Goal: Task Accomplishment & Management: Manage account settings

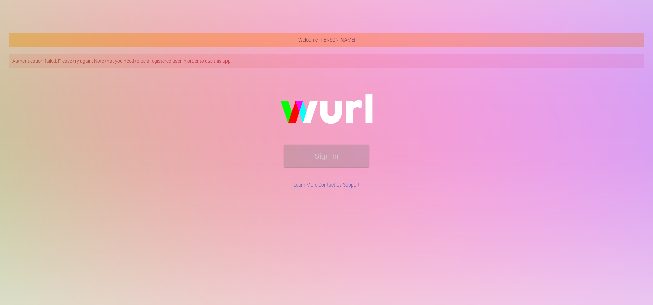
click at [328, 170] on form "Sign In" at bounding box center [326, 159] width 614 height 29
click at [327, 162] on button "Sign In" at bounding box center [326, 156] width 85 height 22
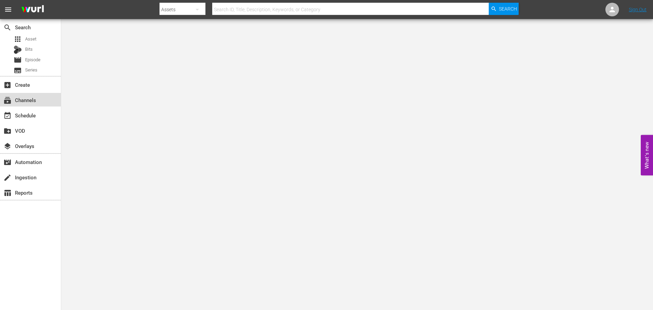
click at [13, 93] on div "subscriptions Channels" at bounding box center [30, 100] width 61 height 14
click at [20, 97] on div "subscriptions Channels" at bounding box center [19, 99] width 38 height 6
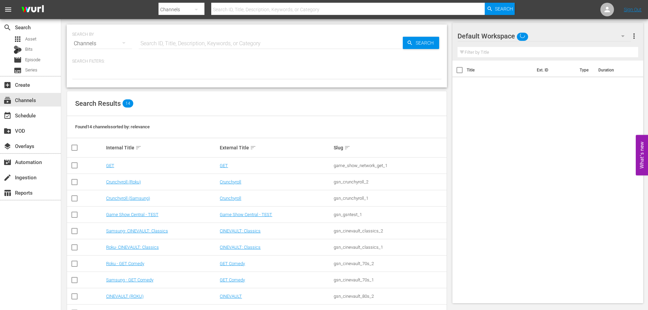
scroll to position [89, 0]
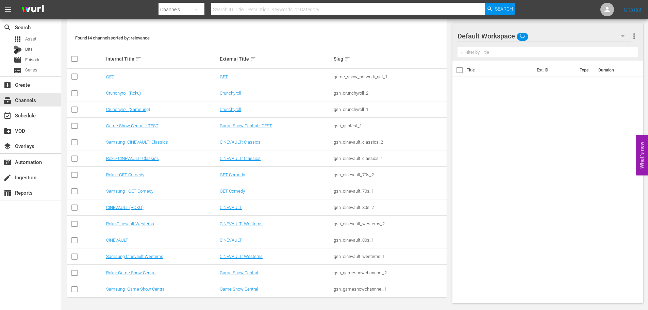
click at [146, 286] on td "Samsung- Game Show Central" at bounding box center [162, 289] width 114 height 16
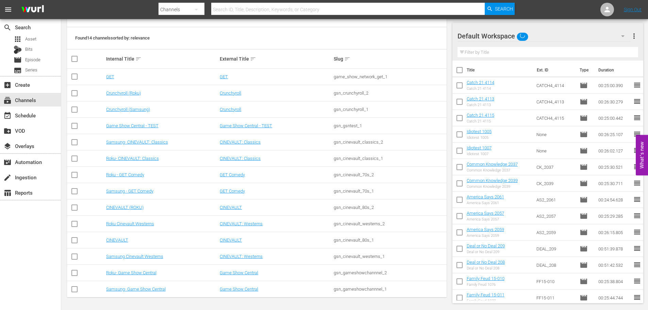
click at [143, 286] on td "Samsung- Game Show Central" at bounding box center [162, 289] width 114 height 16
click at [139, 288] on link "Samsung- Game Show Central" at bounding box center [136, 288] width 60 height 5
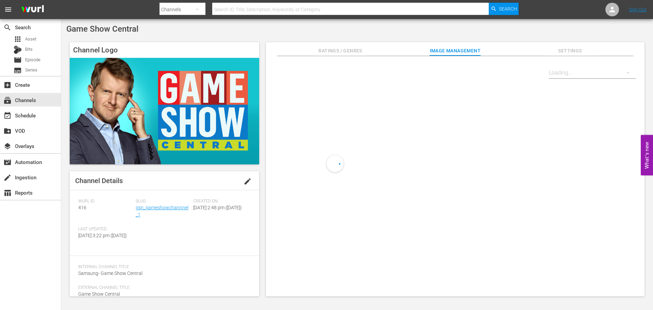
click at [20, 107] on div "event_available Schedule" at bounding box center [30, 114] width 61 height 15
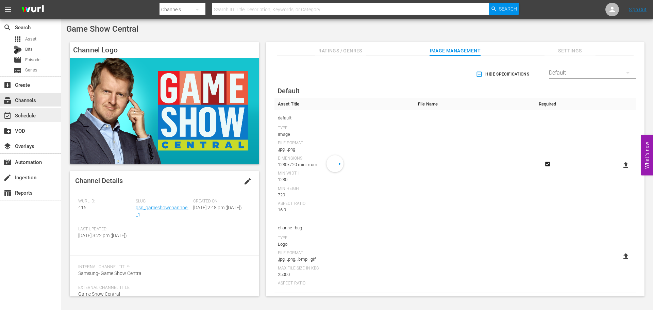
click at [22, 114] on div "event_available Schedule" at bounding box center [19, 114] width 38 height 6
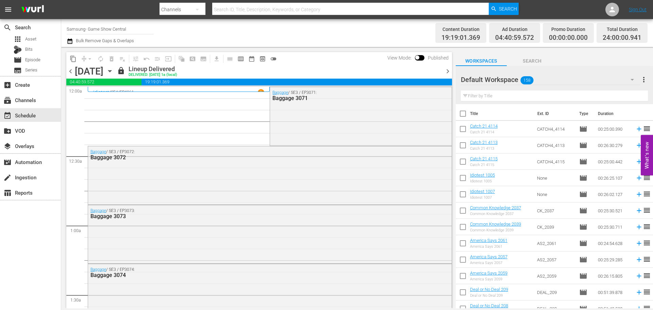
click at [115, 75] on div "Monday, August 11th August 11th" at bounding box center [95, 71] width 40 height 11
click at [114, 72] on icon "button" at bounding box center [109, 70] width 7 height 7
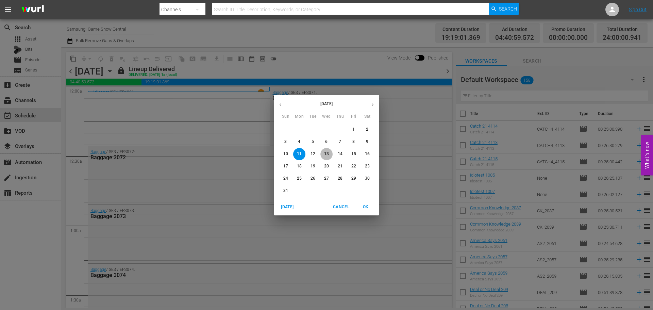
click at [327, 153] on p "13" at bounding box center [326, 154] width 5 height 6
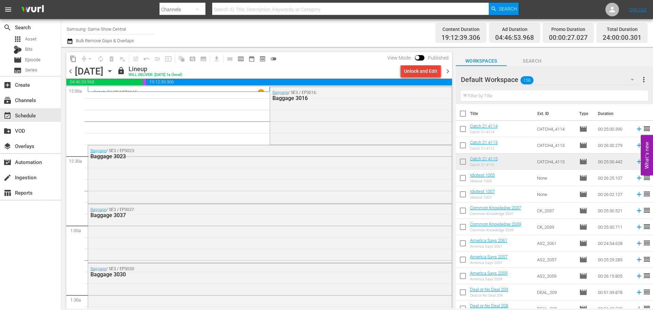
click at [429, 70] on div "Unlock and Edit" at bounding box center [420, 71] width 33 height 12
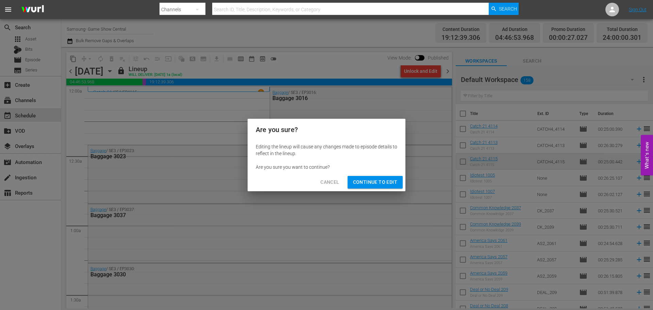
click at [385, 174] on div "Cancel Continue to Edit" at bounding box center [327, 182] width 158 height 18
click at [383, 179] on span "Continue to Edit" at bounding box center [375, 182] width 44 height 9
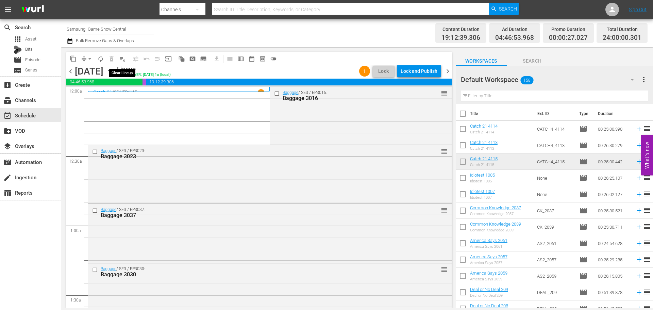
click at [121, 58] on span "playlist_remove_outlined" at bounding box center [122, 58] width 7 height 7
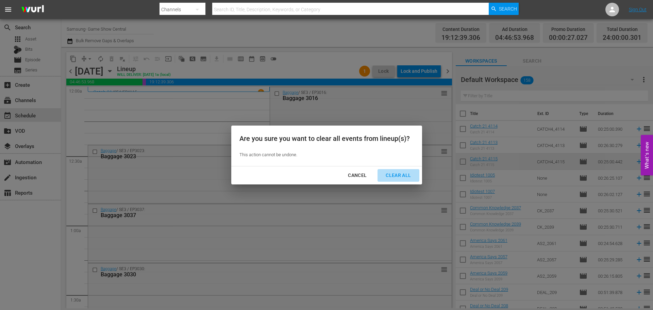
click at [404, 175] on div "Clear All" at bounding box center [398, 175] width 36 height 9
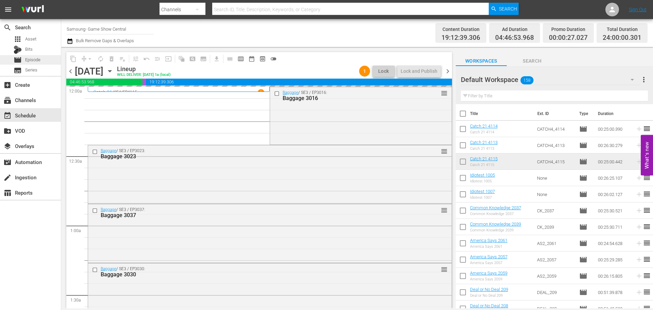
click at [43, 60] on div "movie Episode" at bounding box center [30, 60] width 61 height 10
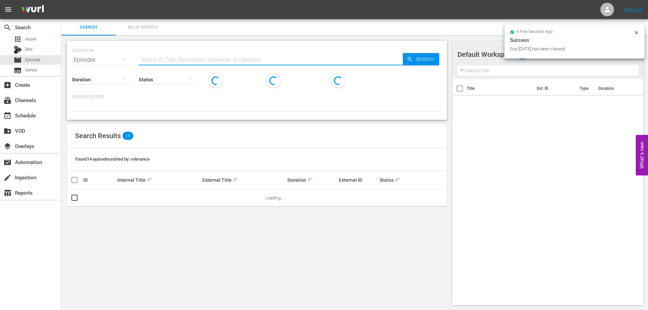
click at [203, 61] on input "text" at bounding box center [271, 60] width 264 height 16
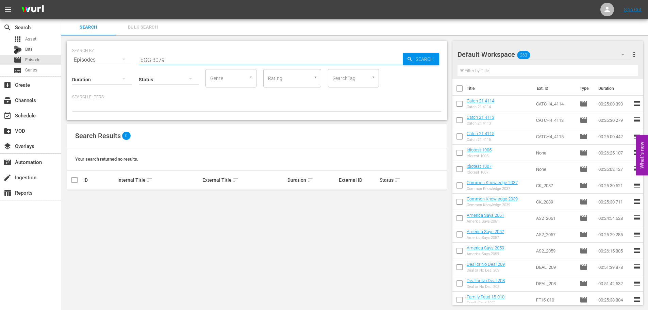
click at [142, 61] on input "bGG 3079" at bounding box center [271, 60] width 264 height 16
click at [215, 52] on input "baGG 3079" at bounding box center [271, 60] width 264 height 16
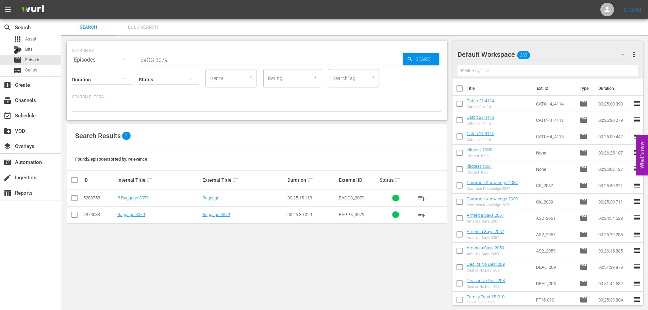
type input "baGG 3079"
click at [77, 214] on input "checkbox" at bounding box center [74, 216] width 8 height 8
checkbox input "true"
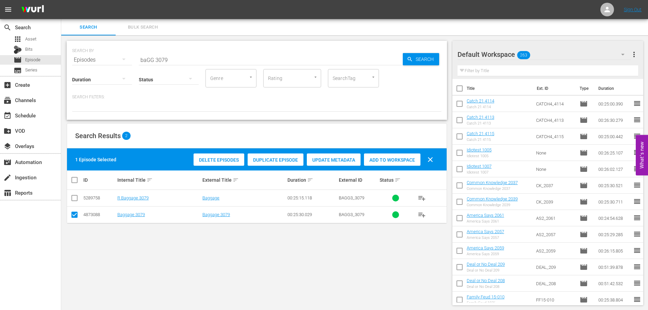
drag, startPoint x: 379, startPoint y: 159, endPoint x: 382, endPoint y: 153, distance: 5.8
click at [381, 155] on div "Add to Workspace" at bounding box center [392, 159] width 56 height 13
click at [208, 56] on input "baGG 3079" at bounding box center [271, 60] width 264 height 16
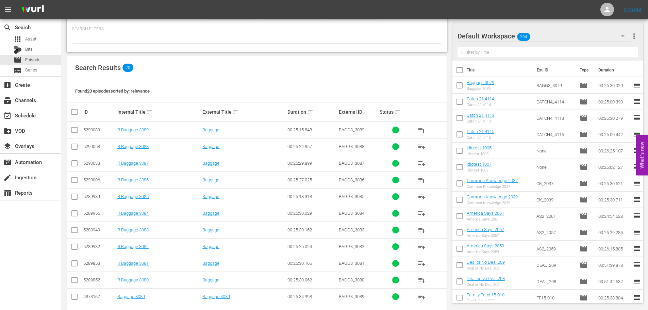
scroll to position [226, 0]
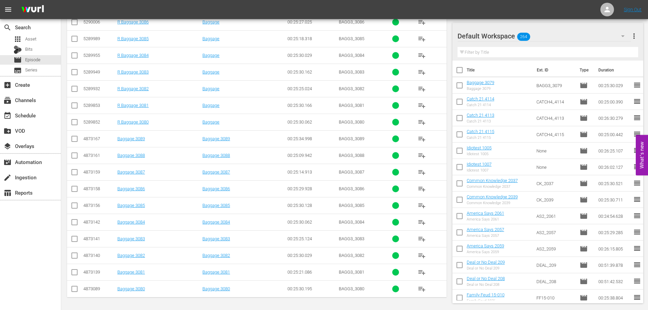
type input "baGG 308"
click at [73, 257] on input "checkbox" at bounding box center [74, 257] width 8 height 8
checkbox input "true"
click at [73, 275] on input "checkbox" at bounding box center [74, 273] width 8 height 8
checkbox input "true"
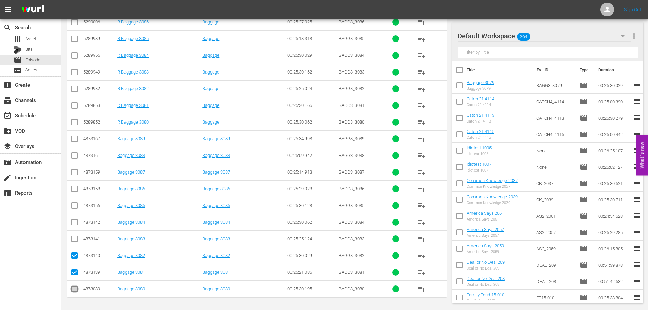
click at [75, 290] on input "checkbox" at bounding box center [74, 290] width 8 height 8
checkbox input "true"
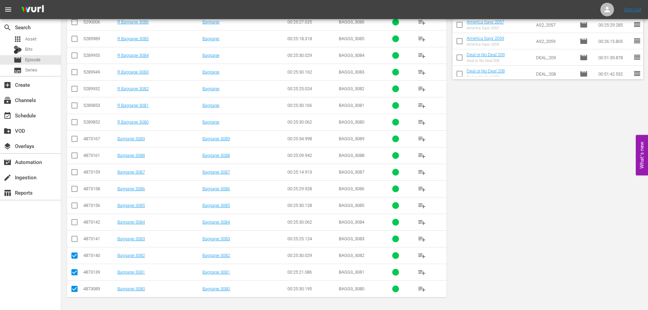
scroll to position [0, 0]
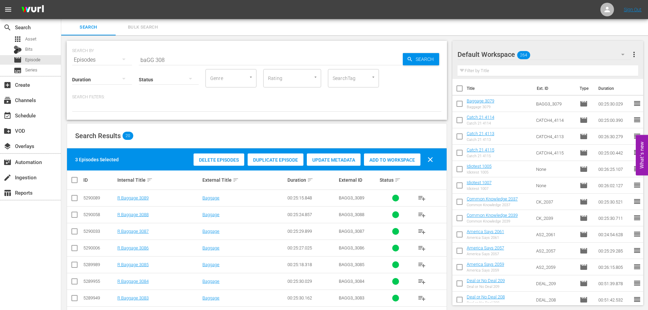
click at [390, 161] on span "Add to Workspace" at bounding box center [392, 159] width 56 height 5
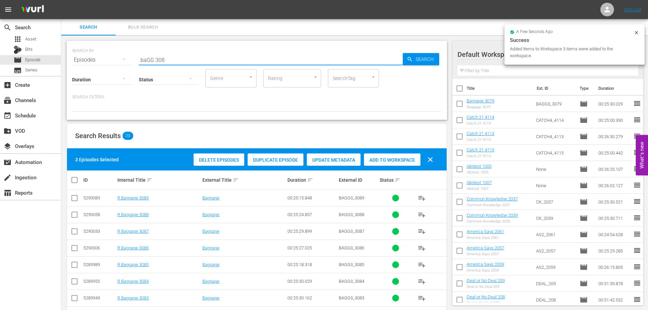
drag, startPoint x: 170, startPoint y: 59, endPoint x: 99, endPoint y: 59, distance: 71.4
click at [99, 59] on div "SEARCH BY Search By Episodes Search ID, Title, Description, Keywords, or Catego…" at bounding box center [256, 56] width 369 height 24
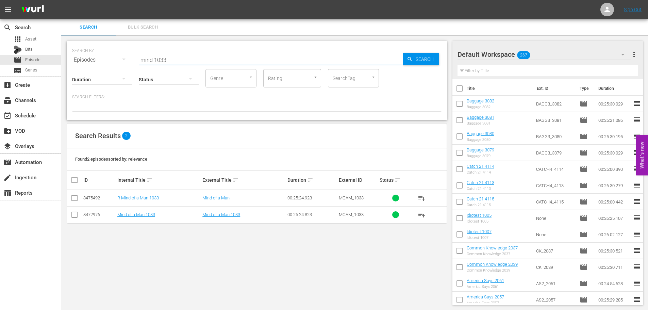
type input "mind 1033"
click at [73, 214] on input "checkbox" at bounding box center [74, 216] width 8 height 8
checkbox input "true"
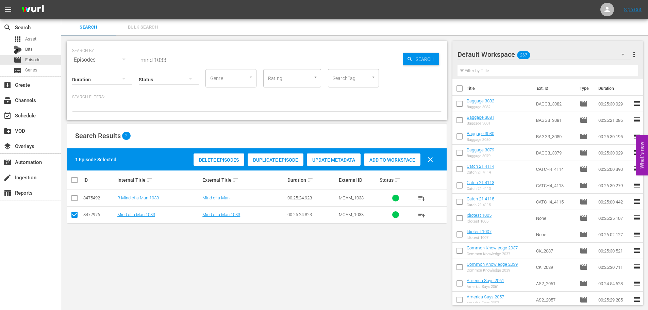
click at [406, 157] on span "Add to Workspace" at bounding box center [392, 159] width 56 height 5
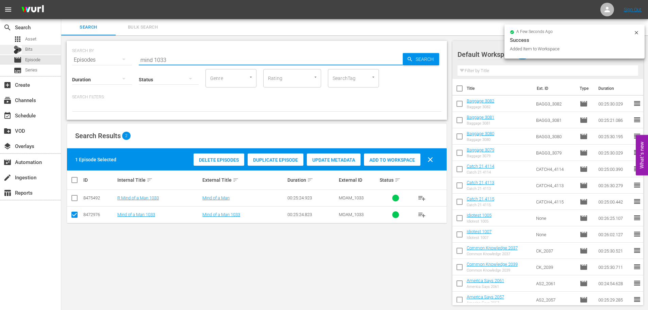
drag, startPoint x: 188, startPoint y: 56, endPoint x: 36, endPoint y: 53, distance: 152.4
click at [61, 0] on div "search Search apps Asset Bits movie Episode subtitles Series add_box Create sub…" at bounding box center [354, 0] width 587 height 0
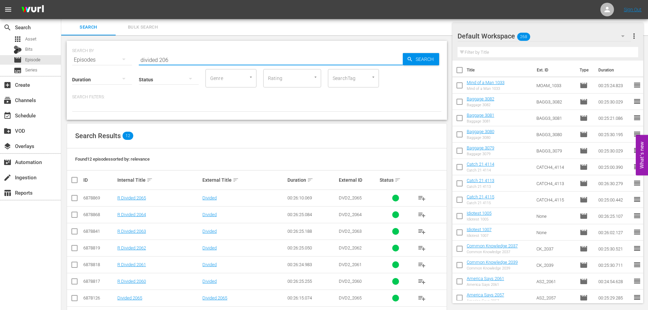
scroll to position [93, 0]
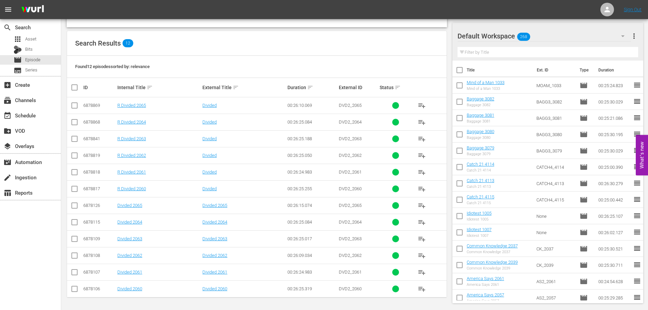
type input "divided 206"
click at [76, 253] on input "checkbox" at bounding box center [74, 257] width 8 height 8
checkbox input "true"
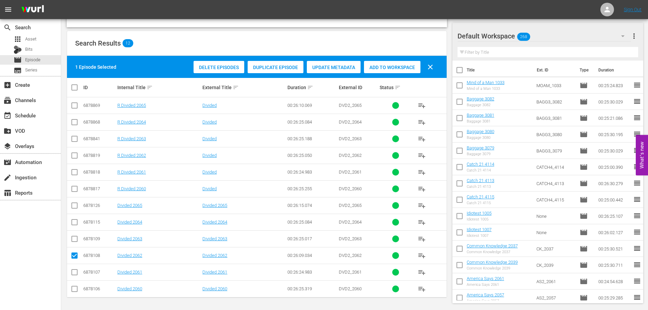
click at [76, 244] on input "checkbox" at bounding box center [74, 240] width 8 height 8
checkbox input "true"
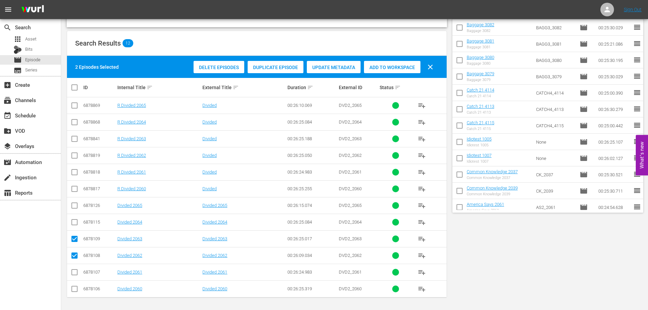
scroll to position [0, 0]
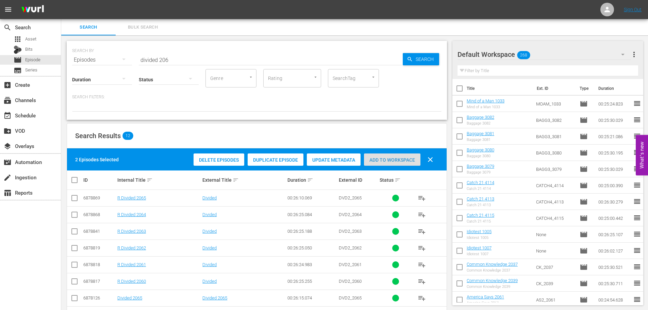
click at [386, 161] on span "Add to Workspace" at bounding box center [392, 159] width 56 height 5
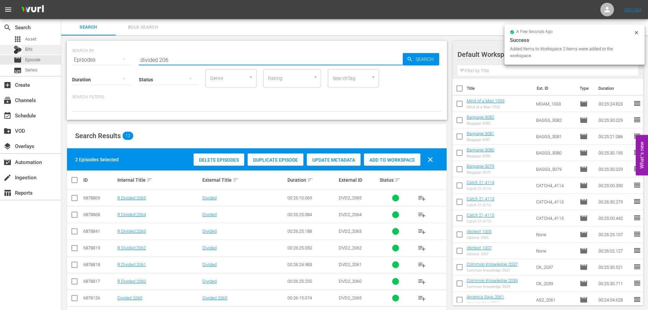
drag, startPoint x: 169, startPoint y: 58, endPoint x: 60, endPoint y: 51, distance: 109.8
click at [61, 0] on div "search Search apps Asset Bits movie Episode subtitles Series add_box Create sub…" at bounding box center [354, 0] width 587 height 0
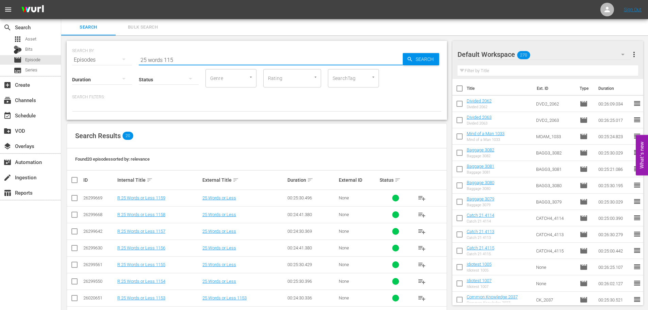
scroll to position [226, 0]
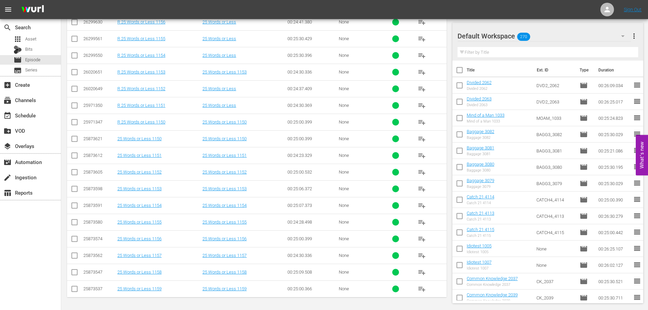
type input "25 words 115"
click at [73, 154] on input "checkbox" at bounding box center [74, 157] width 8 height 8
checkbox input "true"
click at [75, 135] on icon at bounding box center [74, 139] width 8 height 8
drag, startPoint x: 77, startPoint y: 139, endPoint x: 81, endPoint y: 142, distance: 4.6
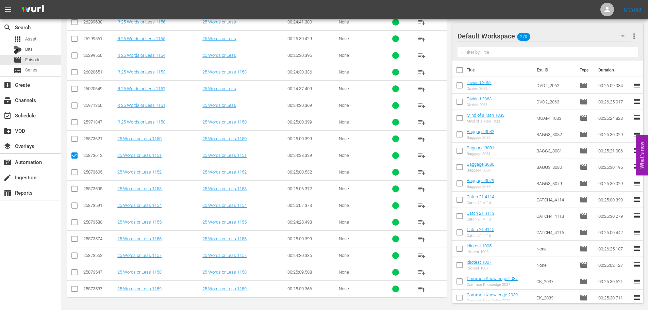
click at [77, 139] on input "checkbox" at bounding box center [74, 140] width 8 height 8
checkbox input "true"
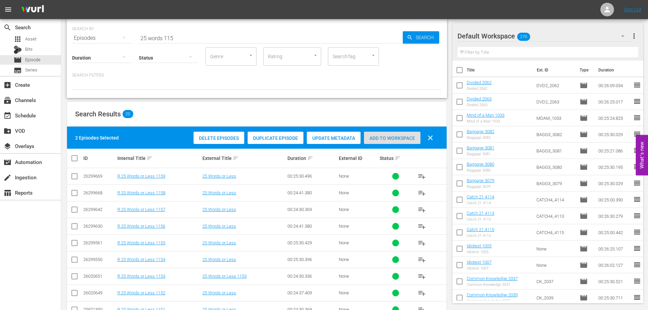
drag, startPoint x: 385, startPoint y: 133, endPoint x: 392, endPoint y: 137, distance: 8.4
click at [386, 133] on div "Add to Workspace" at bounding box center [392, 138] width 56 height 13
click at [392, 137] on span "Add to Workspace" at bounding box center [392, 137] width 56 height 5
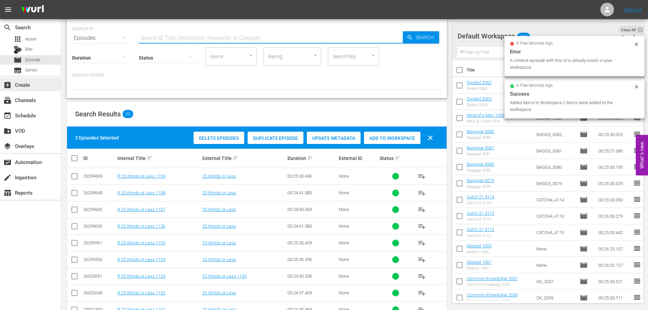
type input "1"
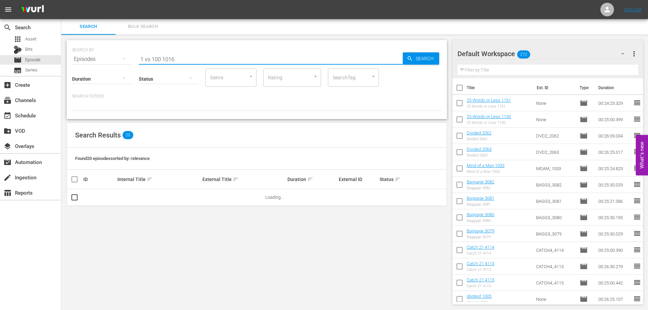
scroll to position [0, 0]
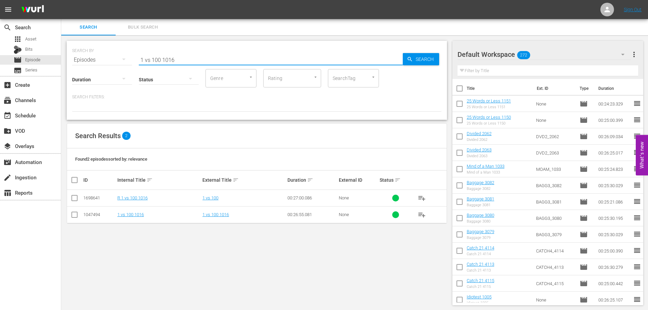
type input "1 vs 100 1016"
click at [76, 214] on input "checkbox" at bounding box center [74, 216] width 8 height 8
checkbox input "true"
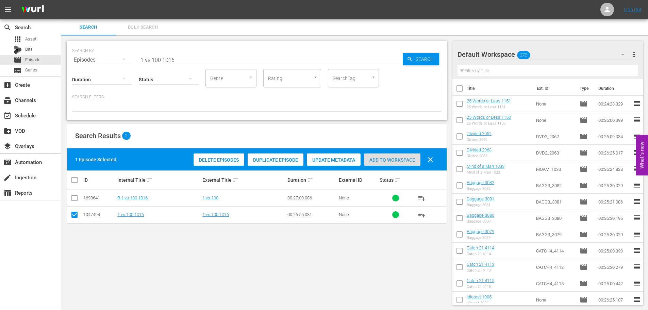
click at [402, 156] on div "Add to Workspace" at bounding box center [392, 159] width 56 height 13
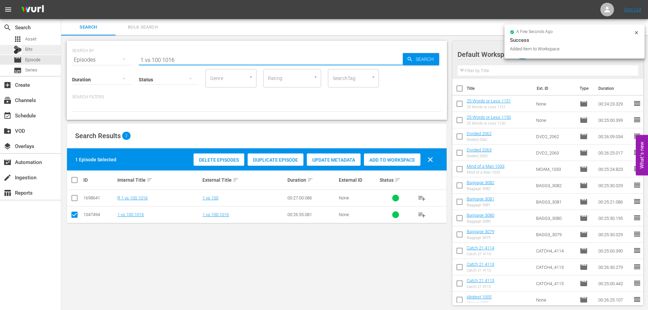
drag, startPoint x: 219, startPoint y: 54, endPoint x: 6, endPoint y: 47, distance: 213.4
click at [61, 0] on div "search Search apps Asset Bits movie Episode subtitles Series add_box Create sub…" at bounding box center [354, 0] width 587 height 0
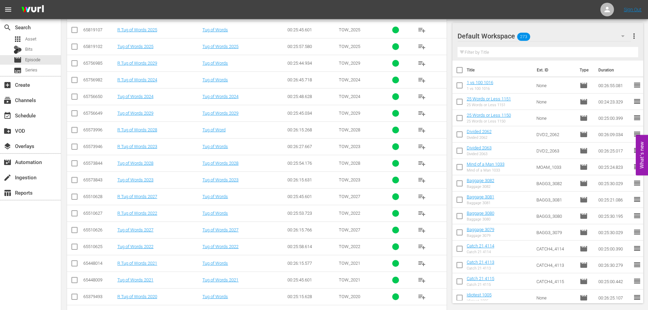
scroll to position [205, 0]
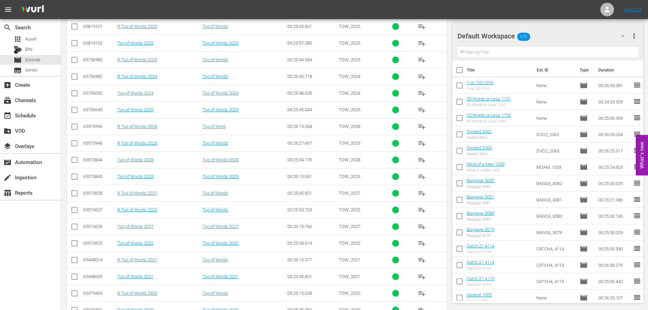
type input "tug 202"
click at [74, 280] on input "checkbox" at bounding box center [74, 278] width 8 height 8
checkbox input "true"
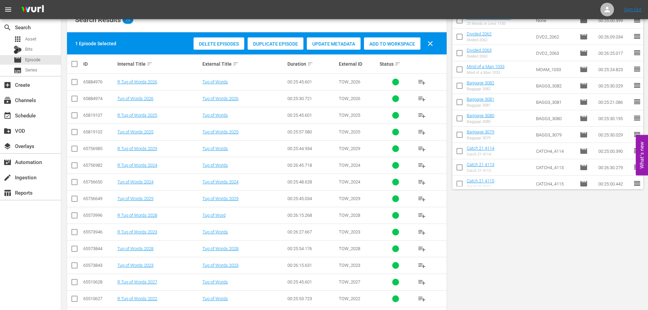
scroll to position [1, 0]
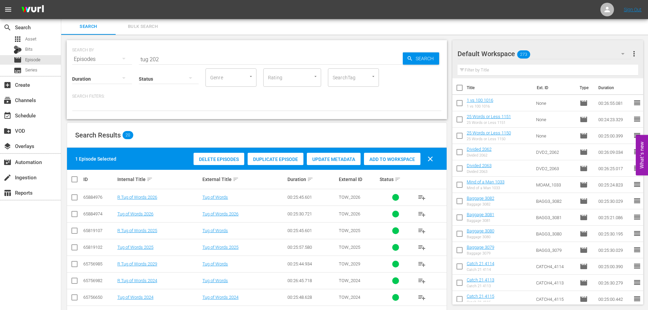
drag, startPoint x: 392, startPoint y: 162, endPoint x: 281, endPoint y: 68, distance: 144.6
click at [391, 162] on span "Add to Workspace" at bounding box center [392, 158] width 56 height 5
drag, startPoint x: 173, startPoint y: 56, endPoint x: 156, endPoint y: 58, distance: 16.4
click at [173, 57] on input "tug 202" at bounding box center [271, 59] width 264 height 16
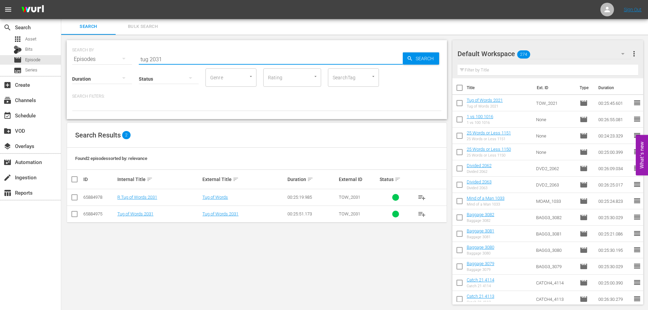
type input "tug 2031"
click at [70, 213] on input "checkbox" at bounding box center [74, 215] width 8 height 8
checkbox input "true"
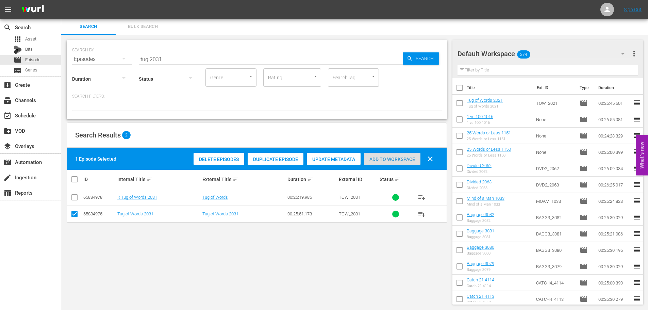
click at [384, 159] on span "Add to Workspace" at bounding box center [392, 158] width 56 height 5
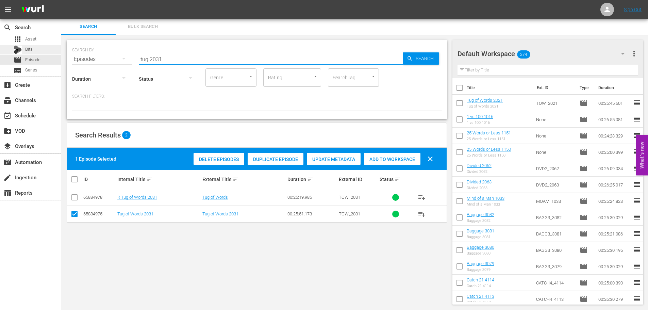
drag, startPoint x: 202, startPoint y: 57, endPoint x: 45, endPoint y: 51, distance: 158.0
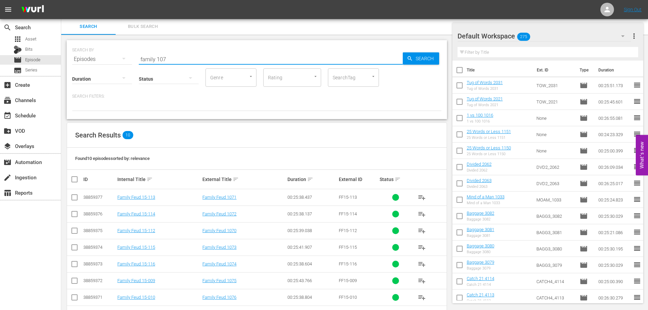
scroll to position [59, 0]
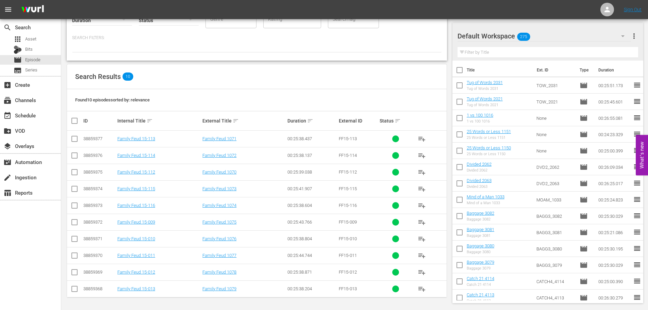
type input "family 107"
click at [73, 272] on input "checkbox" at bounding box center [74, 273] width 8 height 8
checkbox input "true"
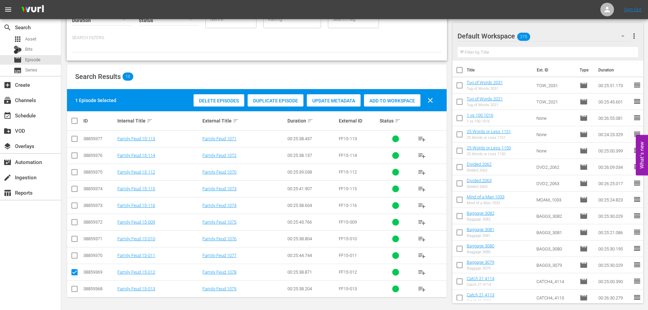
click at [71, 290] on input "checkbox" at bounding box center [74, 290] width 8 height 8
checkbox input "true"
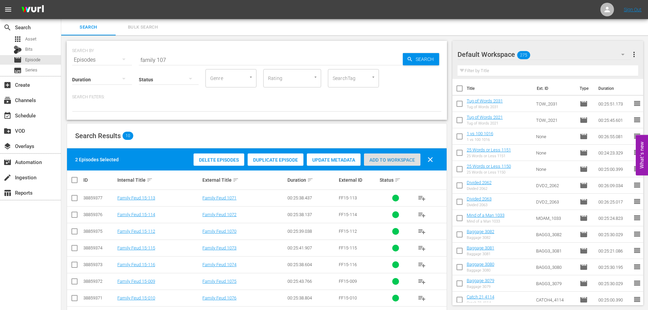
click at [394, 156] on div "Add to Workspace" at bounding box center [392, 159] width 56 height 13
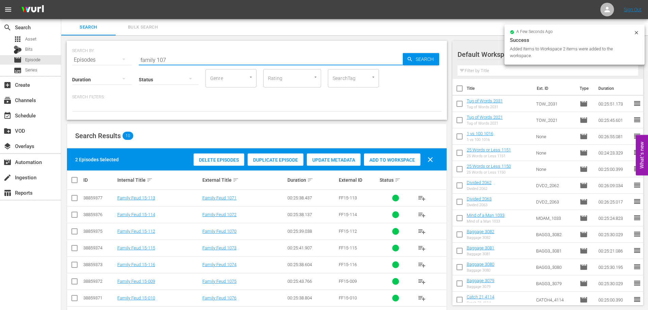
drag, startPoint x: 170, startPoint y: 60, endPoint x: 62, endPoint y: 47, distance: 109.3
click at [81, 61] on div "SEARCH BY Search By Episodes Search ID, Title, Description, Keywords, or Catego…" at bounding box center [256, 56] width 369 height 24
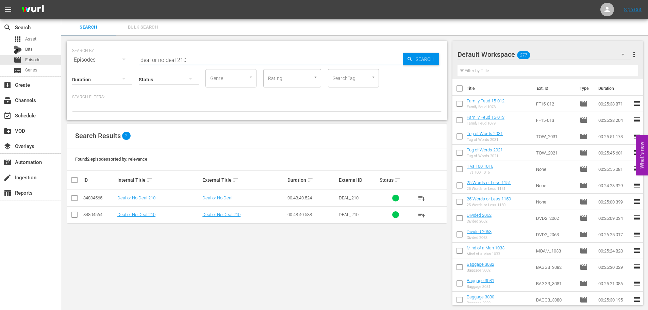
type input "deal or no deal 210"
click at [77, 217] on input "checkbox" at bounding box center [74, 216] width 8 height 8
checkbox input "true"
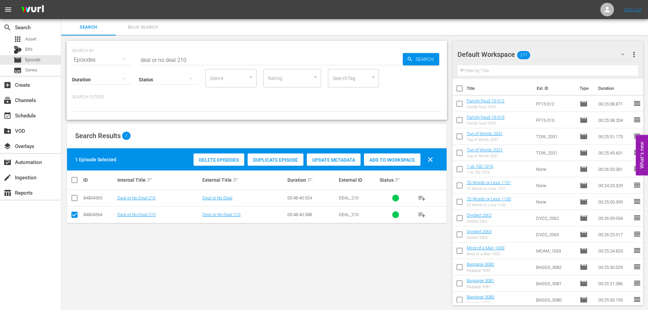
click at [400, 155] on div "Delete Episodes Duplicate Episode Update Metadata Add to Workspace clear" at bounding box center [315, 159] width 247 height 16
click at [403, 156] on div "Add to Workspace" at bounding box center [392, 159] width 56 height 13
click at [257, 62] on input "deal or no deal 210" at bounding box center [271, 60] width 264 height 16
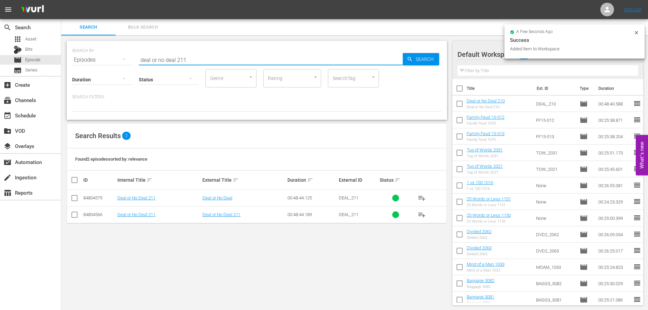
type input "deal or no deal 211"
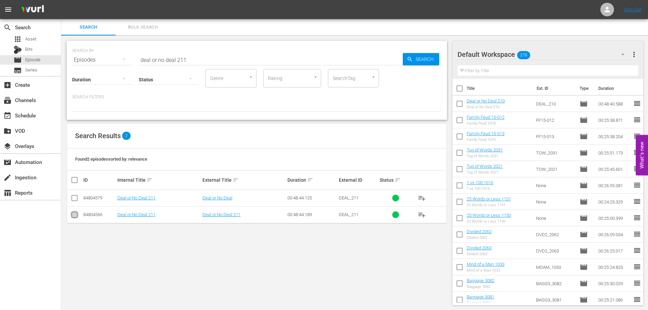
click at [76, 214] on input "checkbox" at bounding box center [74, 216] width 8 height 8
checkbox input "true"
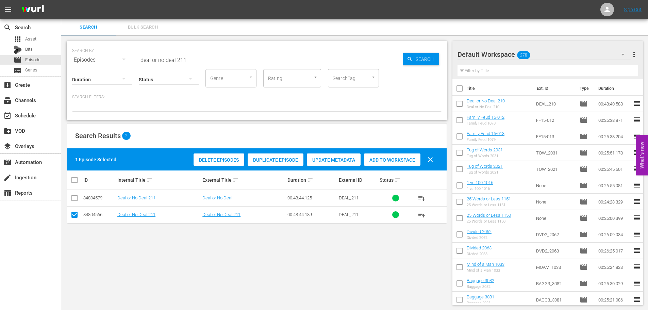
click at [389, 161] on span "Add to Workspace" at bounding box center [392, 159] width 56 height 5
click at [61, 0] on div "search Search apps Asset Bits movie Episode subtitles Series add_box Create sub…" at bounding box center [354, 0] width 587 height 0
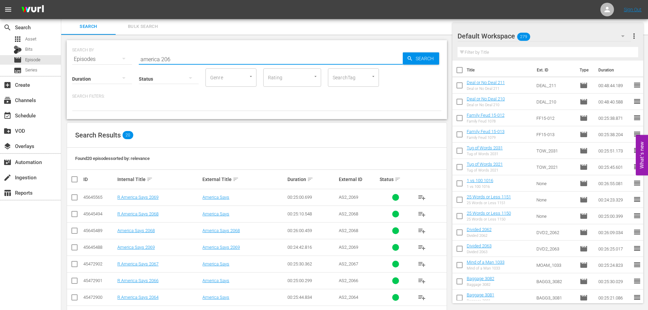
scroll to position [226, 0]
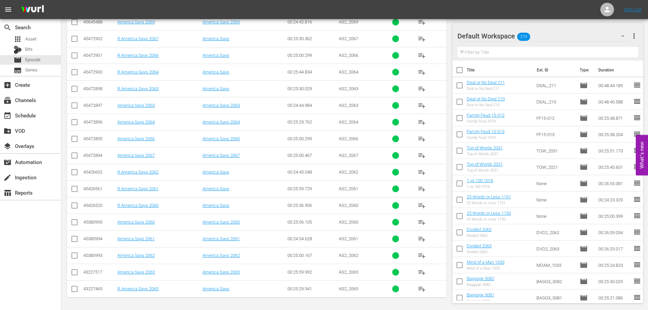
type input "america 206"
drag, startPoint x: 77, startPoint y: 274, endPoint x: 79, endPoint y: 238, distance: 35.5
click at [77, 274] on input "checkbox" at bounding box center [74, 273] width 8 height 8
checkbox input "true"
click at [69, 106] on td at bounding box center [74, 105] width 15 height 17
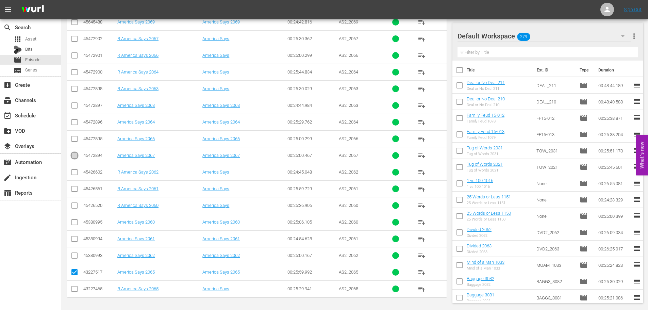
drag, startPoint x: 72, startPoint y: 154, endPoint x: 70, endPoint y: 116, distance: 38.8
click at [72, 153] on input "checkbox" at bounding box center [74, 157] width 8 height 8
checkbox input "true"
click at [73, 109] on input "checkbox" at bounding box center [74, 107] width 8 height 8
checkbox input "true"
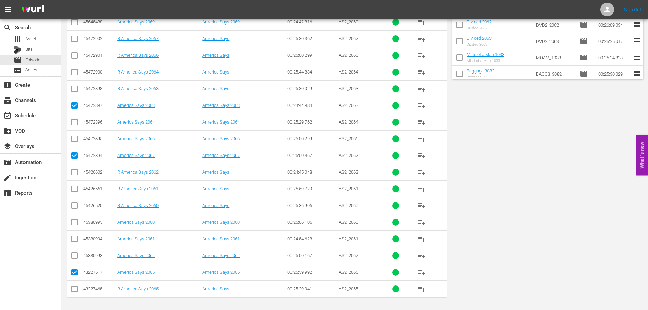
scroll to position [0, 0]
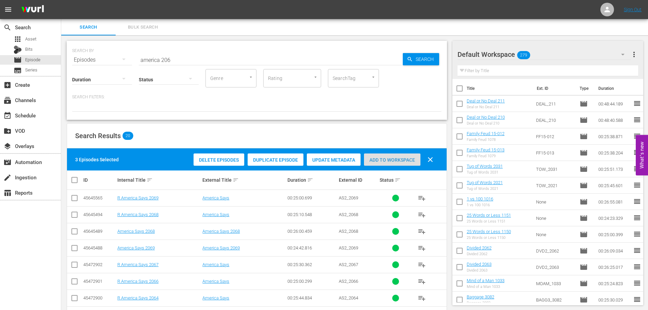
click at [390, 163] on div "Add to Workspace" at bounding box center [392, 159] width 56 height 13
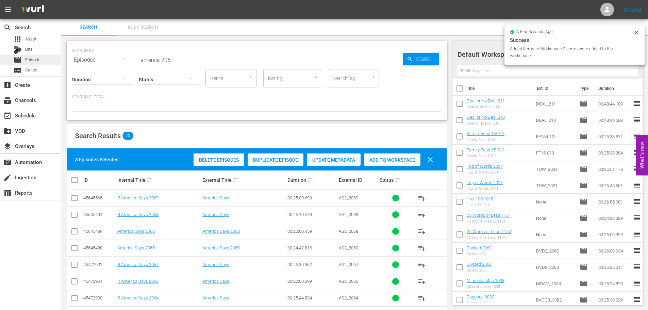
click at [61, 0] on div "search Search apps Asset Bits movie Episode subtitles Series add_box Create sub…" at bounding box center [354, 0] width 587 height 0
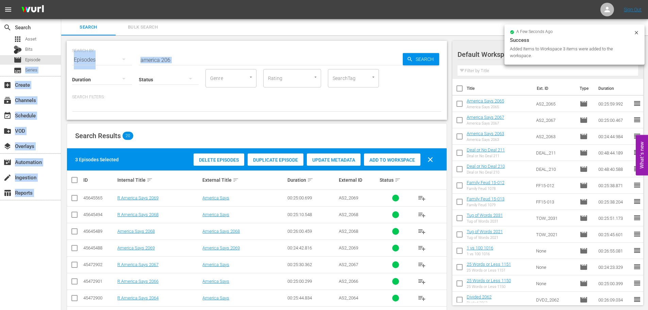
click at [194, 51] on div "SEARCH BY Search By Episodes Search ID, Title, Description, Keywords, or Catego…" at bounding box center [256, 56] width 369 height 24
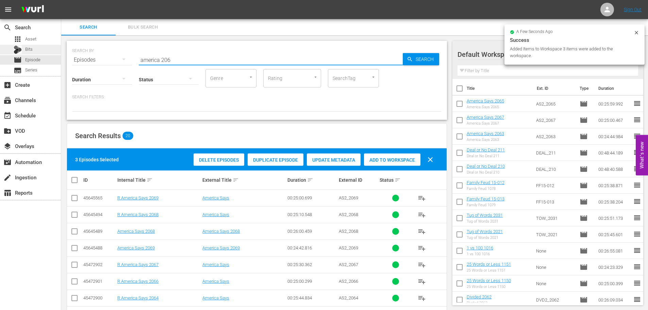
drag, startPoint x: 187, startPoint y: 62, endPoint x: 60, endPoint y: 52, distance: 127.6
click at [72, 65] on div "SEARCH BY Search By Episodes Search ID, Title, Description, Keywords, or Catego…" at bounding box center [257, 80] width 380 height 79
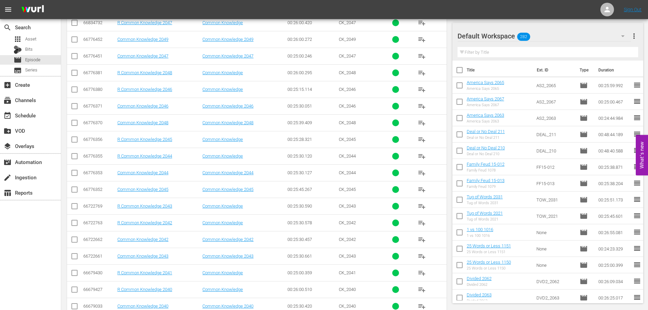
scroll to position [226, 0]
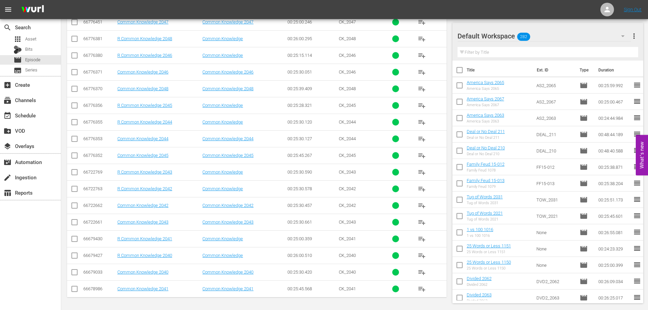
type input "common 204"
click at [77, 293] on input "checkbox" at bounding box center [74, 290] width 8 height 8
checkbox input "true"
click at [70, 226] on input "checkbox" at bounding box center [74, 223] width 8 height 8
checkbox input "true"
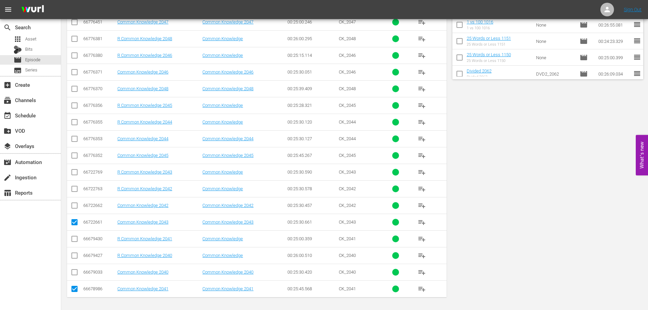
scroll to position [0, 0]
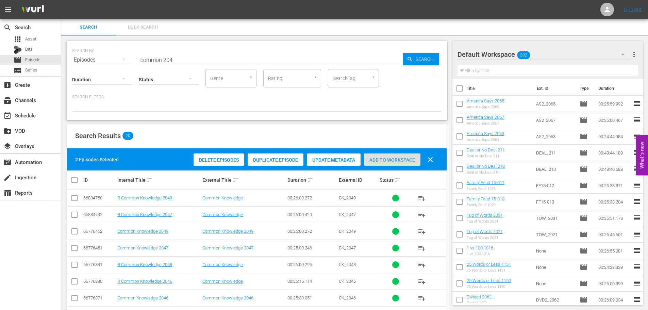
click at [382, 155] on div "Add to Workspace" at bounding box center [392, 159] width 56 height 13
click at [384, 158] on span "Add to Workspace" at bounding box center [392, 159] width 56 height 5
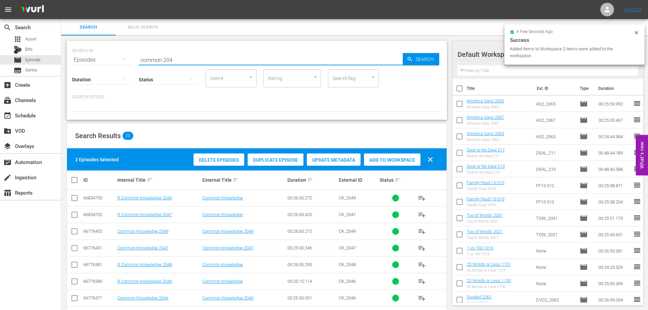
click at [79, 61] on div "SEARCH BY Search By Episodes Search ID, Title, Description, Keywords, or Catego…" at bounding box center [256, 56] width 369 height 24
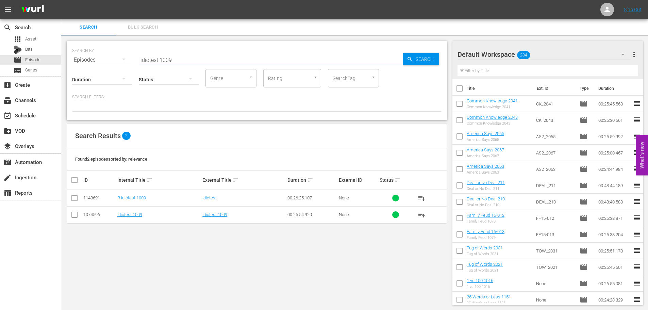
type input "idiotest 1009"
click at [78, 213] on input "checkbox" at bounding box center [74, 216] width 8 height 8
checkbox input "true"
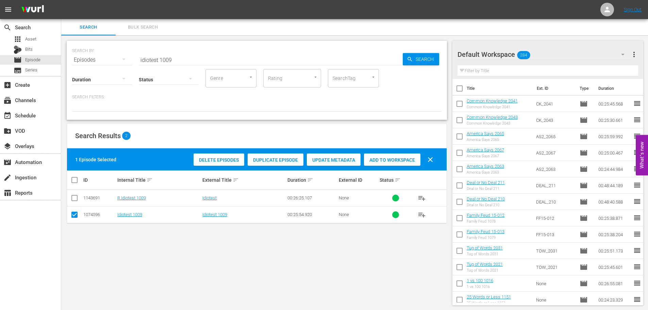
click at [383, 153] on div "Delete Episodes Duplicate Episode Update Metadata Add to Workspace clear" at bounding box center [315, 159] width 247 height 16
drag, startPoint x: 384, startPoint y: 153, endPoint x: 385, endPoint y: 159, distance: 6.0
click at [384, 153] on div "Add to Workspace" at bounding box center [392, 159] width 56 height 13
click at [389, 164] on div "Add to Workspace" at bounding box center [392, 159] width 56 height 13
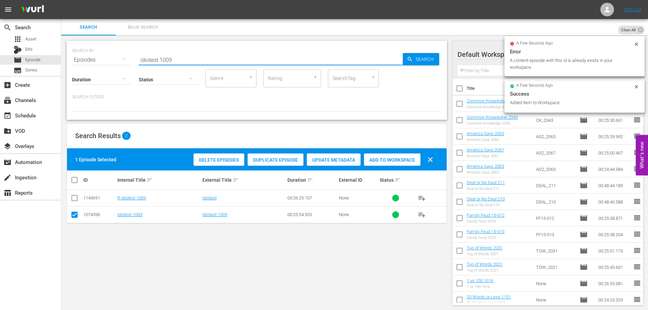
click at [183, 57] on input "idiotest 1009" at bounding box center [271, 60] width 264 height 16
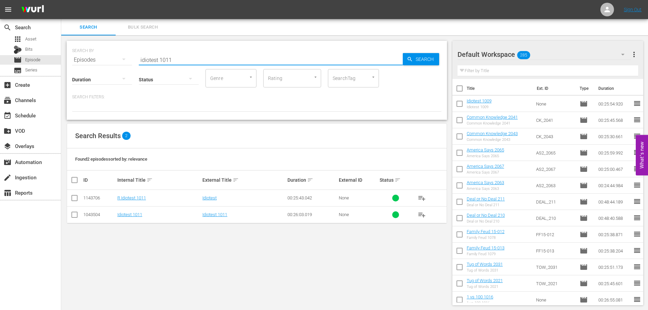
type input "idiotest 1011"
click at [74, 218] on input "checkbox" at bounding box center [74, 216] width 8 height 8
checkbox input "true"
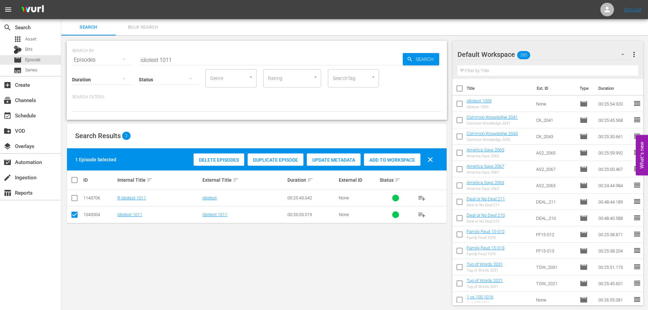
click at [391, 159] on span "Add to Workspace" at bounding box center [392, 159] width 56 height 5
drag, startPoint x: 201, startPoint y: 54, endPoint x: 91, endPoint y: 65, distance: 110.4
click at [94, 61] on div "SEARCH BY Search By Episodes Search ID, Title, Description, Keywords, or Catego…" at bounding box center [256, 56] width 369 height 24
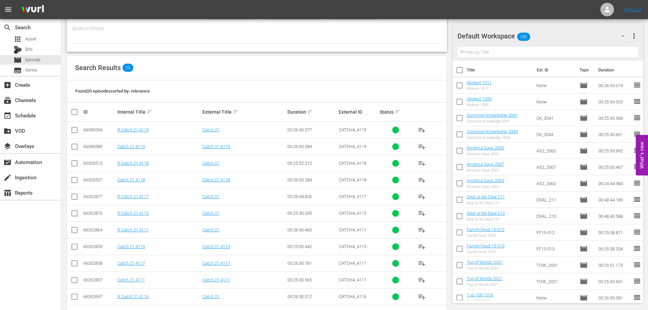
scroll to position [204, 0]
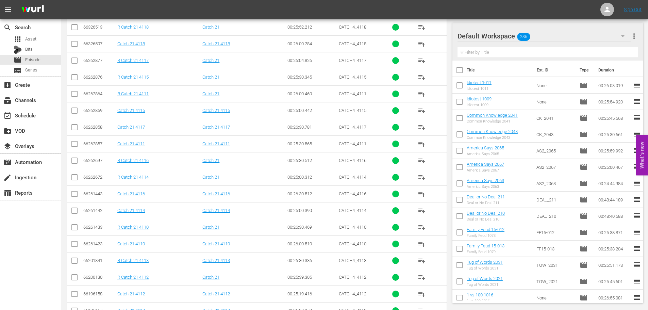
type input "catch 21 411"
click at [72, 188] on td at bounding box center [74, 193] width 15 height 17
click at [73, 194] on input "checkbox" at bounding box center [74, 195] width 8 height 8
checkbox input "true"
click at [77, 133] on td at bounding box center [74, 127] width 15 height 17
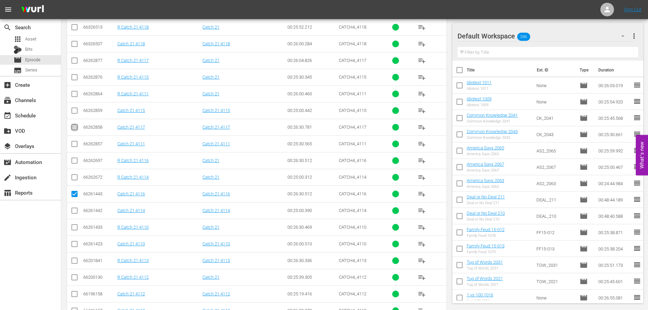
click at [72, 126] on input "checkbox" at bounding box center [74, 129] width 8 height 8
checkbox input "true"
click at [75, 45] on input "checkbox" at bounding box center [74, 45] width 8 height 8
checkbox input "true"
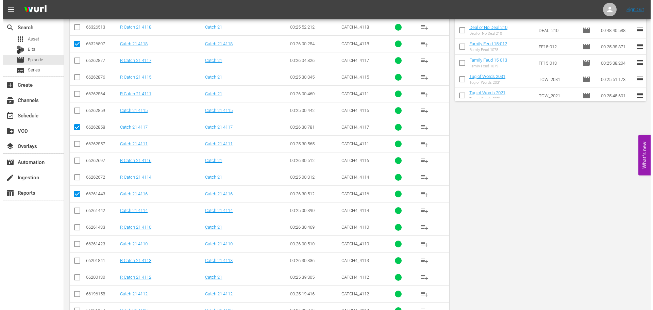
scroll to position [0, 0]
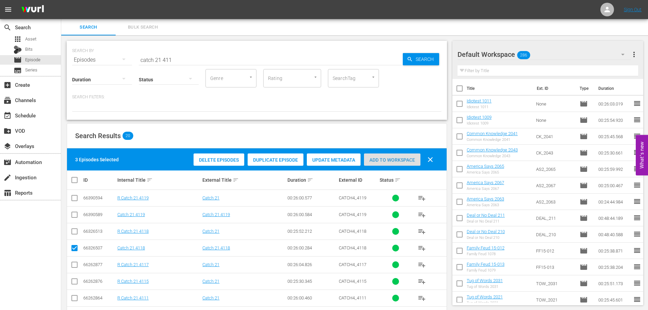
click at [387, 161] on span "Add to Workspace" at bounding box center [392, 159] width 56 height 5
click at [48, 116] on div "event_available Schedule" at bounding box center [30, 115] width 61 height 14
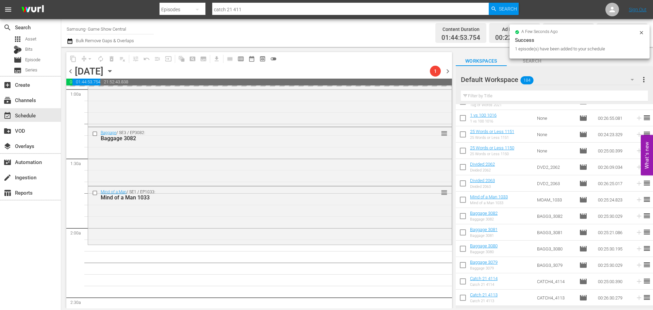
scroll to position [238, 0]
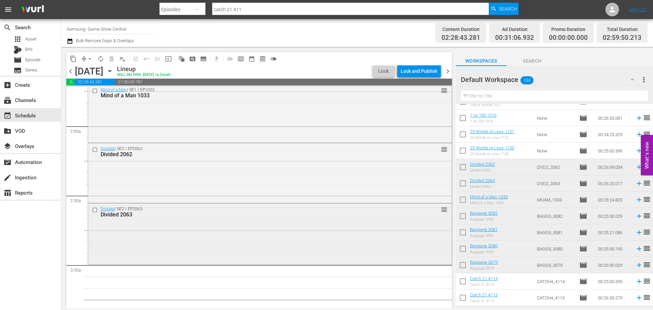
click at [166, 251] on div "Divided / SE2 / EP2063: Divided 2063 reorder" at bounding box center [270, 232] width 364 height 59
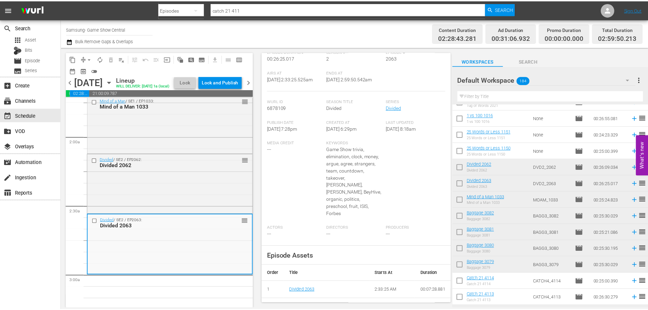
scroll to position [0, 0]
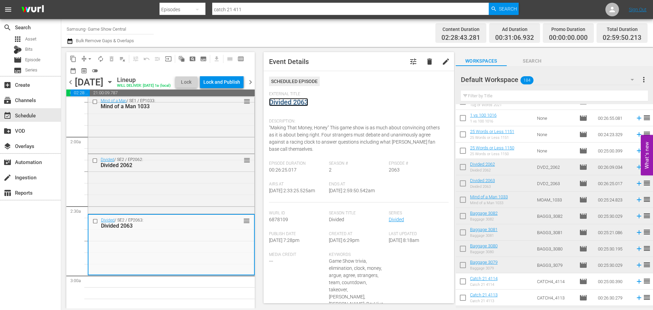
click at [293, 100] on link "Divided 2063" at bounding box center [288, 102] width 39 height 8
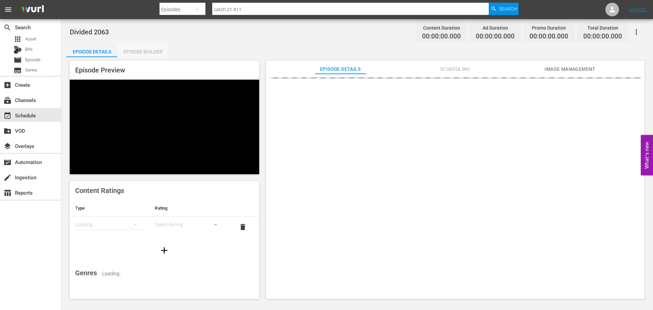
click at [148, 52] on div "Episode Builder" at bounding box center [142, 52] width 51 height 16
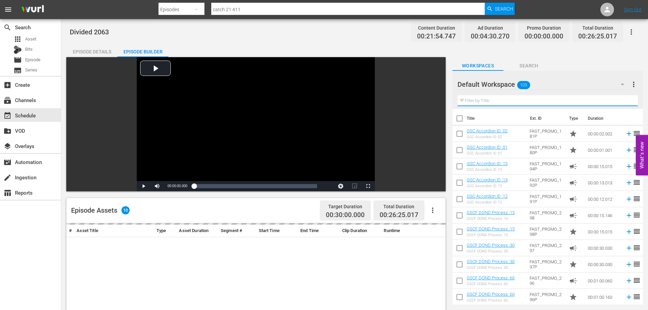
drag, startPoint x: 484, startPoint y: 98, endPoint x: 485, endPoint y: 115, distance: 16.8
click at [484, 105] on input "text" at bounding box center [548, 100] width 180 height 11
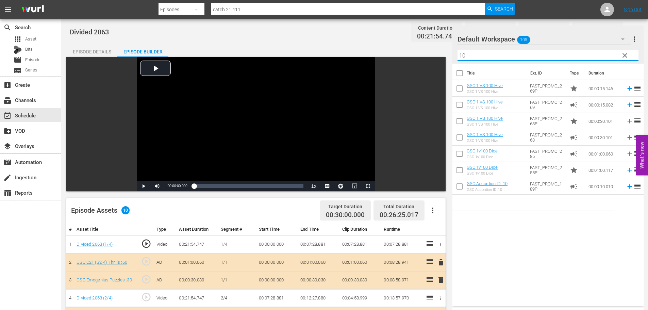
scroll to position [177, 0]
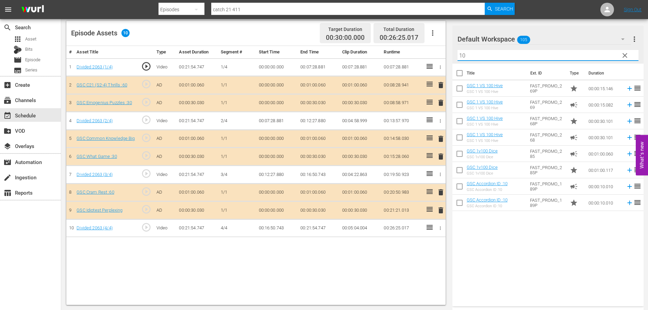
type input "10"
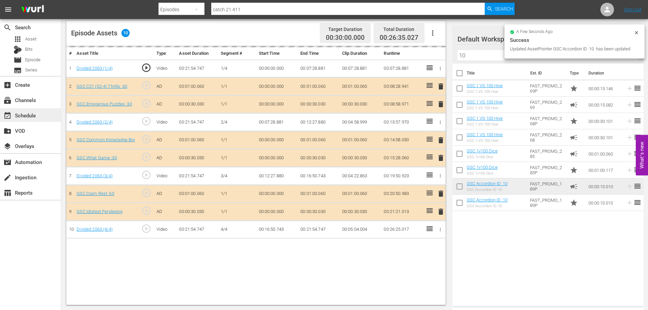
click at [37, 113] on div "event_available Schedule" at bounding box center [19, 114] width 38 height 6
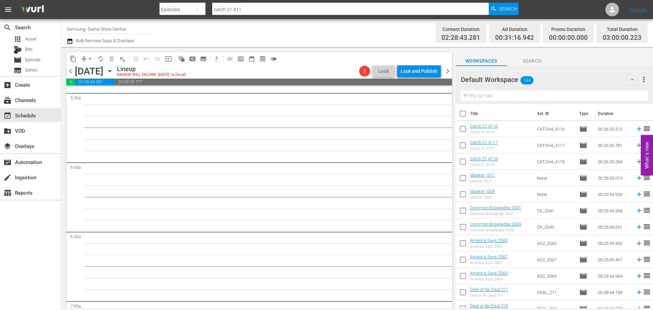
scroll to position [748, 0]
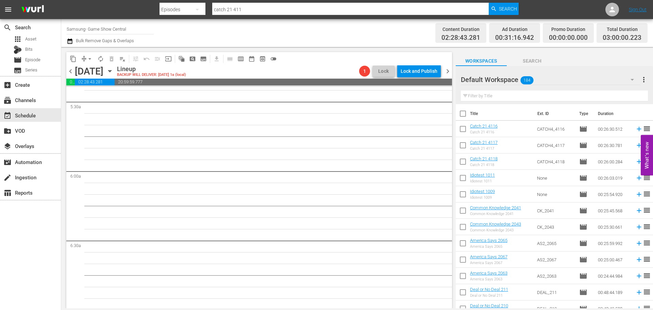
click at [114, 68] on icon "button" at bounding box center [109, 70] width 7 height 7
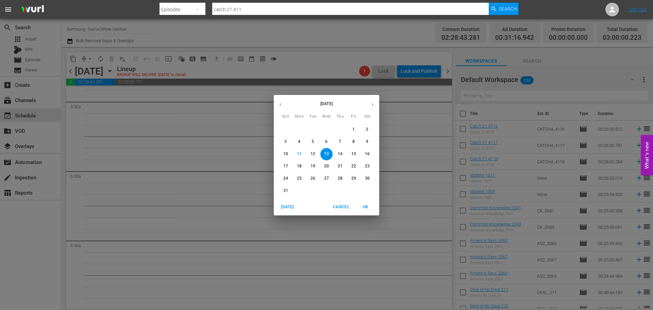
click at [312, 143] on p "5" at bounding box center [313, 142] width 2 height 6
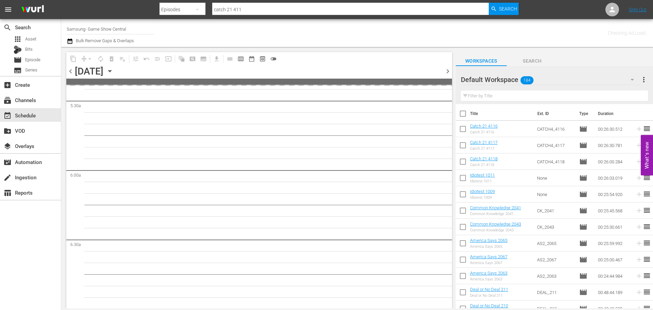
scroll to position [818, 0]
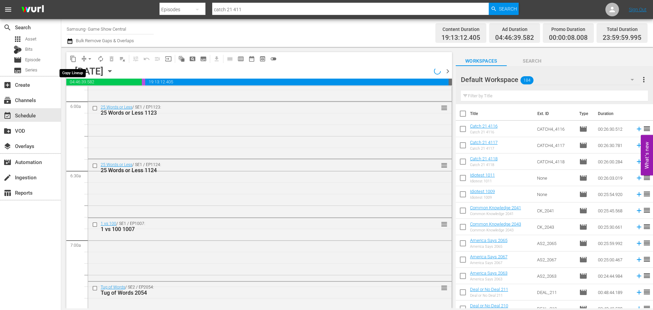
click at [71, 57] on span "content_copy" at bounding box center [73, 58] width 7 height 7
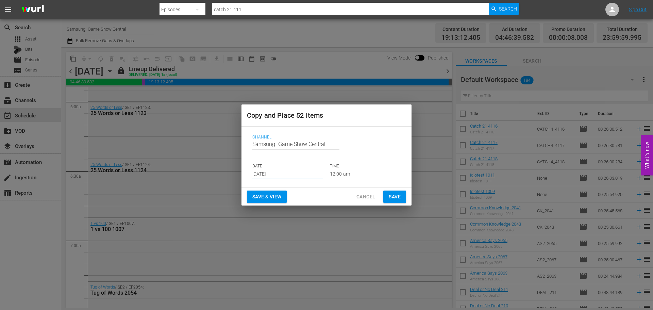
click at [294, 176] on input "Aug 13th 2025" at bounding box center [287, 174] width 71 height 10
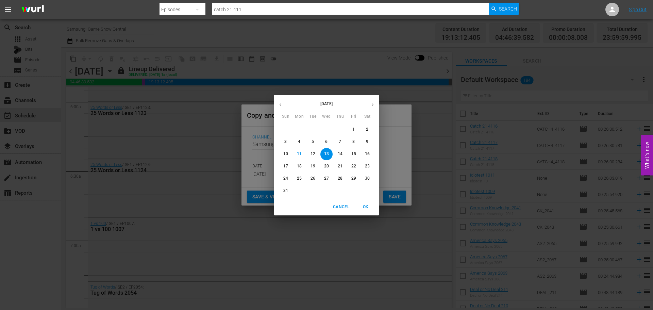
click at [313, 165] on p "19" at bounding box center [313, 166] width 5 height 6
type input "Aug 19th 2025"
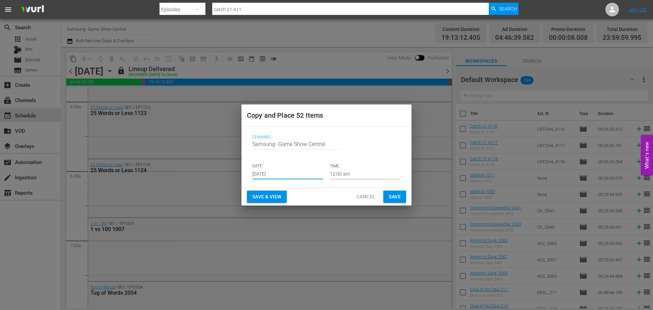
click at [387, 194] on button "Save" at bounding box center [394, 197] width 23 height 13
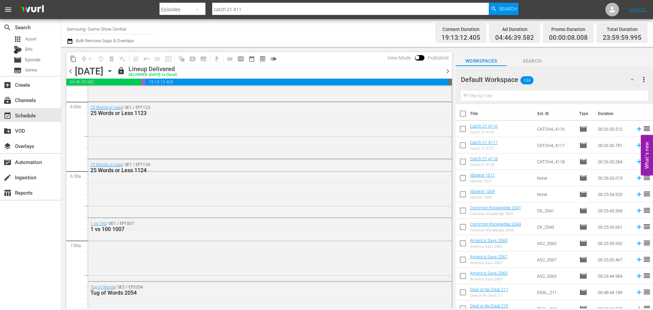
click at [115, 76] on div "Tuesday, August 5th August 5th" at bounding box center [95, 71] width 40 height 11
click at [111, 70] on icon "button" at bounding box center [109, 71] width 3 height 2
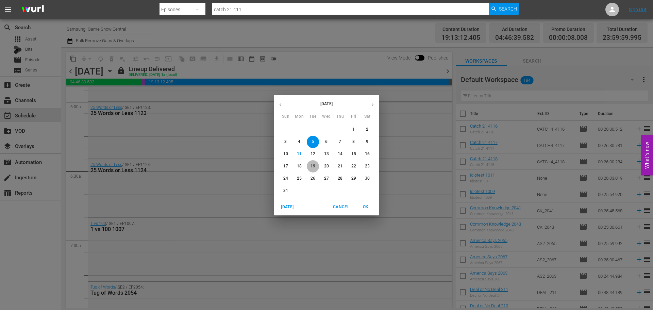
click at [315, 166] on p "19" at bounding box center [313, 166] width 5 height 6
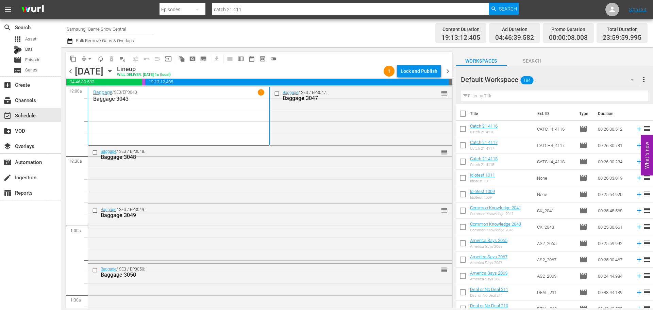
click at [274, 94] on input "checkbox" at bounding box center [277, 93] width 7 height 6
click at [96, 152] on input "checkbox" at bounding box center [95, 152] width 7 height 6
click at [94, 212] on input "checkbox" at bounding box center [95, 211] width 7 height 6
click at [97, 265] on div "Baggage / SE3 / EP3050: Baggage 3050 reorder" at bounding box center [270, 272] width 364 height 17
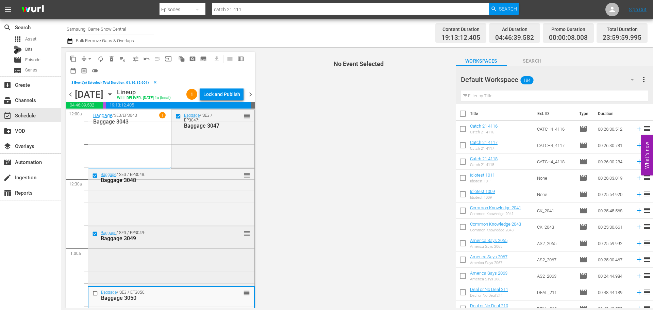
click at [95, 269] on div "Baggage / SE3 / EP3049: Baggage 3049 reorder" at bounding box center [171, 255] width 166 height 57
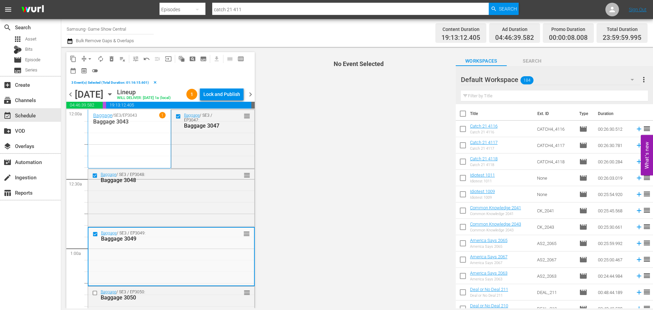
scroll to position [68, 0]
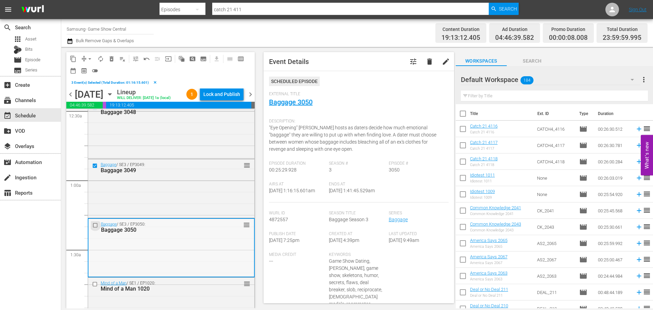
click at [99, 225] on input "checkbox" at bounding box center [96, 225] width 7 height 6
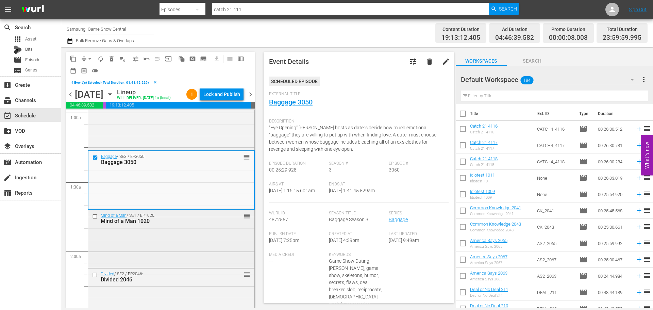
scroll to position [136, 0]
click at [95, 218] on input "checkbox" at bounding box center [95, 216] width 7 height 6
click at [94, 274] on input "checkbox" at bounding box center [95, 274] width 7 height 6
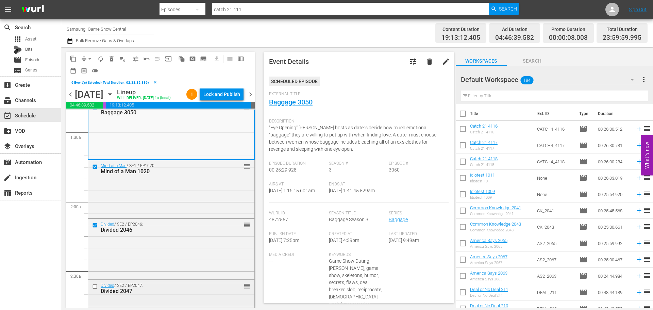
scroll to position [204, 0]
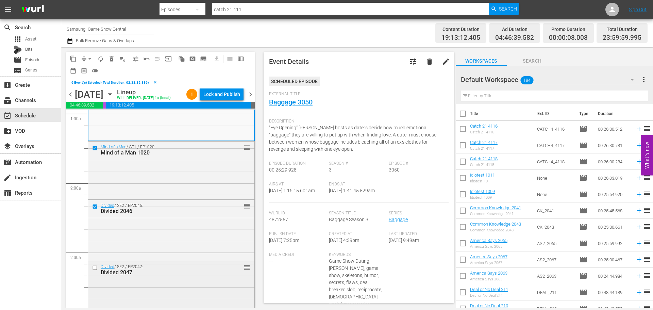
click at [94, 270] on input "checkbox" at bounding box center [95, 268] width 7 height 6
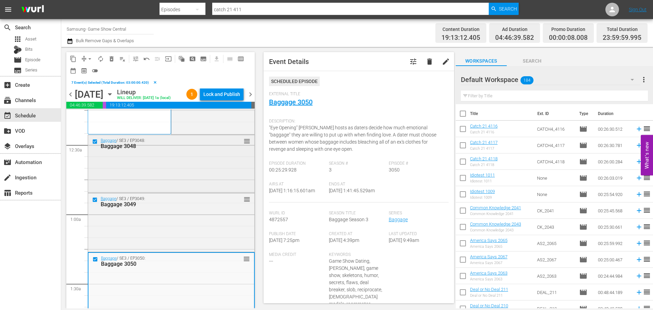
scroll to position [0, 0]
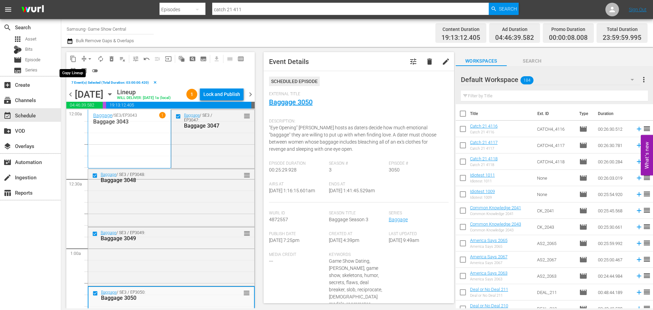
click at [71, 59] on span "content_copy" at bounding box center [73, 58] width 7 height 7
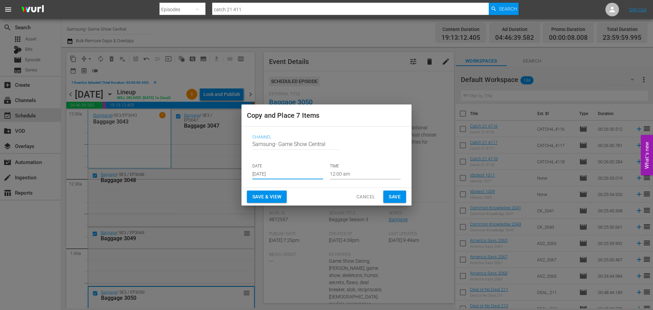
click at [287, 171] on input "Aug 13th 2025" at bounding box center [287, 174] width 71 height 10
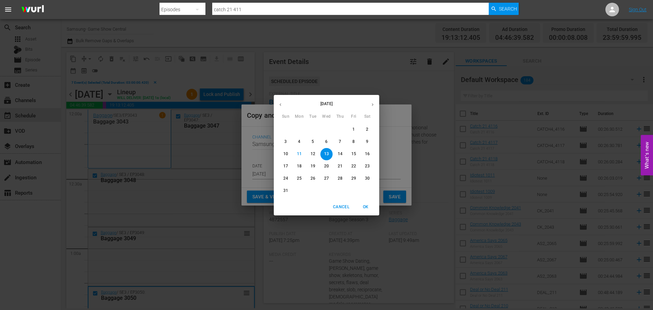
click at [330, 152] on span "13" at bounding box center [326, 154] width 12 height 6
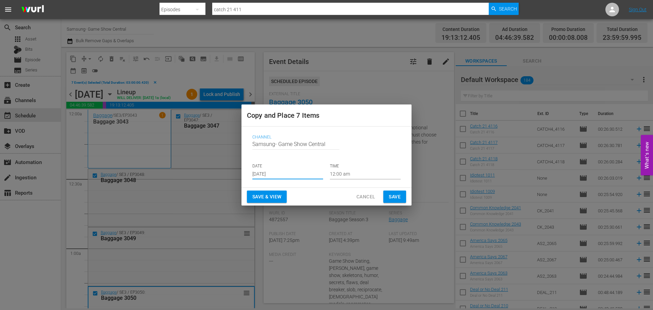
click at [345, 172] on input "12:00 am" at bounding box center [365, 174] width 71 height 10
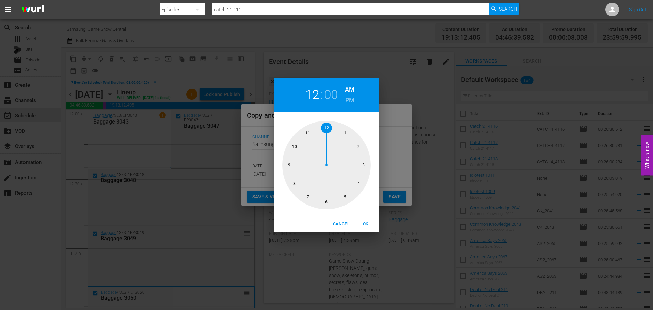
click at [349, 172] on div at bounding box center [326, 165] width 88 height 88
click at [310, 92] on h2 "04" at bounding box center [312, 94] width 14 height 15
click at [362, 172] on div at bounding box center [326, 165] width 88 height 88
click at [367, 223] on span "OK" at bounding box center [366, 223] width 16 height 7
type input "03:00 am"
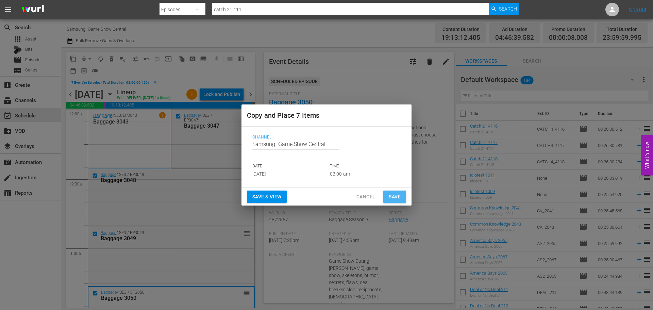
click at [393, 194] on span "Save" at bounding box center [395, 197] width 12 height 9
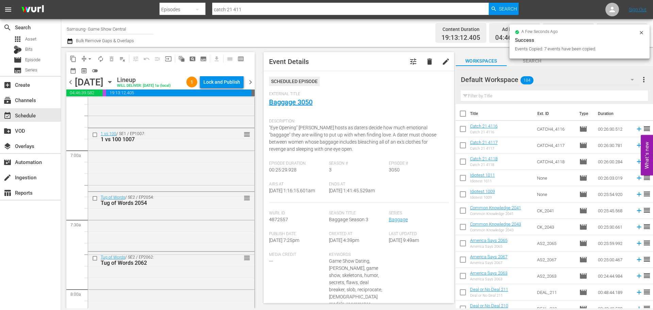
scroll to position [1089, 0]
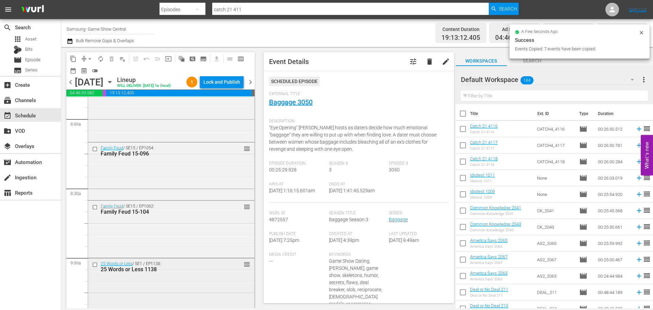
click at [95, 266] on input "checkbox" at bounding box center [95, 265] width 7 height 6
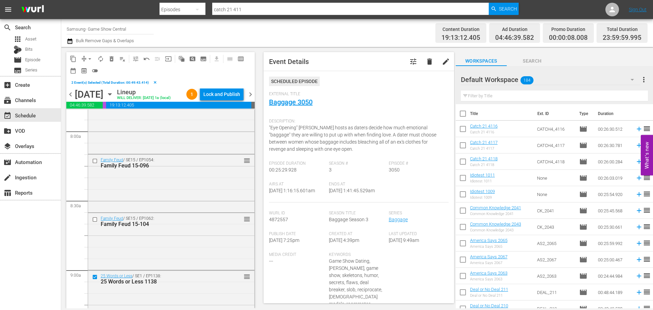
scroll to position [1225, 0]
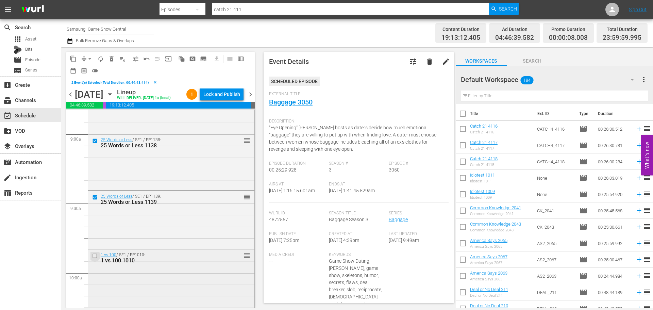
click at [95, 253] on input "checkbox" at bounding box center [95, 256] width 7 height 6
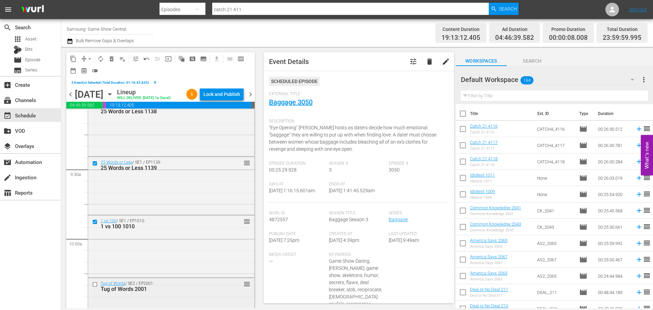
click at [96, 284] on input "checkbox" at bounding box center [95, 285] width 7 height 6
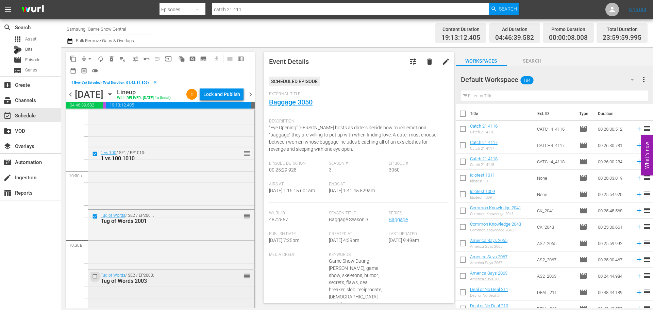
click at [95, 275] on input "checkbox" at bounding box center [95, 277] width 7 height 6
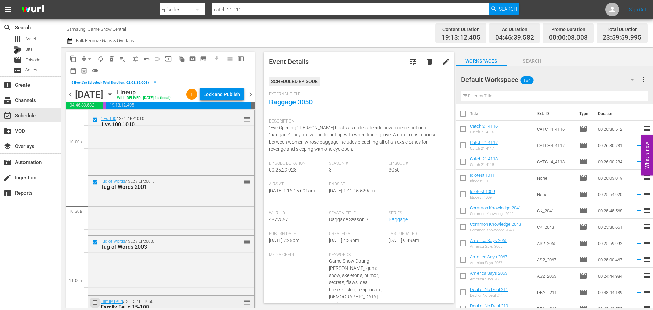
click at [96, 302] on input "checkbox" at bounding box center [95, 302] width 7 height 6
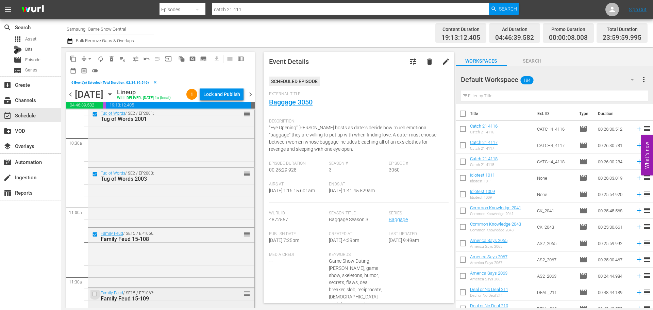
click at [96, 295] on input "checkbox" at bounding box center [95, 294] width 7 height 6
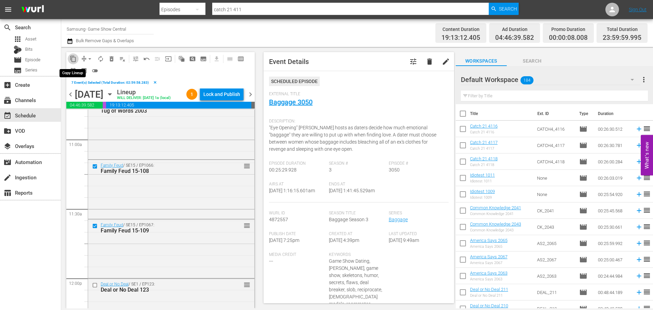
click at [77, 56] on button "content_copy" at bounding box center [73, 58] width 11 height 11
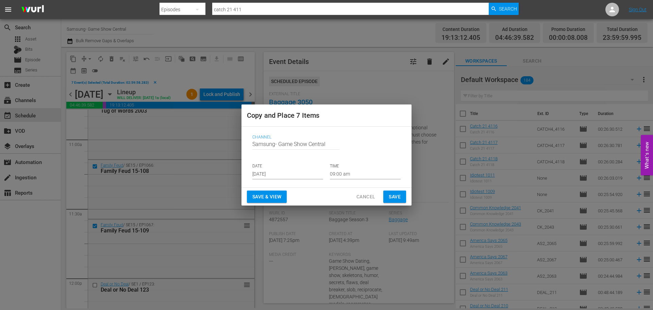
click at [261, 173] on input "Aug 13th 2025" at bounding box center [287, 174] width 71 height 10
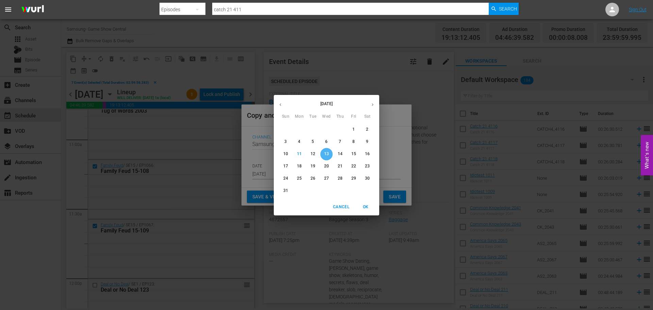
click at [328, 153] on p "13" at bounding box center [326, 154] width 5 height 6
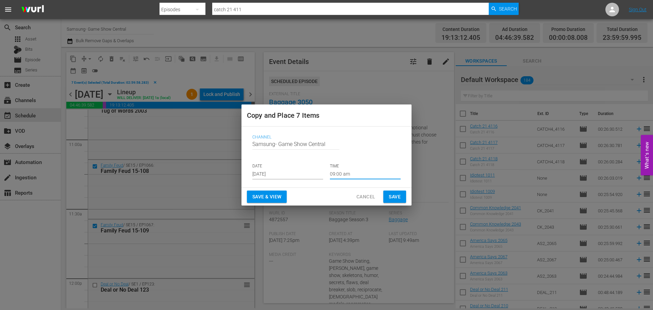
click at [335, 170] on input "09:00 am" at bounding box center [365, 174] width 71 height 10
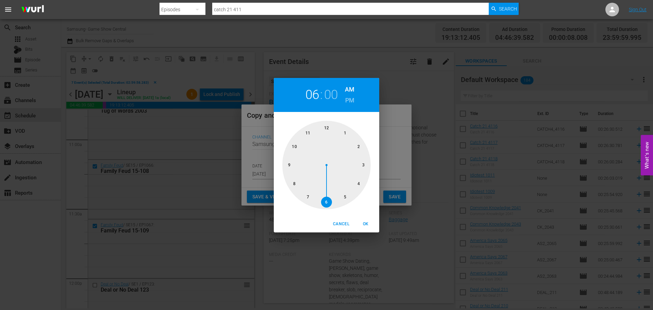
click at [326, 206] on div at bounding box center [326, 165] width 88 height 88
click at [364, 226] on span "OK" at bounding box center [366, 223] width 16 height 7
type input "06:00 am"
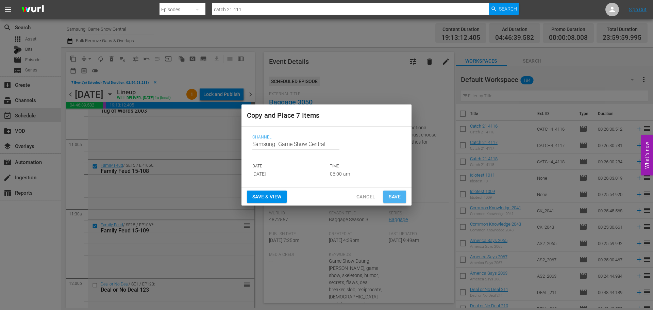
click at [394, 199] on span "Save" at bounding box center [395, 197] width 12 height 9
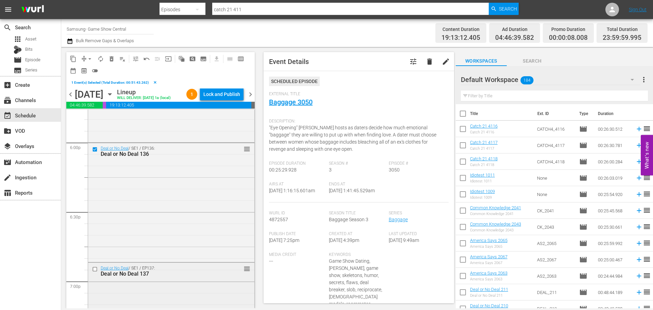
scroll to position [2517, 0]
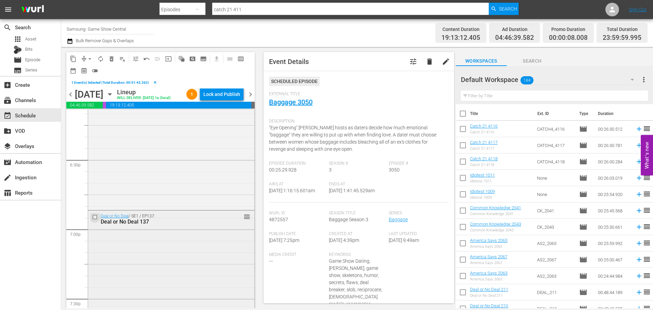
click at [95, 219] on input "checkbox" at bounding box center [95, 217] width 7 height 6
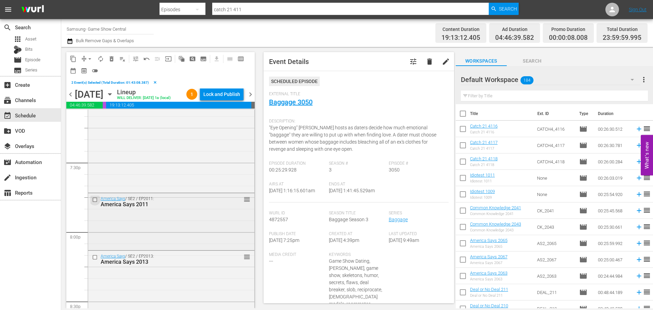
click at [96, 199] on input "checkbox" at bounding box center [95, 200] width 7 height 6
click at [96, 253] on div at bounding box center [95, 257] width 10 height 8
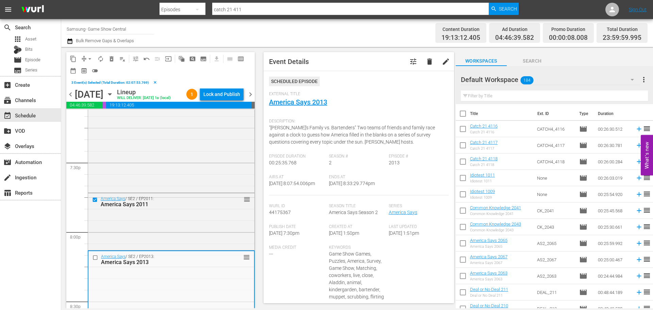
scroll to position [2722, 0]
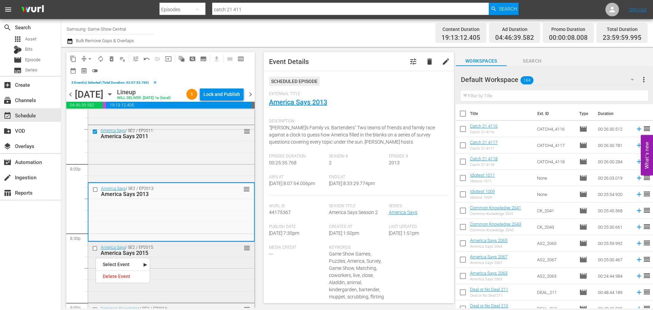
click at [95, 248] on input "checkbox" at bounding box center [95, 249] width 7 height 6
click at [96, 192] on input "checkbox" at bounding box center [96, 189] width 7 height 6
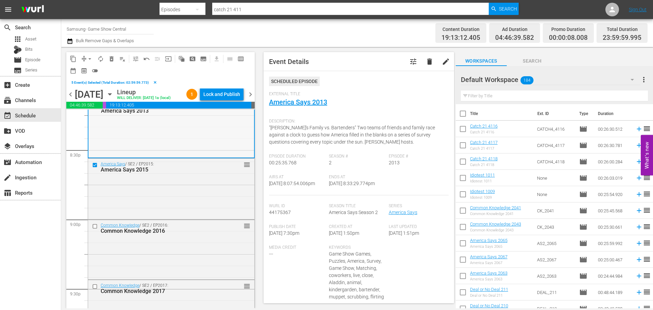
scroll to position [2824, 0]
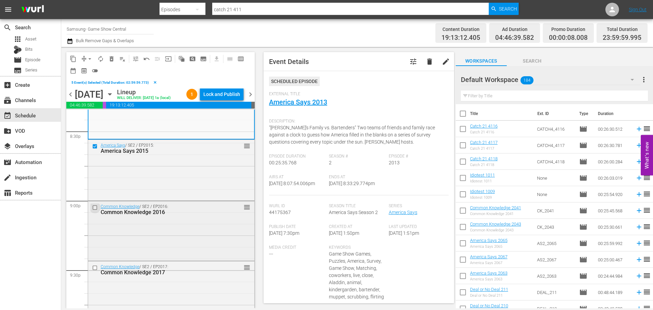
click at [93, 208] on input "checkbox" at bounding box center [95, 208] width 7 height 6
click at [94, 267] on input "checkbox" at bounding box center [95, 268] width 7 height 6
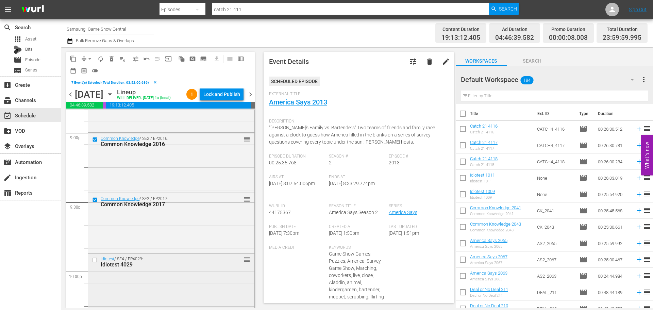
click at [95, 257] on input "checkbox" at bounding box center [95, 260] width 7 height 6
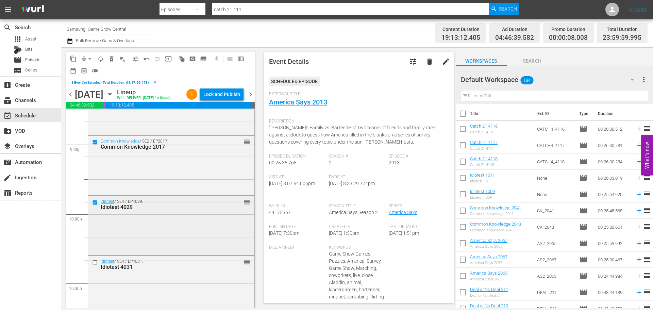
scroll to position [2960, 0]
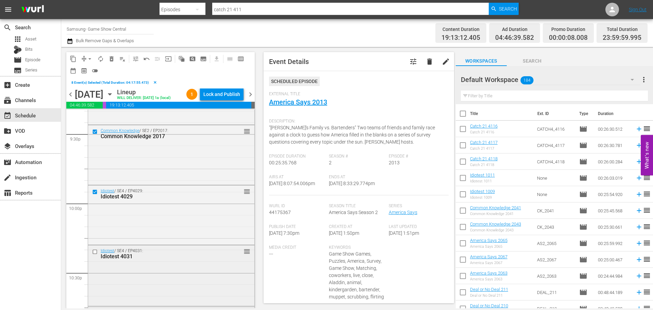
click at [94, 249] on input "checkbox" at bounding box center [95, 252] width 7 height 6
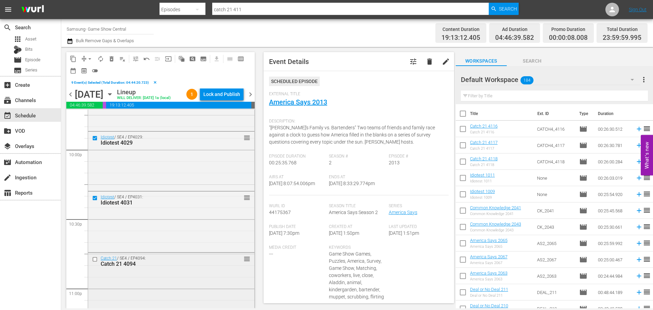
scroll to position [3028, 0]
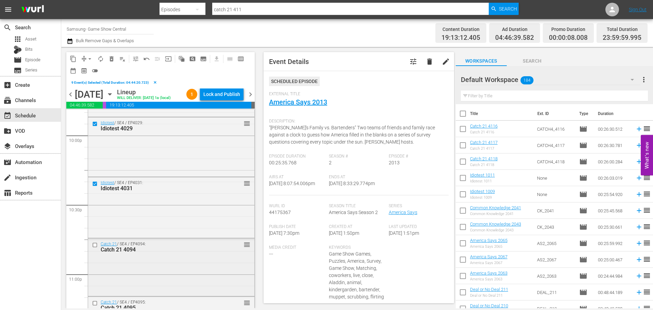
click at [96, 244] on input "checkbox" at bounding box center [95, 245] width 7 height 6
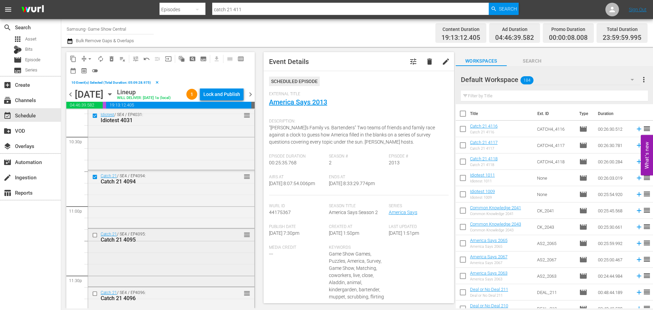
click at [95, 233] on input "checkbox" at bounding box center [95, 235] width 7 height 6
click at [95, 292] on input "checkbox" at bounding box center [95, 294] width 7 height 6
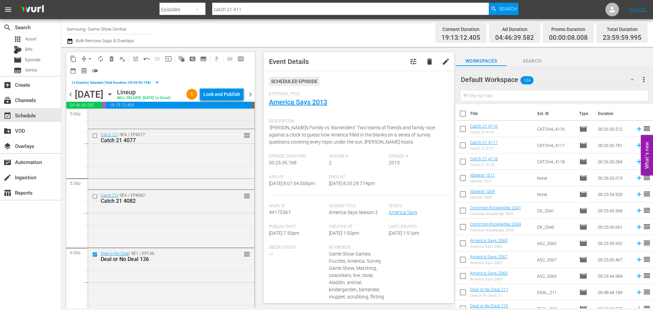
scroll to position [2316, 0]
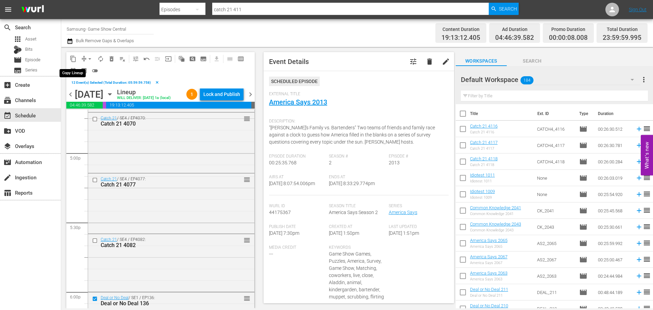
click at [77, 60] on button "content_copy" at bounding box center [73, 58] width 11 height 11
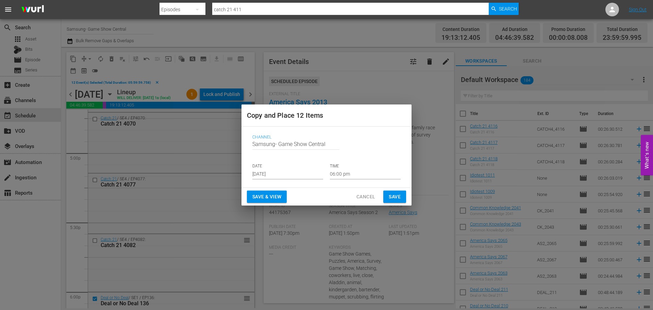
click at [289, 174] on input "Aug 13th 2025" at bounding box center [287, 174] width 71 height 10
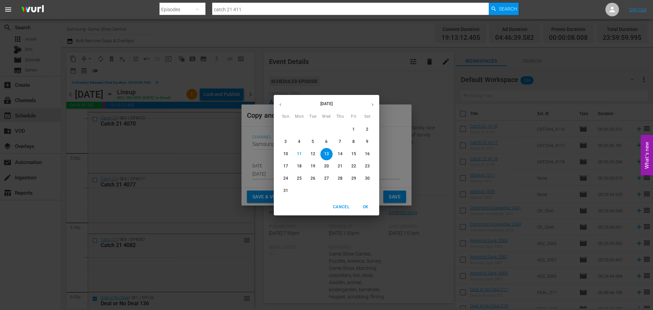
click at [325, 155] on p "13" at bounding box center [326, 154] width 5 height 6
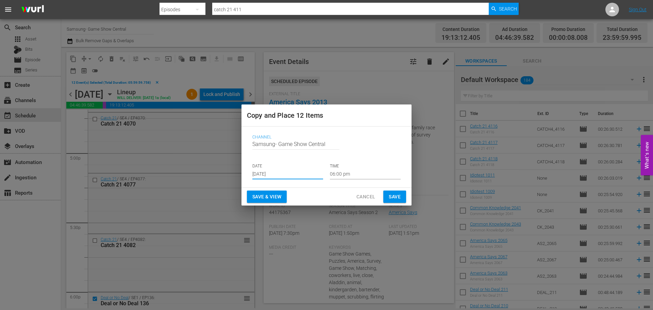
click at [355, 173] on input "06:00 pm" at bounding box center [365, 174] width 71 height 10
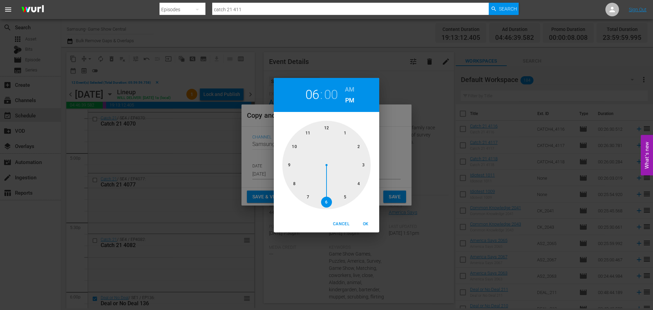
click at [326, 128] on div at bounding box center [326, 165] width 88 height 88
click at [363, 223] on span "OK" at bounding box center [366, 223] width 16 height 7
type input "12:00 pm"
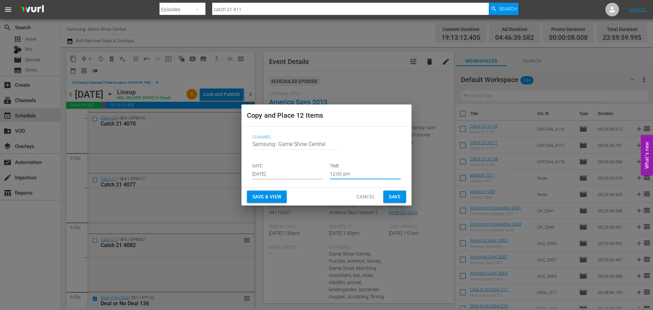
click at [386, 188] on div "Save & View Cancel Save" at bounding box center [327, 197] width 170 height 18
click at [387, 192] on button "Save" at bounding box center [394, 197] width 23 height 13
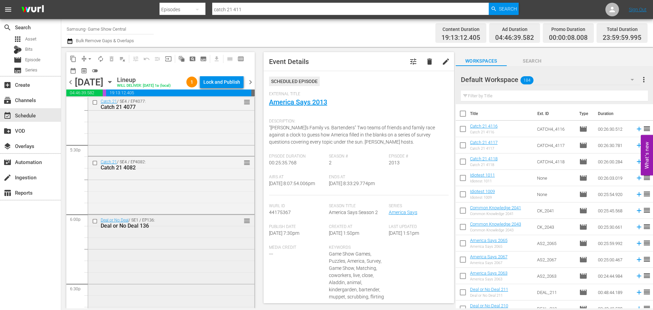
scroll to position [2384, 0]
click at [103, 82] on div "Tuesday, August 19th" at bounding box center [89, 82] width 29 height 11
click at [114, 79] on icon "button" at bounding box center [109, 81] width 7 height 7
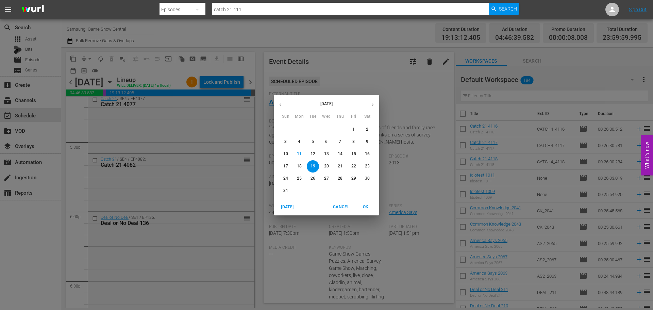
click at [328, 152] on p "13" at bounding box center [326, 154] width 5 height 6
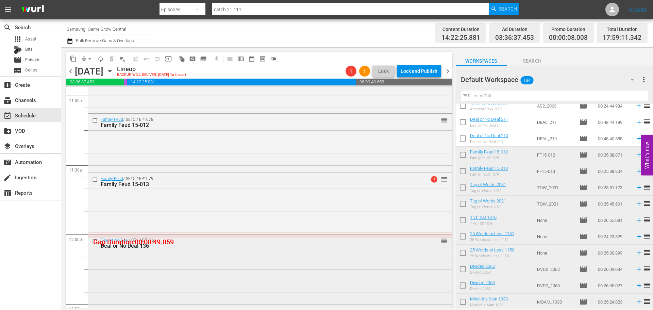
scroll to position [1534, 0]
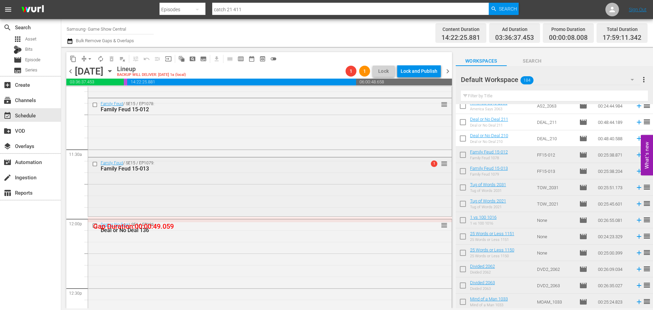
click at [175, 192] on div "Family Feud / SE15 / EP1079: Family Feud 15-013 1 reorder" at bounding box center [270, 186] width 364 height 57
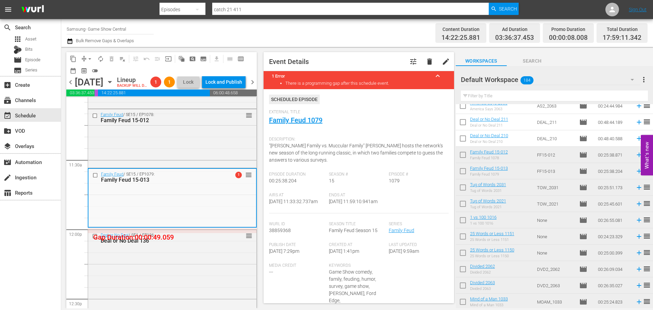
scroll to position [269, 0]
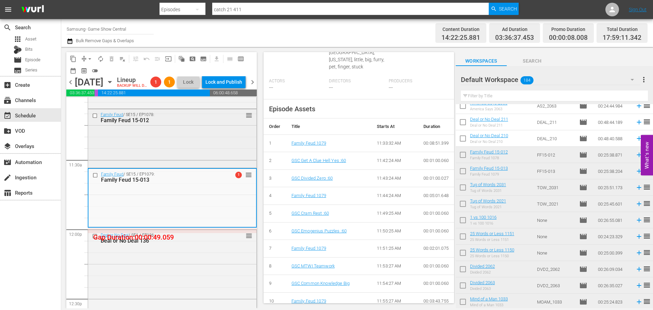
click at [154, 141] on div "Family Feud / SE15 / EP1078: Family Feud 15-012 reorder" at bounding box center [172, 137] width 168 height 57
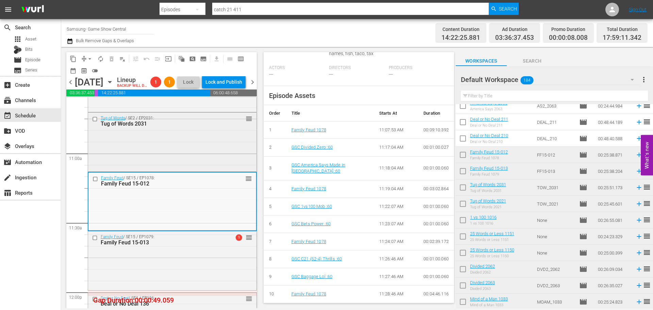
scroll to position [1398, 0]
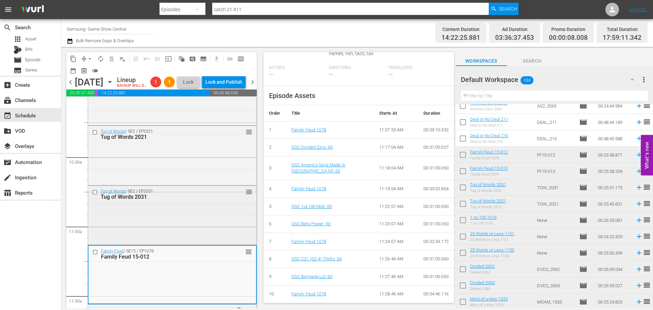
click at [231, 195] on div "reorder" at bounding box center [237, 191] width 30 height 7
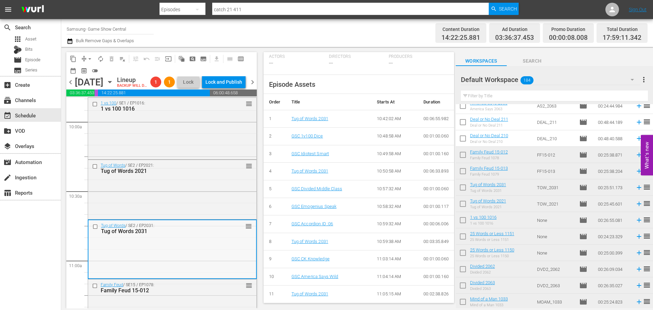
scroll to position [1329, 0]
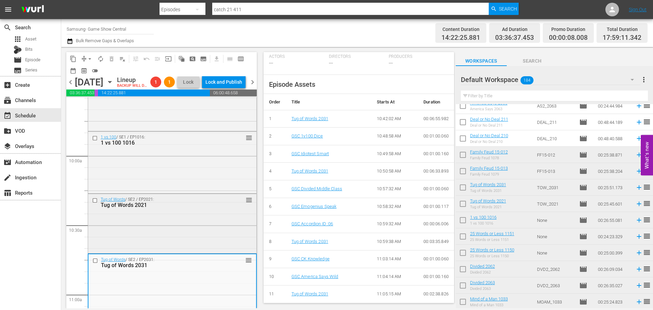
click at [167, 208] on div "Tug of Words 2021" at bounding box center [161, 205] width 121 height 6
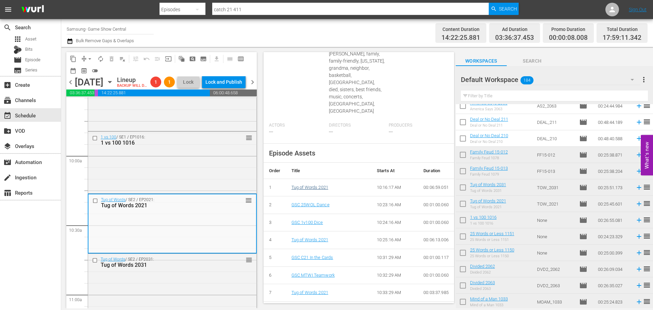
scroll to position [259, 0]
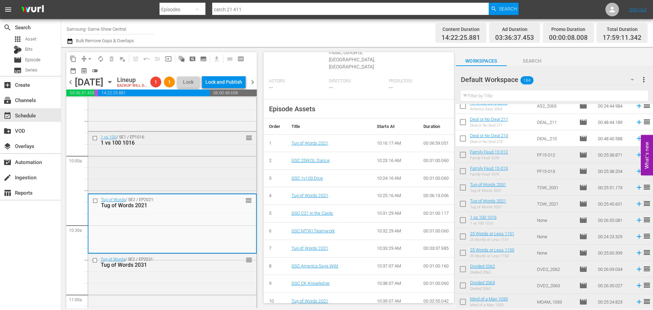
click at [207, 146] on div "1 vs 100 1016" at bounding box center [161, 142] width 121 height 6
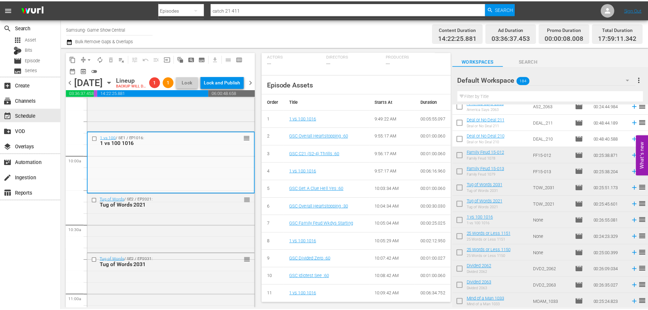
scroll to position [44, 0]
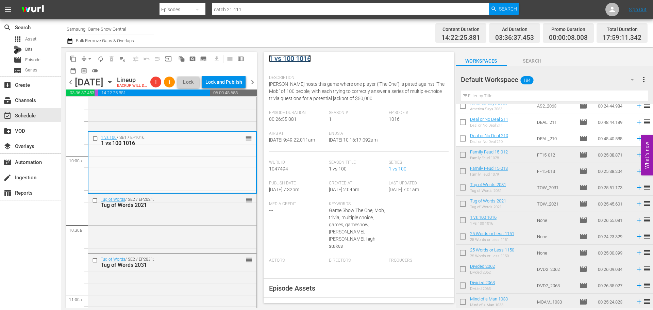
click at [292, 55] on link "1 vs 100 1016" at bounding box center [290, 58] width 42 height 8
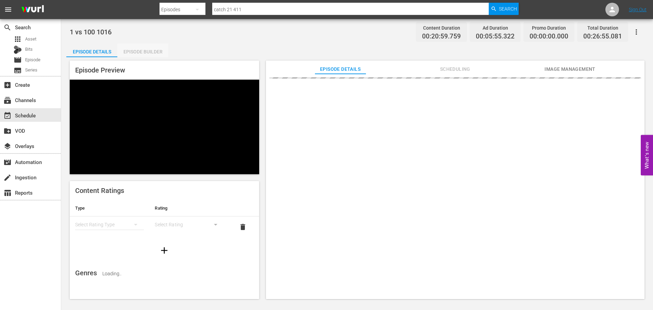
click at [155, 53] on div "Episode Builder" at bounding box center [142, 52] width 51 height 16
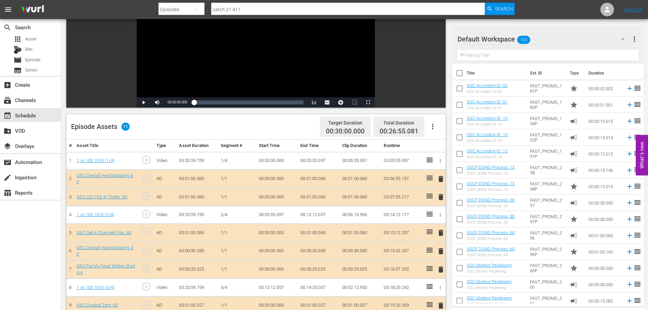
scroll to position [177, 0]
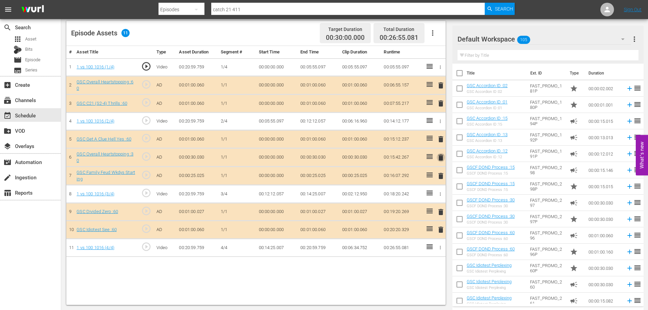
click at [439, 160] on span "delete" at bounding box center [441, 157] width 8 height 8
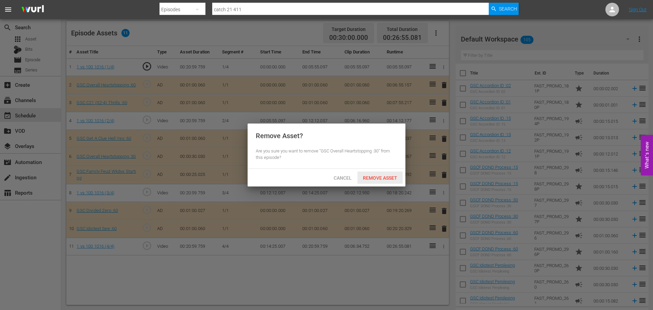
click at [370, 180] on span "Remove Asset" at bounding box center [380, 177] width 45 height 5
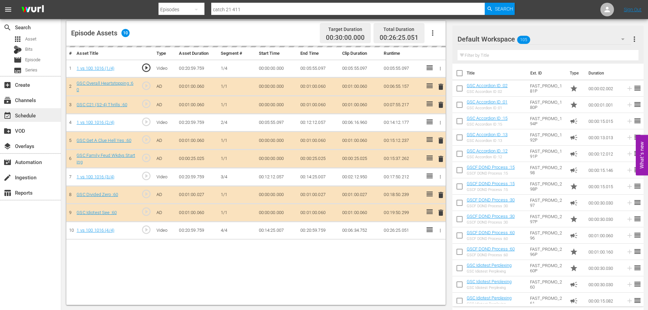
click at [40, 117] on div "event_available Schedule" at bounding box center [30, 115] width 61 height 14
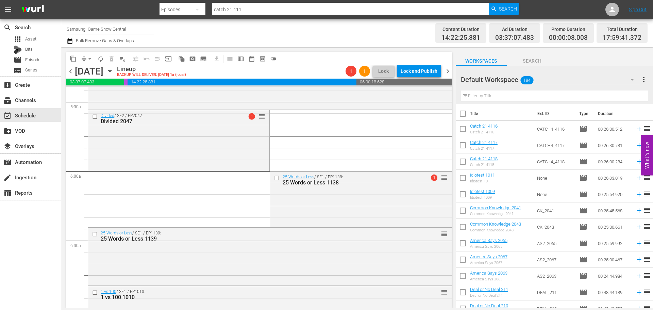
scroll to position [1539, 0]
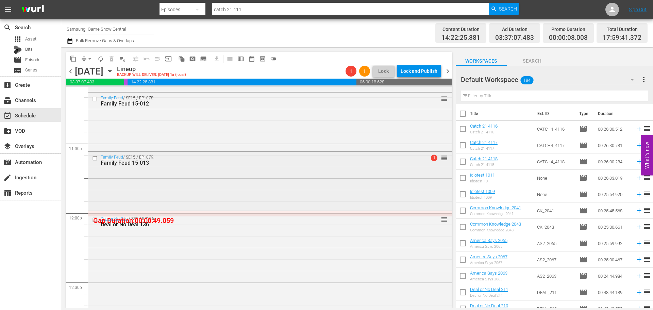
click at [276, 182] on div "Family Feud / SE15 / EP1079: Family Feud 15-013 1 reorder" at bounding box center [270, 180] width 364 height 57
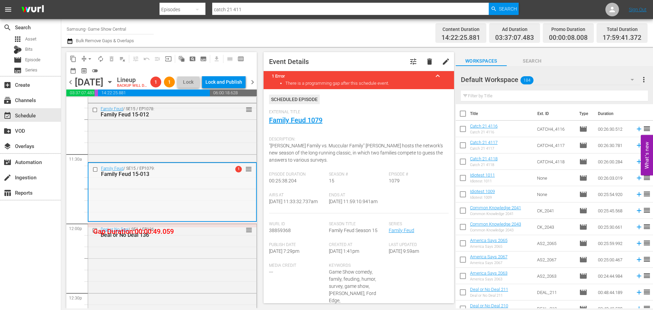
scroll to position [1369, 0]
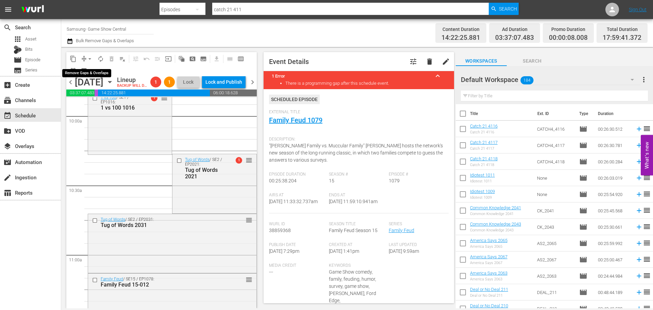
click at [91, 59] on span "arrow_drop_down" at bounding box center [89, 58] width 7 height 7
click at [85, 75] on li "Align to Midnight" at bounding box center [89, 72] width 71 height 11
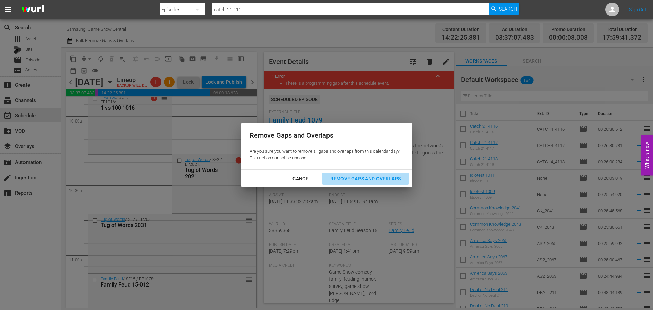
click at [348, 177] on div "Remove Gaps and Overlaps" at bounding box center [365, 179] width 81 height 9
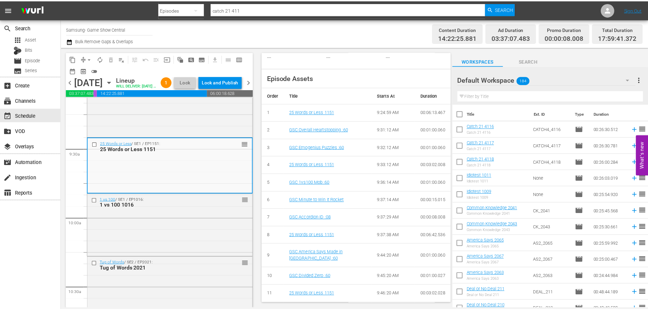
scroll to position [30, 0]
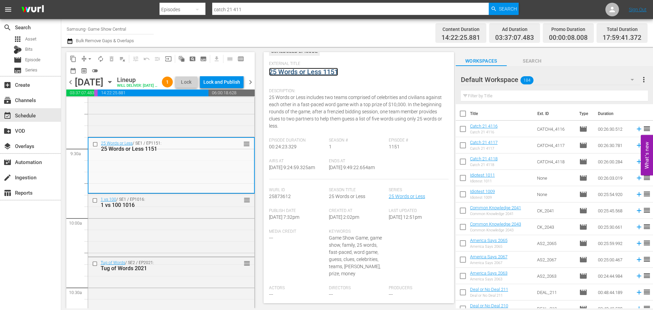
click at [292, 73] on link "25 Words or Less 1151" at bounding box center [303, 72] width 69 height 8
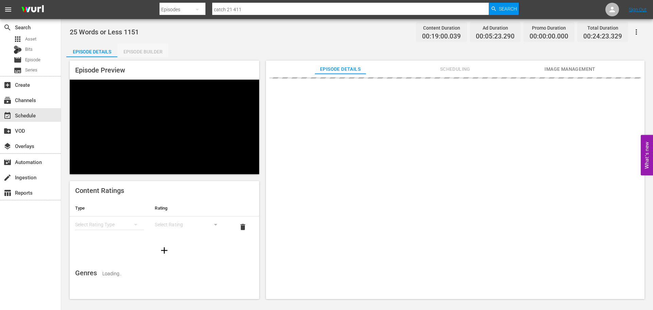
click at [150, 54] on div "Episode Builder" at bounding box center [142, 52] width 51 height 16
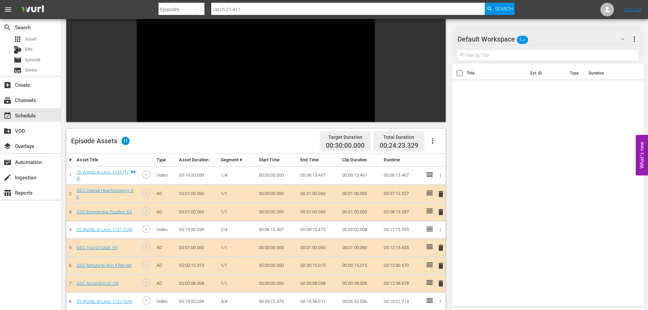
scroll to position [94, 0]
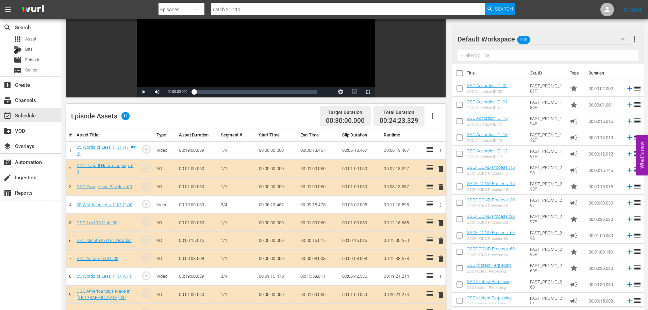
click at [444, 242] on span "delete" at bounding box center [441, 240] width 8 height 8
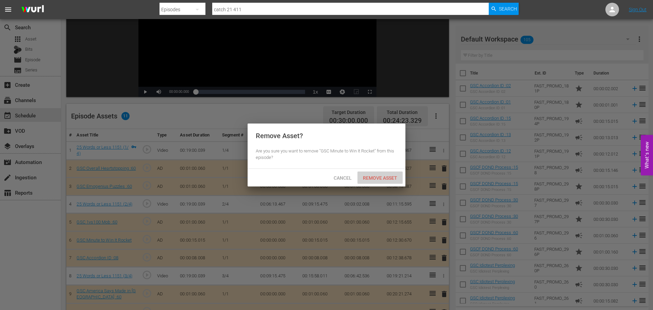
click at [370, 172] on div "Remove Asset" at bounding box center [380, 177] width 45 height 13
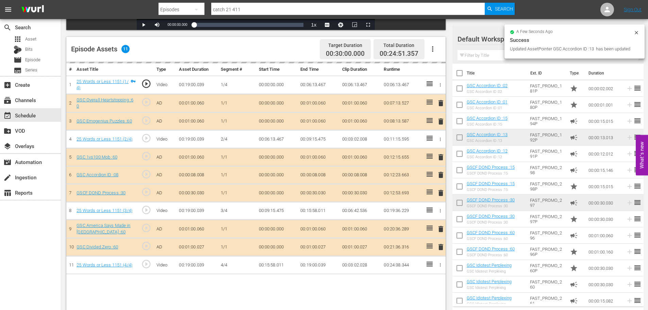
scroll to position [162, 0]
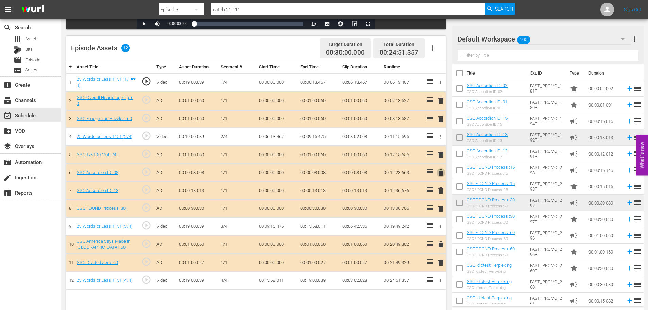
click at [440, 170] on span "delete" at bounding box center [441, 172] width 8 height 8
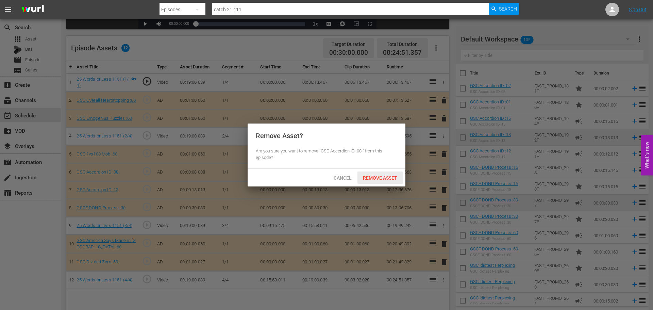
click at [384, 177] on span "Remove Asset" at bounding box center [380, 177] width 45 height 5
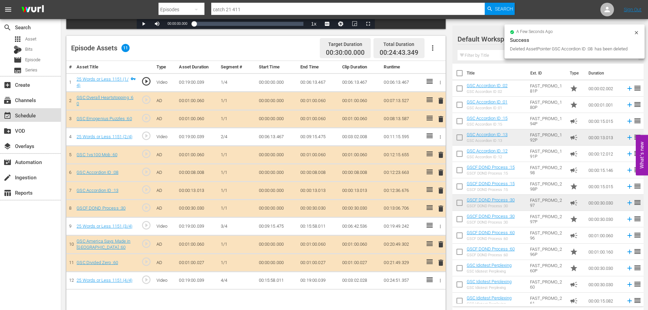
click at [40, 111] on div "event_available Schedule" at bounding box center [30, 115] width 61 height 14
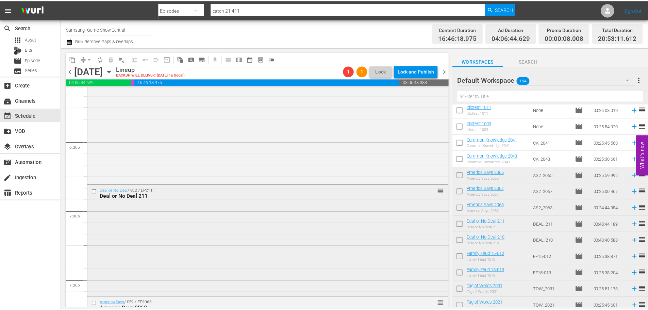
scroll to position [2511, 0]
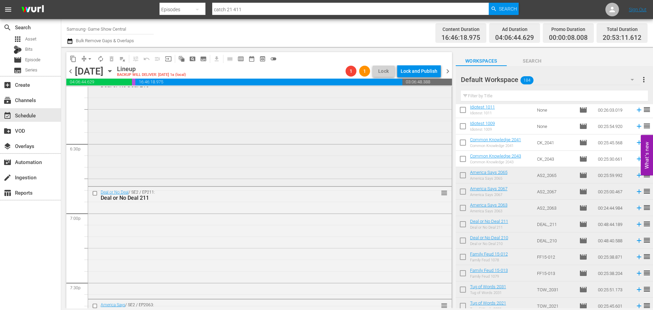
click at [195, 145] on div "Deal or No Deal / SE2 / EP210: Deal or No Deal 210 reorder" at bounding box center [270, 129] width 364 height 111
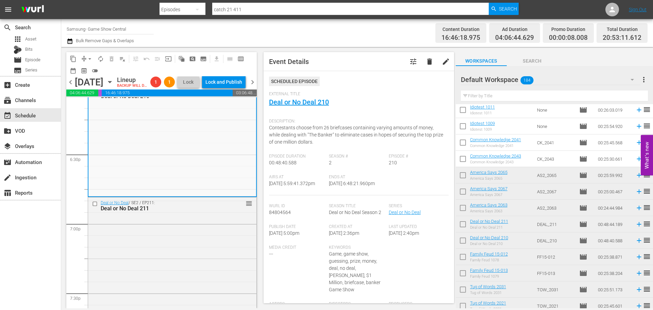
click at [302, 108] on div "External Title Deal or No Deal 210" at bounding box center [359, 104] width 180 height 24
click at [302, 106] on link "Deal or No Deal 210" at bounding box center [299, 102] width 60 height 8
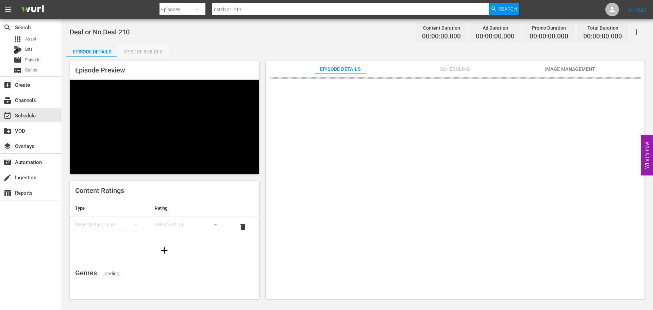
click at [150, 51] on div "Episode Builder" at bounding box center [142, 52] width 51 height 16
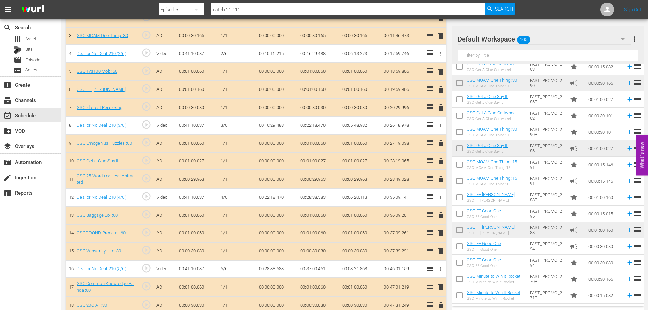
scroll to position [272, 0]
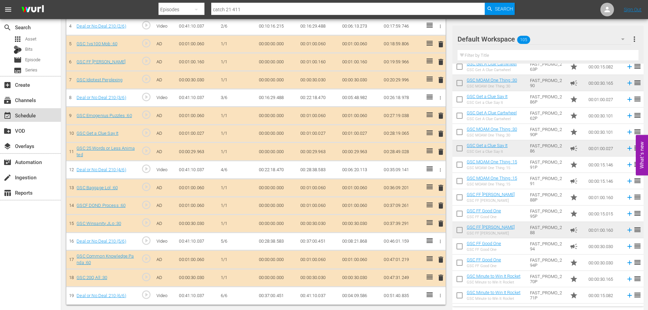
click at [20, 117] on div "event_available Schedule" at bounding box center [19, 114] width 38 height 6
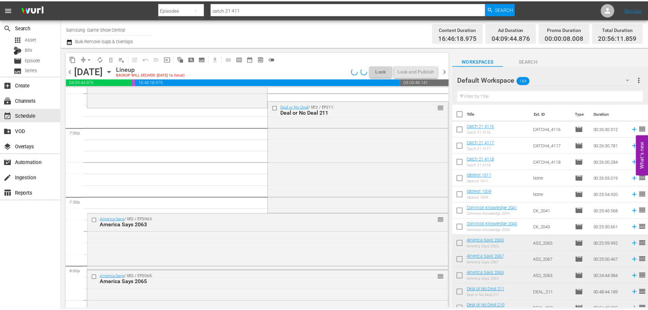
scroll to position [2537, 0]
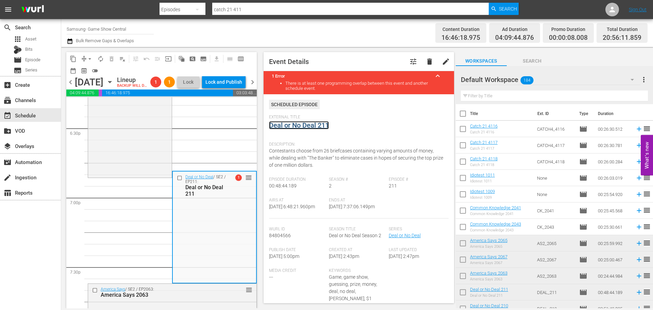
drag, startPoint x: 317, startPoint y: 136, endPoint x: 302, endPoint y: 128, distance: 17.0
click at [302, 128] on link "Deal or No Deal 211" at bounding box center [299, 125] width 60 height 8
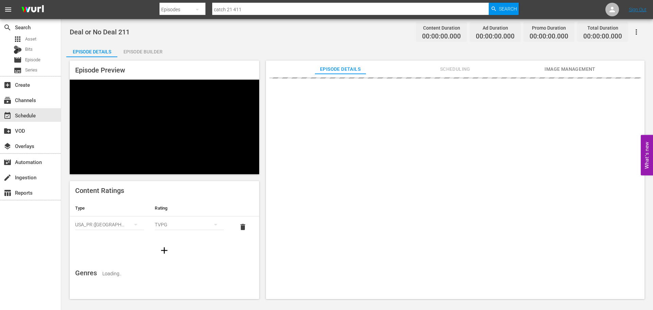
click at [150, 50] on div "Episode Builder" at bounding box center [142, 52] width 51 height 16
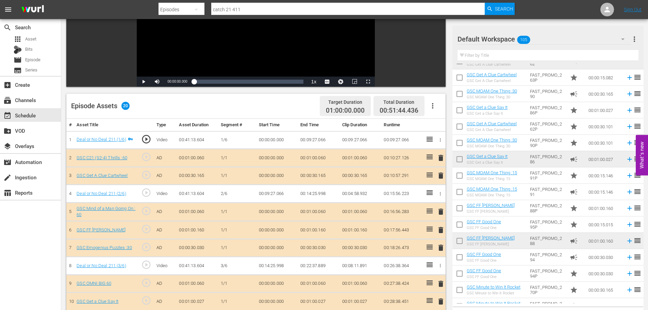
scroll to position [66, 0]
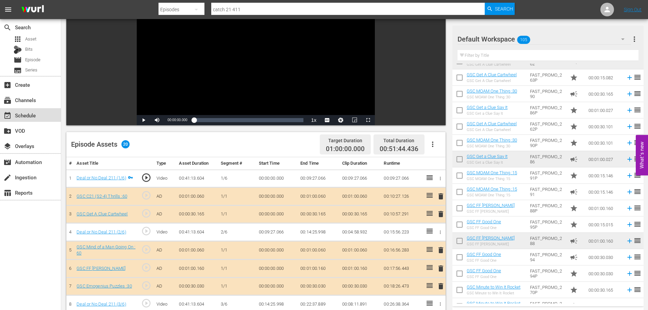
click at [50, 117] on div "event_available Schedule" at bounding box center [30, 115] width 61 height 14
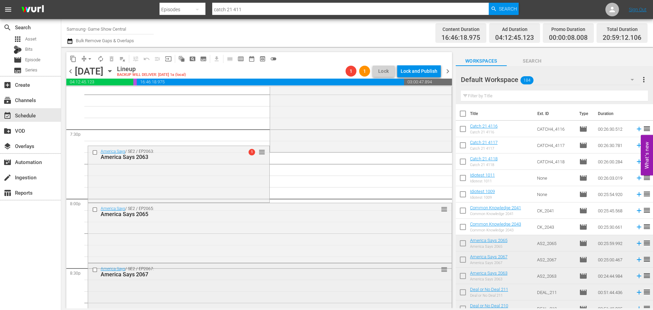
scroll to position [2652, 0]
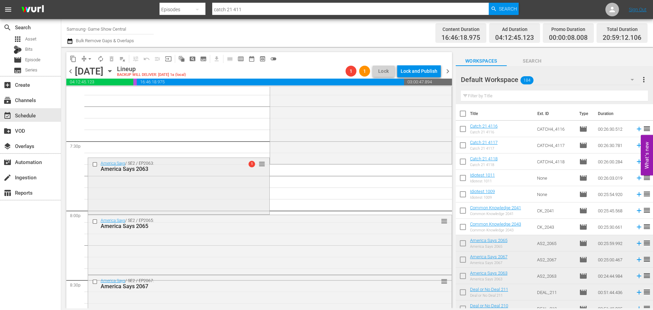
click at [221, 174] on div "America Says / SE2 / EP2063: America Says 2063 1 reorder" at bounding box center [178, 166] width 181 height 17
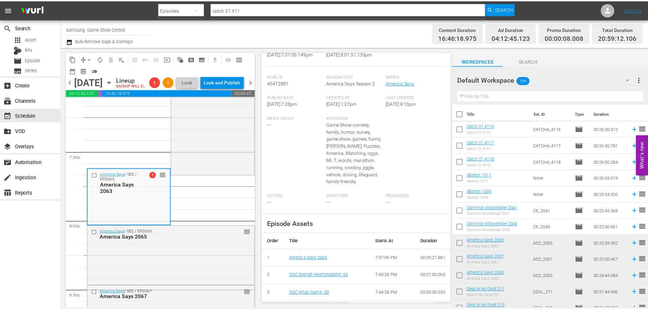
scroll to position [51, 0]
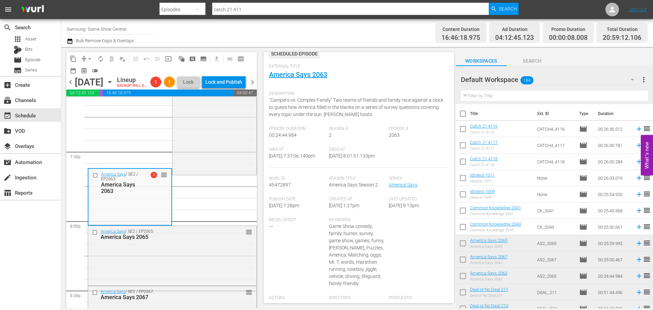
click at [312, 82] on div "External Title America Says 2063" at bounding box center [359, 76] width 180 height 24
click at [313, 81] on div "External Title America Says 2063" at bounding box center [359, 76] width 180 height 24
click at [310, 77] on link "America Says 2063" at bounding box center [298, 74] width 58 height 8
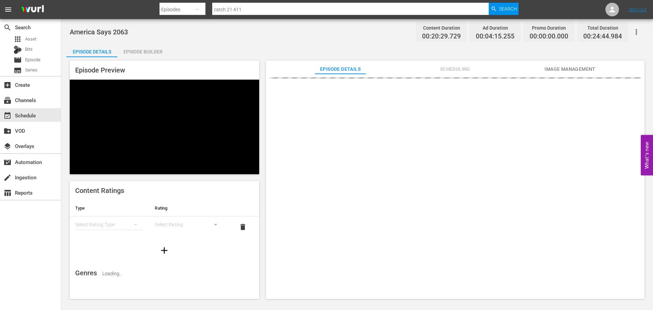
click at [124, 48] on div "Episode Builder" at bounding box center [142, 52] width 51 height 16
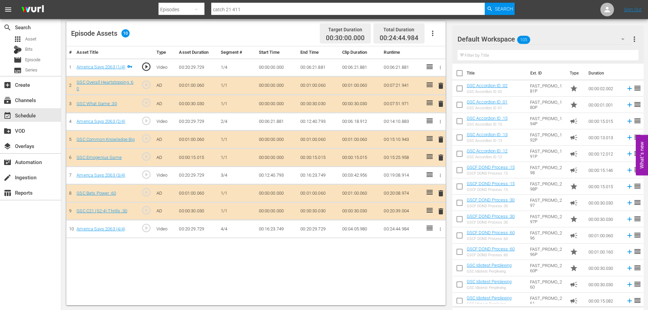
scroll to position [177, 0]
click at [442, 160] on span "delete" at bounding box center [441, 157] width 8 height 8
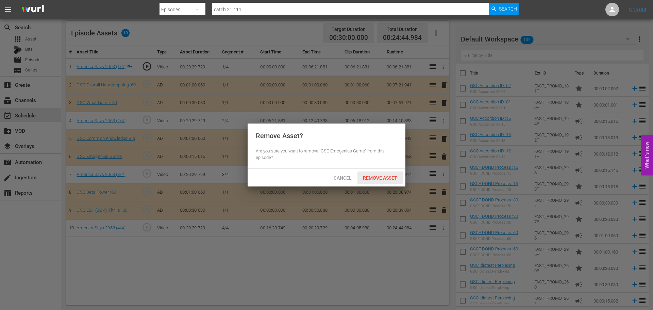
click at [393, 172] on div "Remove Asset" at bounding box center [380, 177] width 45 height 13
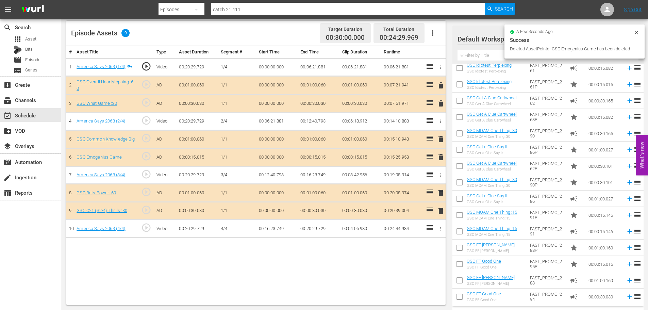
scroll to position [283, 0]
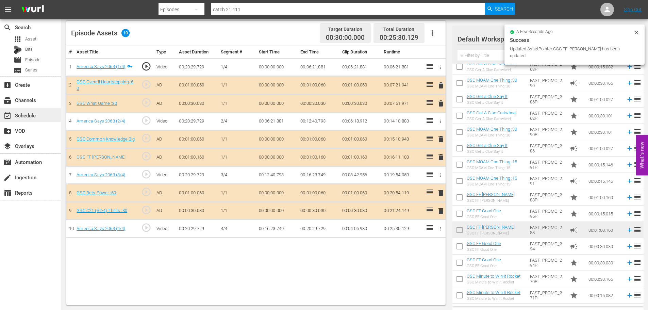
click at [38, 118] on div "event_available Schedule" at bounding box center [30, 115] width 61 height 14
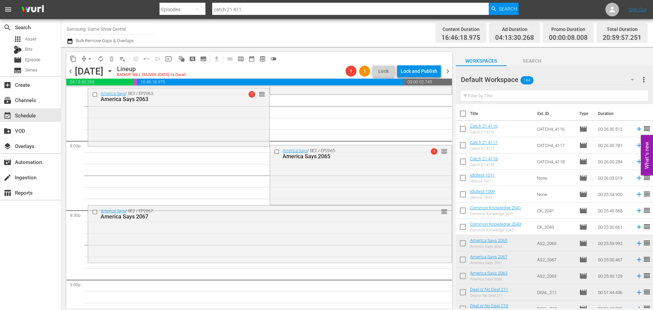
scroll to position [2760, 0]
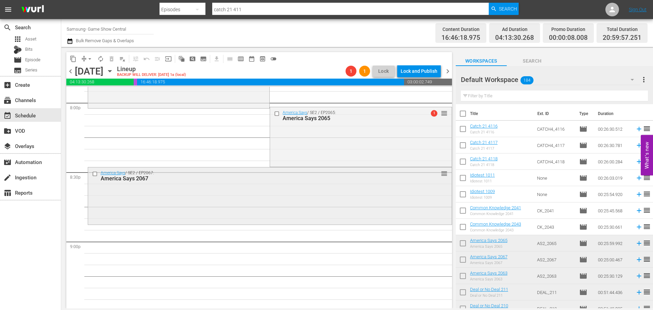
click at [382, 192] on div "America Says / SE2 / EP2067: America Says 2067 reorder" at bounding box center [270, 195] width 364 height 56
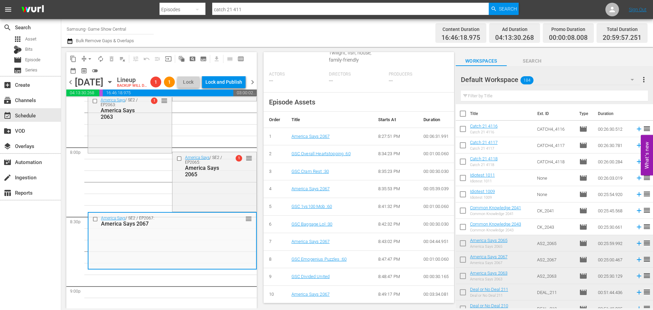
scroll to position [2692, 0]
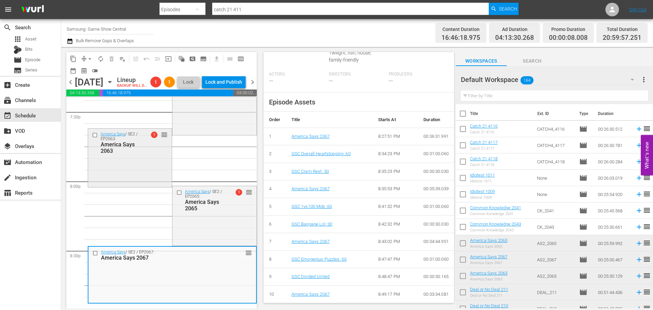
click at [139, 185] on div "America Says / SE2 / EP2063: America Says 2063 1 reorder" at bounding box center [130, 157] width 84 height 57
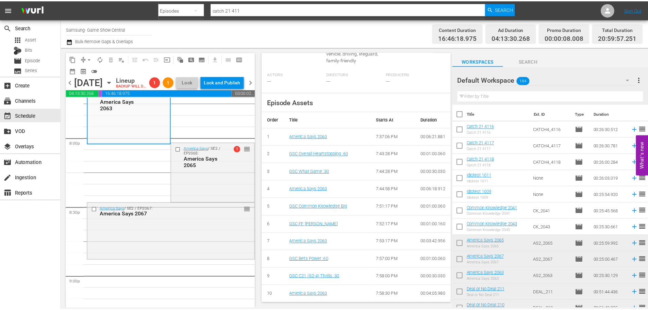
scroll to position [2726, 0]
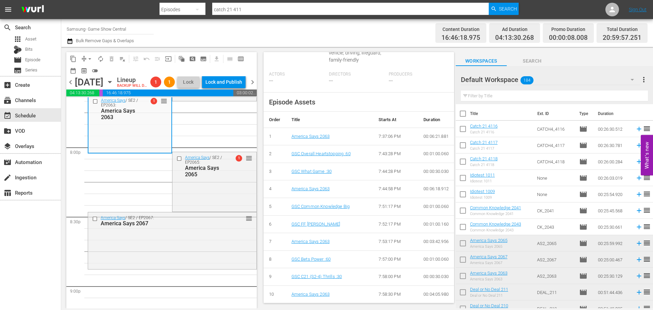
click at [199, 254] on div "America Says / SE2 / EP2067: America Says 2067 reorder" at bounding box center [172, 240] width 168 height 56
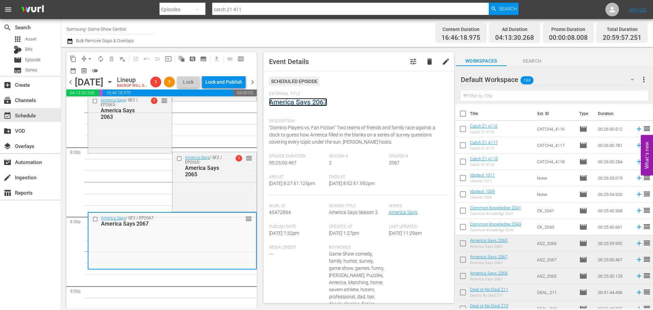
click at [303, 102] on link "America Says 2067" at bounding box center [298, 102] width 58 height 8
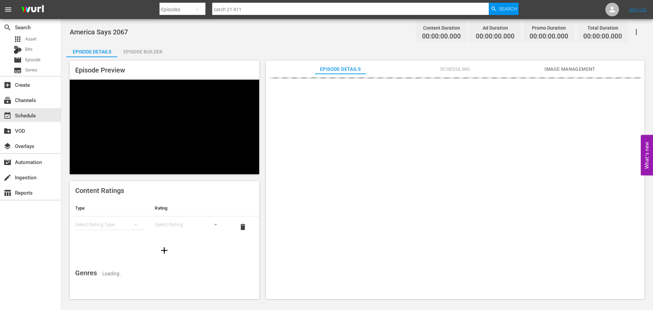
click at [123, 55] on div "Episode Builder" at bounding box center [142, 52] width 51 height 16
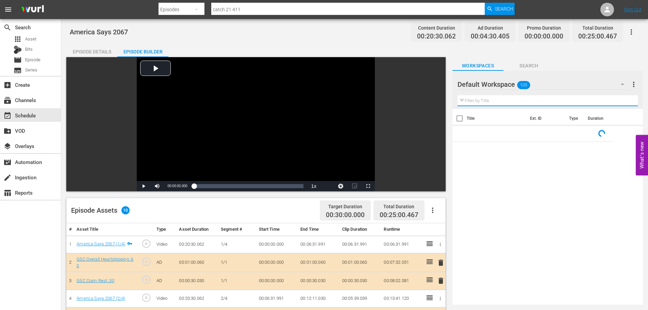
click at [583, 99] on input "text" at bounding box center [548, 100] width 180 height 11
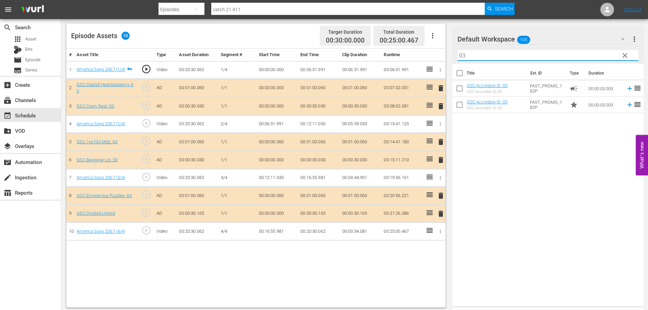
scroll to position [177, 0]
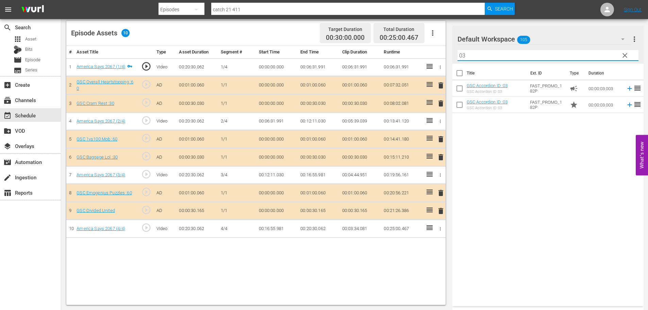
type input "03"
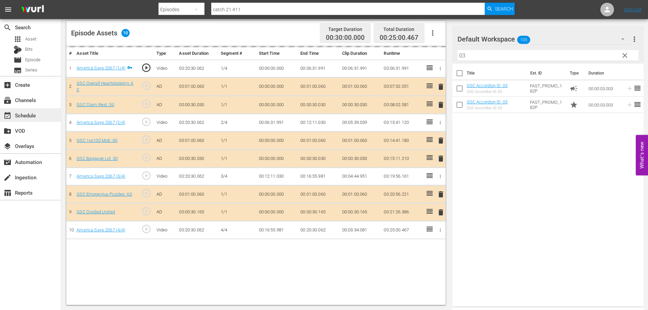
click at [41, 114] on div "event_available Schedule" at bounding box center [30, 115] width 61 height 14
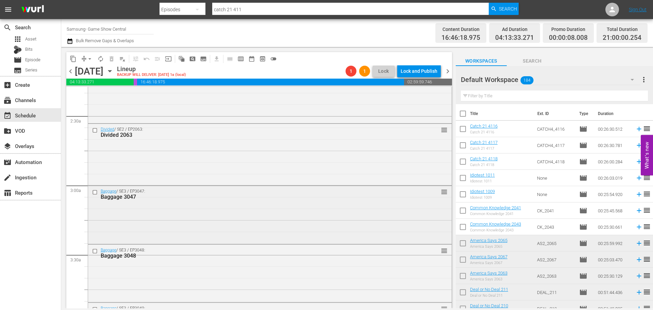
scroll to position [408, 0]
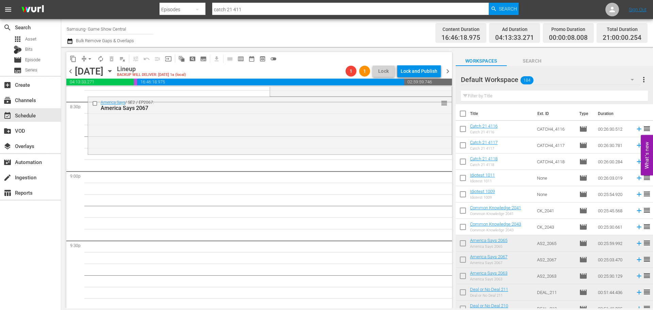
drag, startPoint x: 305, startPoint y: 234, endPoint x: 346, endPoint y: 233, distance: 40.5
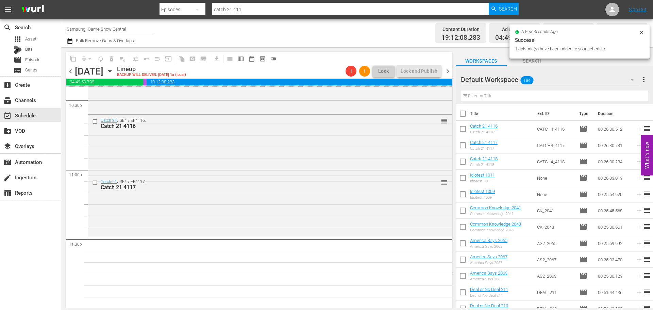
scroll to position [3110, 0]
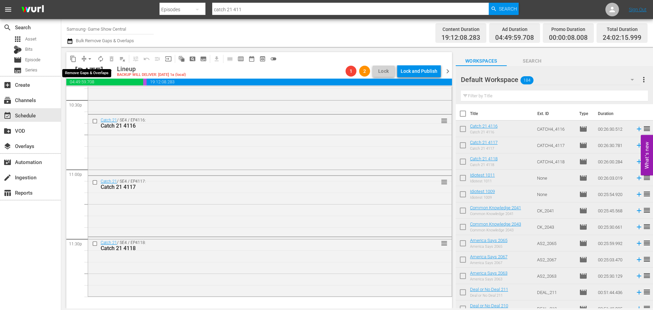
click at [87, 60] on span "arrow_drop_down" at bounding box center [89, 58] width 7 height 7
click at [103, 71] on li "Align to Midnight" at bounding box center [89, 72] width 71 height 11
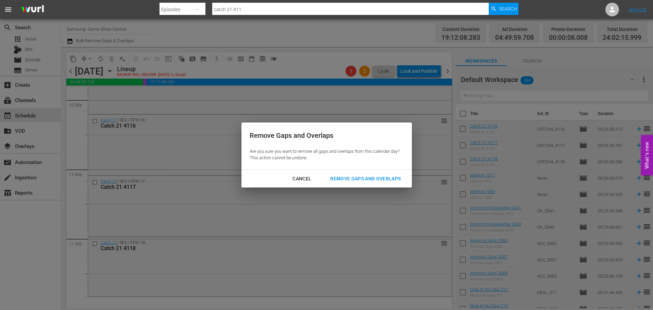
click at [351, 175] on div "Remove Gaps and Overlaps" at bounding box center [365, 179] width 81 height 9
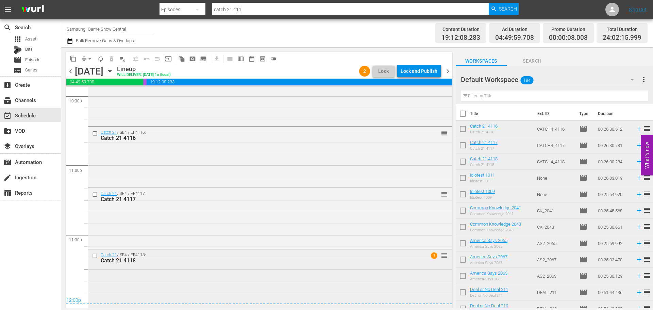
scroll to position [3115, 0]
click at [216, 292] on div "Catch 21 / SE4 / EP4118: Catch 21 4118 1 reorder" at bounding box center [270, 277] width 364 height 58
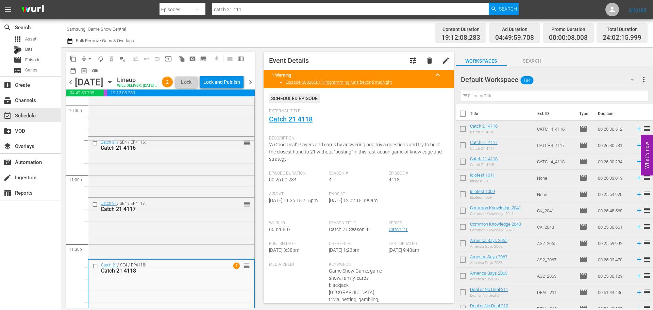
scroll to position [0, 0]
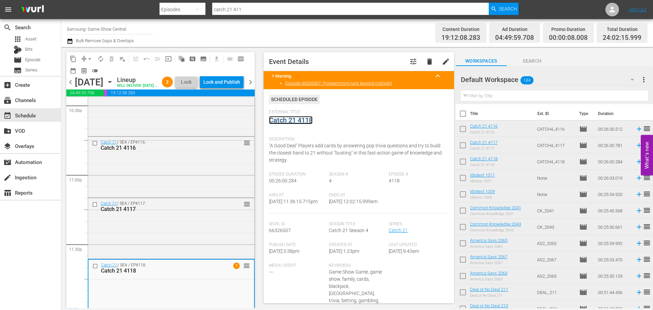
click at [283, 122] on link "Catch 21 4118" at bounding box center [291, 120] width 44 height 8
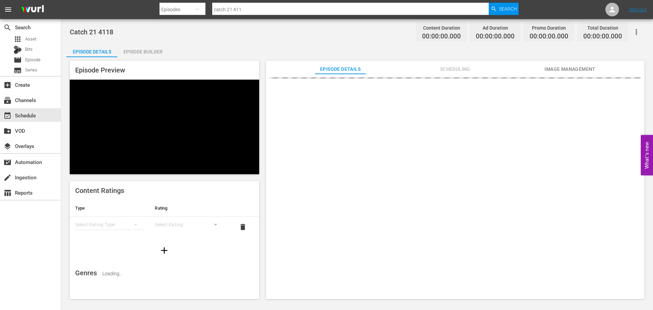
click at [166, 46] on div "Episode Builder" at bounding box center [142, 52] width 51 height 16
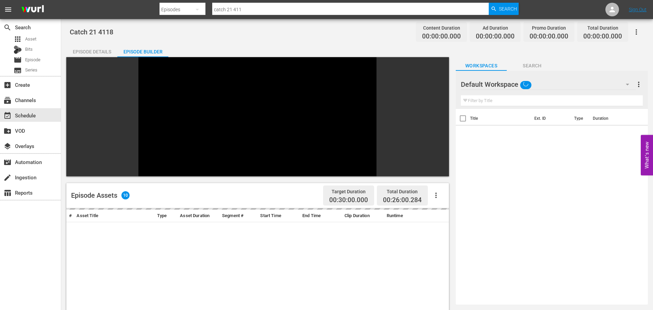
click at [157, 49] on div "Episode Builder" at bounding box center [142, 52] width 51 height 16
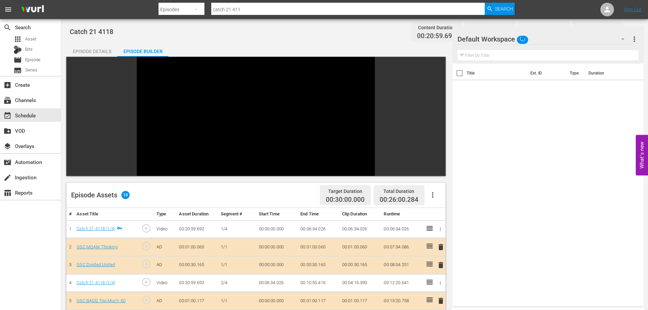
scroll to position [94, 0]
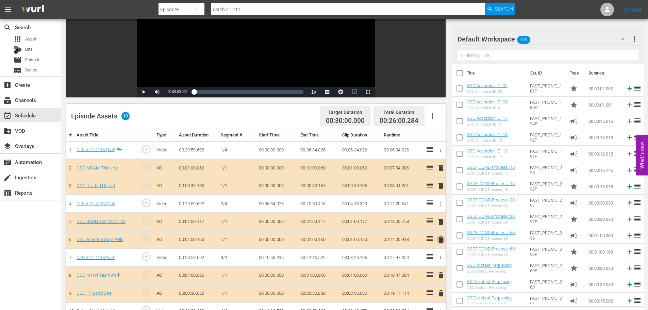
click at [441, 238] on span "delete" at bounding box center [441, 239] width 8 height 8
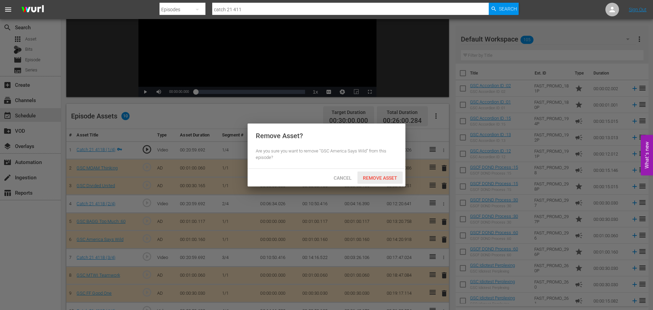
click at [381, 177] on span "Remove Asset" at bounding box center [380, 177] width 45 height 5
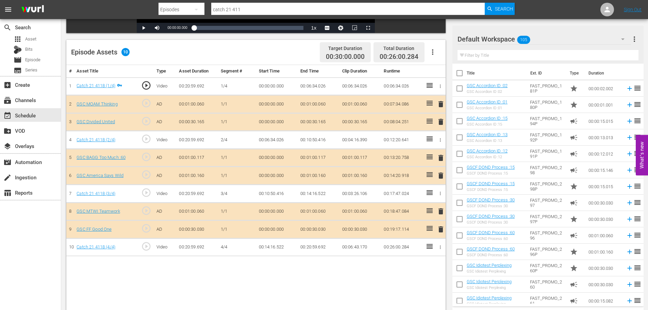
scroll to position [177, 0]
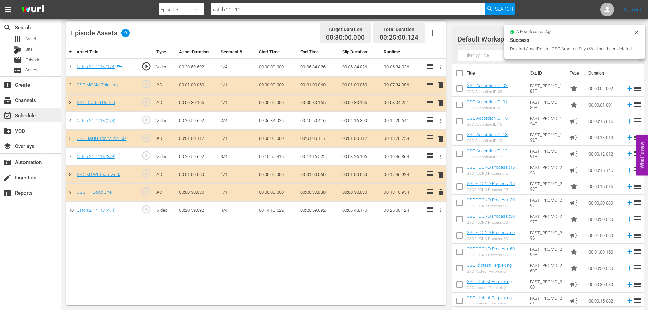
click at [34, 116] on div "event_available Schedule" at bounding box center [19, 114] width 38 height 6
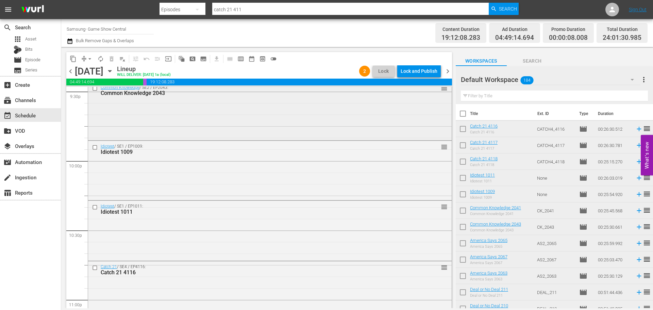
scroll to position [3113, 0]
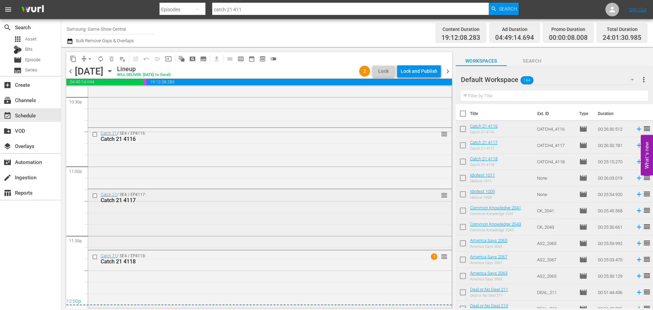
click at [248, 232] on div "Catch 21 / SE4 / EP4117: Catch 21 4117 reorder" at bounding box center [270, 218] width 364 height 59
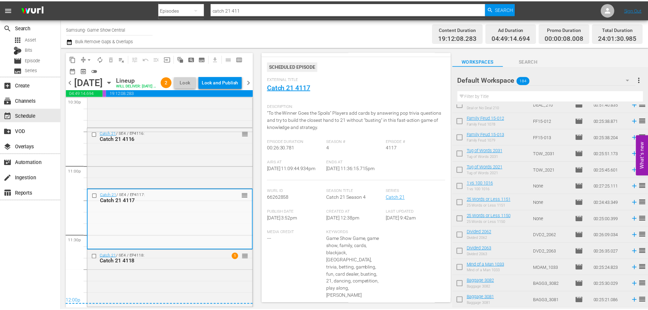
scroll to position [0, 0]
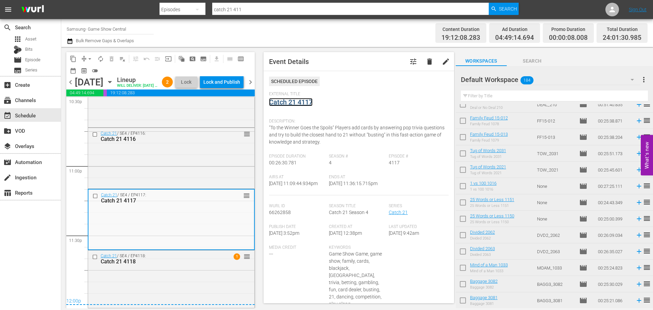
click at [297, 99] on link "Catch 21 4117" at bounding box center [291, 102] width 44 height 8
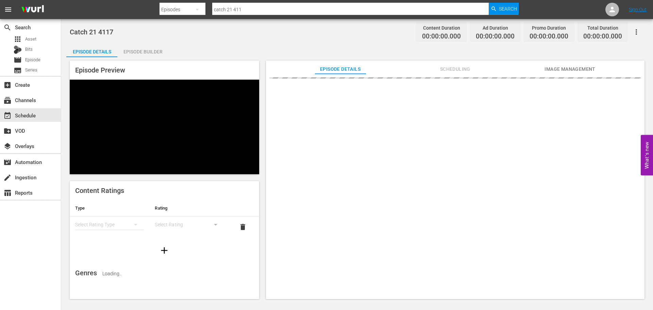
click at [138, 59] on div "Episode Preview Content Ratings Type Rating Select Rating Type Select Rating de…" at bounding box center [357, 180] width 582 height 247
click at [141, 56] on div "Episode Builder" at bounding box center [142, 52] width 51 height 16
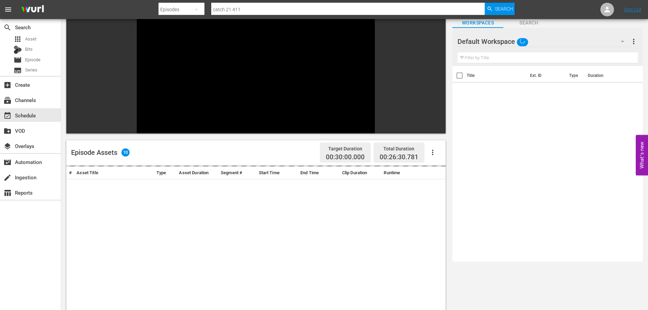
scroll to position [94, 0]
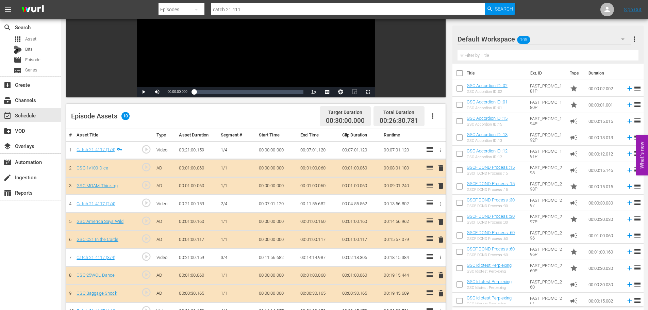
click at [441, 186] on span "delete" at bounding box center [441, 186] width 8 height 8
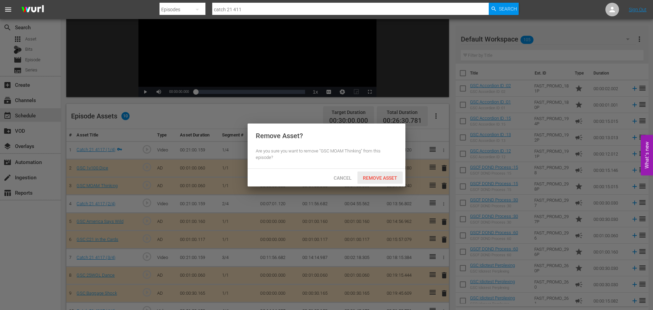
click at [386, 178] on span "Remove Asset" at bounding box center [380, 177] width 45 height 5
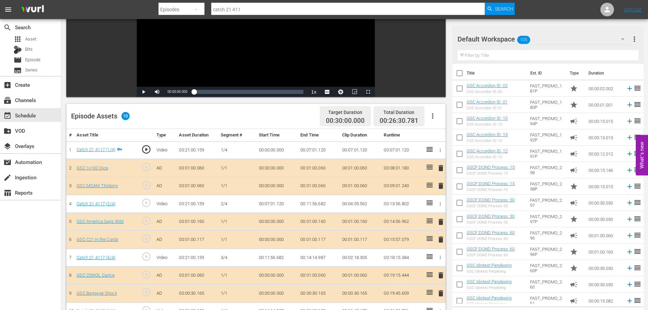
click at [444, 240] on span "delete" at bounding box center [441, 239] width 8 height 8
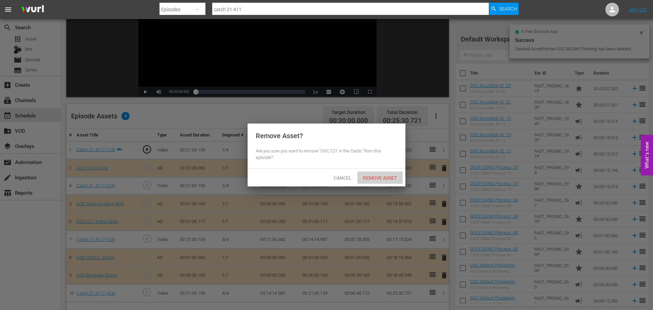
click at [388, 176] on span "Remove Asset" at bounding box center [380, 177] width 45 height 5
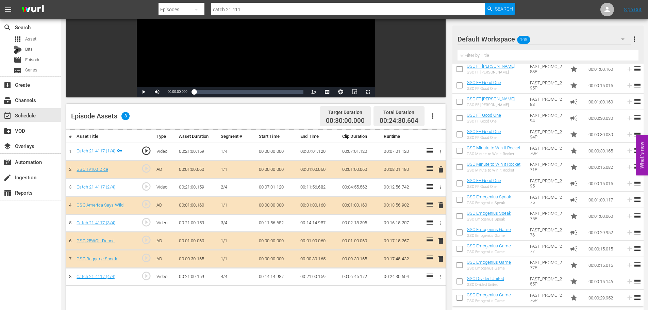
scroll to position [476, 0]
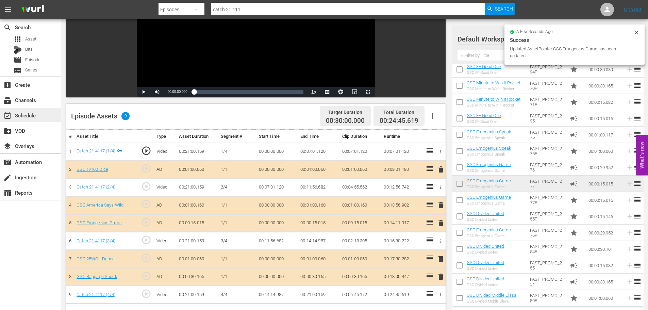
click at [40, 116] on div "event_available Schedule" at bounding box center [30, 115] width 61 height 14
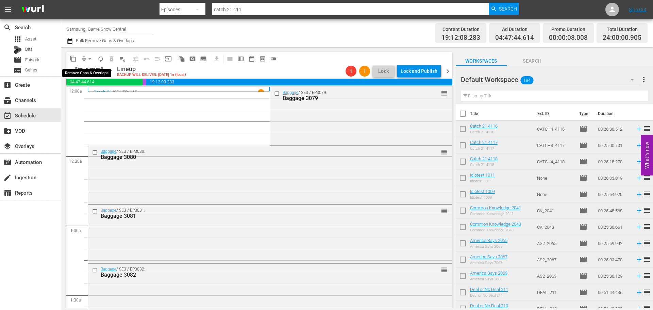
click at [87, 62] on span "arrow_drop_down" at bounding box center [89, 58] width 7 height 7
click at [95, 73] on li "Align to Midnight" at bounding box center [89, 72] width 71 height 11
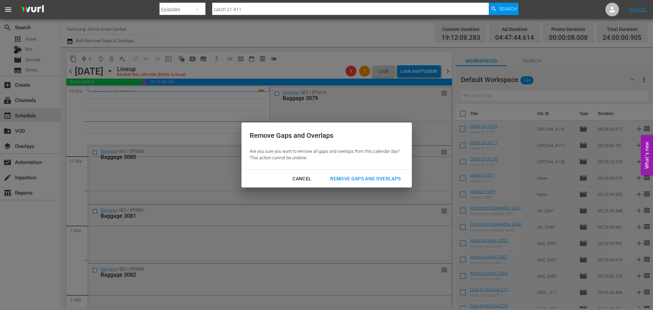
click at [387, 179] on div "Remove Gaps and Overlaps" at bounding box center [365, 179] width 81 height 9
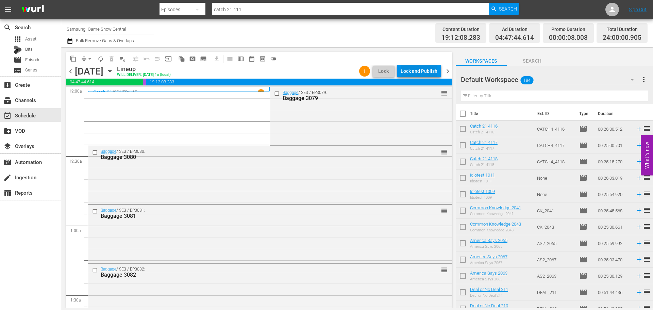
click at [425, 68] on div "Lock and Publish" at bounding box center [419, 71] width 37 height 12
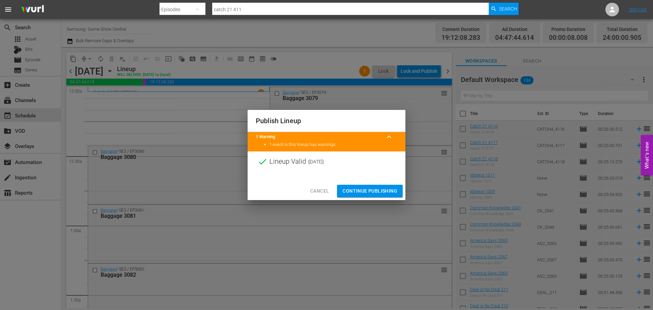
click at [395, 195] on span "Continue Publishing" at bounding box center [370, 191] width 55 height 9
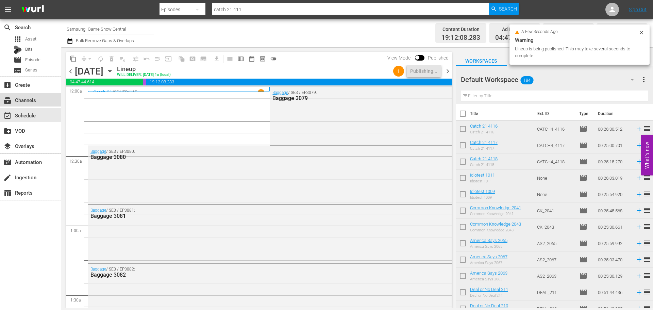
click at [36, 101] on div "subscriptions Channels" at bounding box center [19, 99] width 38 height 6
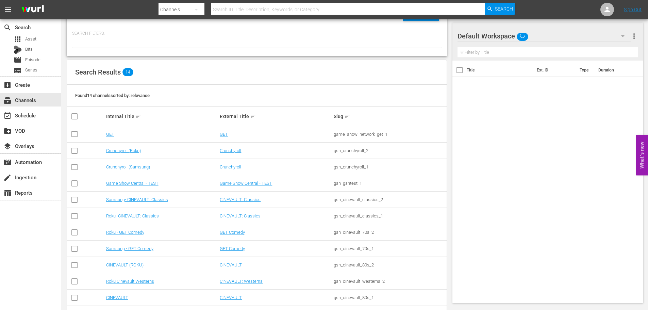
scroll to position [85, 0]
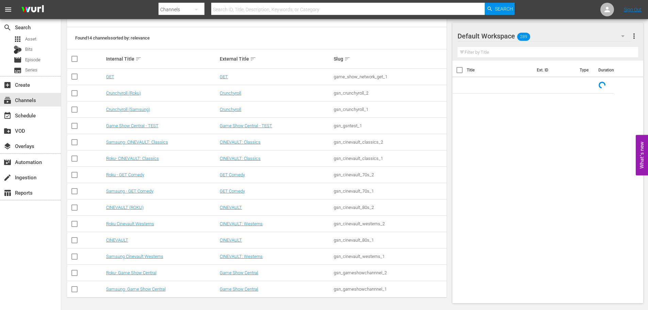
click at [112, 276] on td "Roku- Game Show Central" at bounding box center [162, 273] width 114 height 16
click at [122, 271] on link "Roku- Game Show Central" at bounding box center [131, 272] width 50 height 5
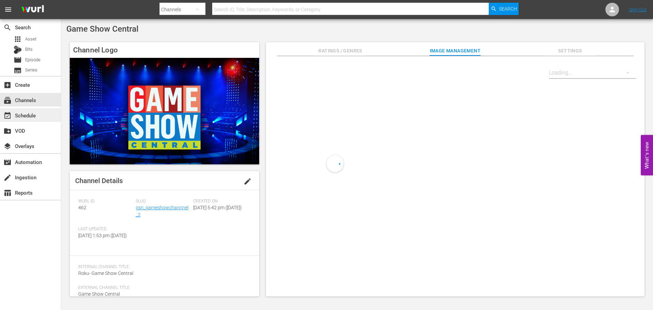
click at [48, 119] on div "event_available Schedule" at bounding box center [30, 115] width 61 height 14
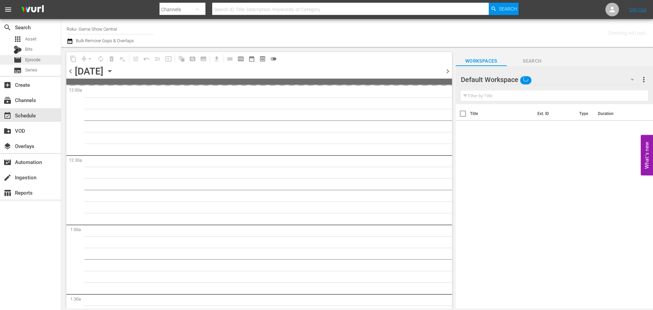
click at [43, 60] on div "movie Episode" at bounding box center [30, 60] width 61 height 10
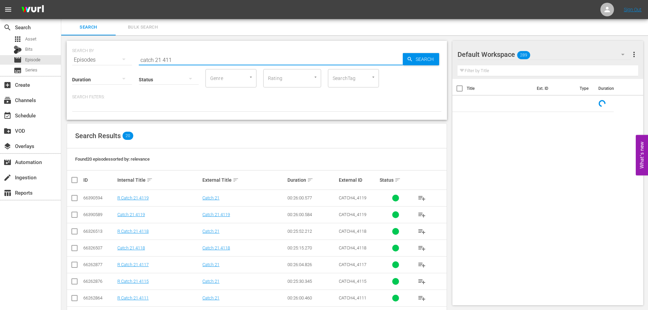
drag, startPoint x: 186, startPoint y: 61, endPoint x: 90, endPoint y: 71, distance: 96.1
click at [90, 69] on div "SEARCH BY Search By Episodes Search ID, Title, Description, Keywords, or Catego…" at bounding box center [257, 80] width 380 height 79
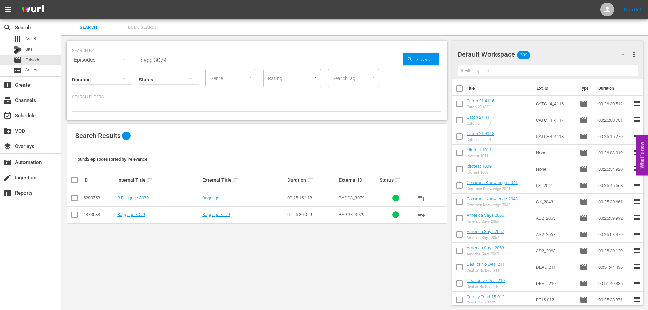
type input "bagg 3079"
click at [77, 199] on input "checkbox" at bounding box center [74, 199] width 8 height 8
checkbox input "true"
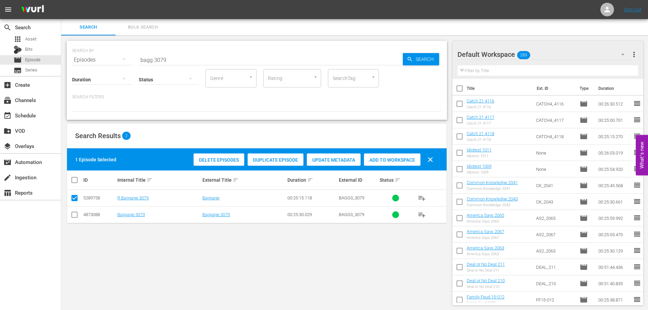
click at [400, 156] on div "Add to Workspace" at bounding box center [392, 159] width 56 height 13
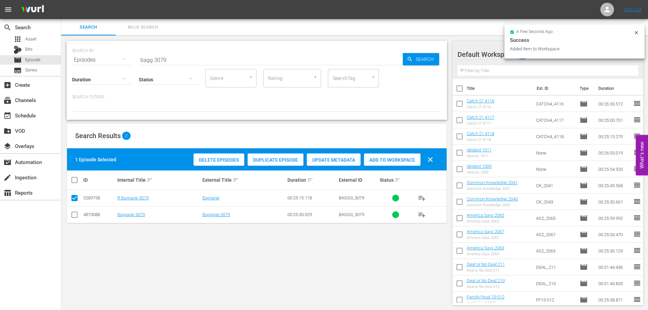
click at [189, 64] on div "Status" at bounding box center [169, 75] width 60 height 24
click at [188, 62] on input "bagg 3079" at bounding box center [271, 60] width 264 height 16
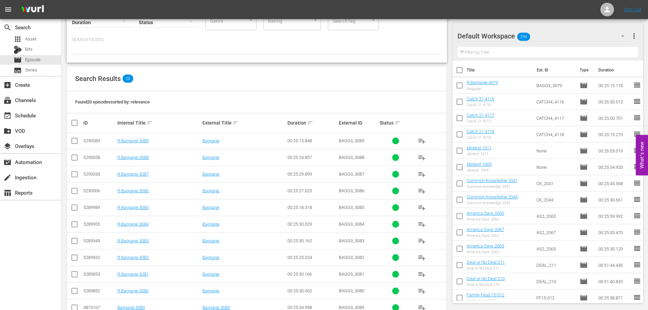
scroll to position [68, 0]
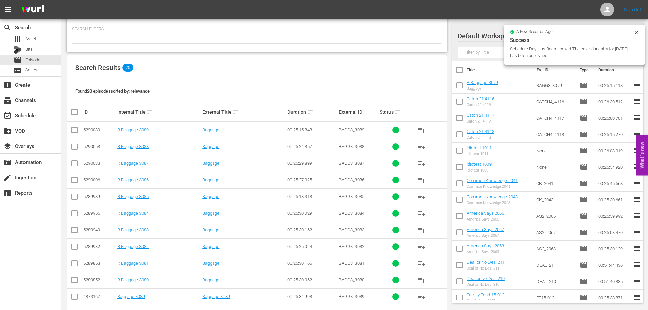
type input "bagg 308"
click at [68, 267] on td at bounding box center [74, 263] width 15 height 17
click at [70, 265] on input "checkbox" at bounding box center [74, 265] width 8 height 8
checkbox input "true"
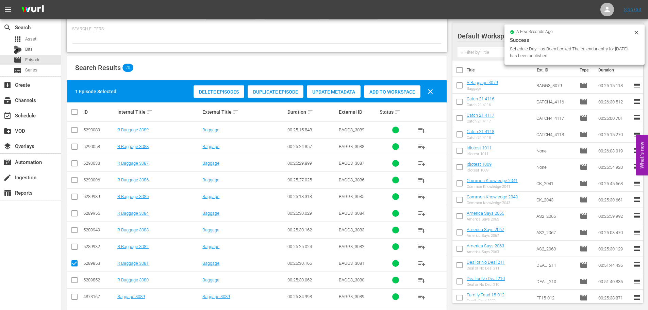
click at [72, 281] on input "checkbox" at bounding box center [74, 281] width 8 height 8
checkbox input "true"
click at [72, 251] on input "checkbox" at bounding box center [74, 248] width 8 height 8
checkbox input "true"
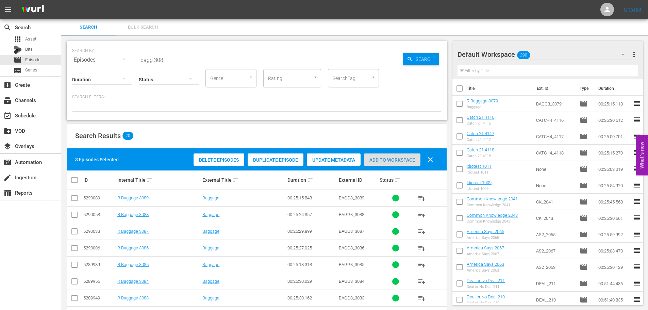
click at [403, 161] on span "Add to Workspace" at bounding box center [392, 159] width 56 height 5
click at [61, 0] on div "search Search apps Asset Bits movie Episode subtitles Series add_box Create sub…" at bounding box center [354, 0] width 587 height 0
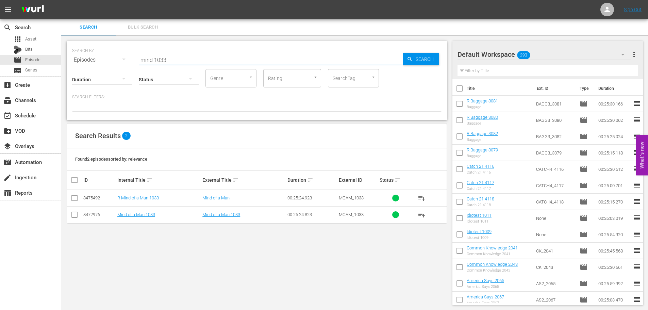
type input "mind 1033"
click at [70, 198] on td at bounding box center [74, 198] width 15 height 17
click at [73, 198] on input "checkbox" at bounding box center [74, 199] width 8 height 8
checkbox input "true"
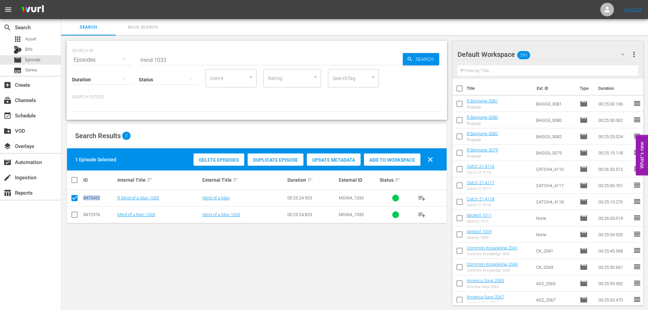
click at [393, 160] on span "Add to Workspace" at bounding box center [392, 159] width 56 height 5
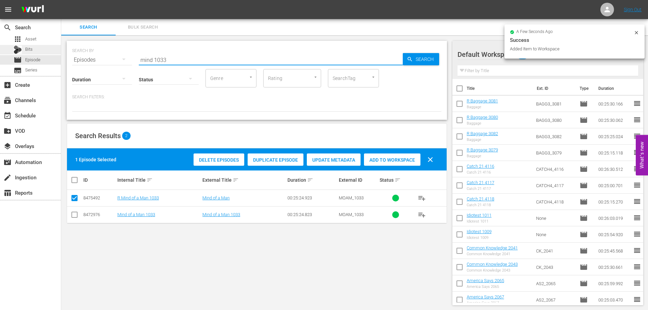
drag, startPoint x: 199, startPoint y: 61, endPoint x: 17, endPoint y: 51, distance: 182.6
click at [61, 0] on div "search Search apps Asset Bits movie Episode subtitles Series add_box Create sub…" at bounding box center [354, 0] width 587 height 0
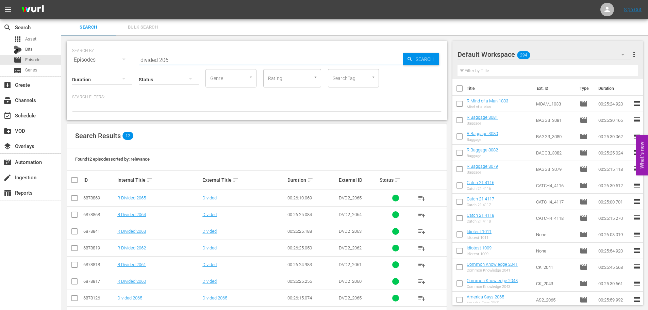
type input "divided 206"
drag, startPoint x: 72, startPoint y: 248, endPoint x: 73, endPoint y: 238, distance: 9.3
click at [72, 248] on input "checkbox" at bounding box center [74, 249] width 8 height 8
checkbox input "true"
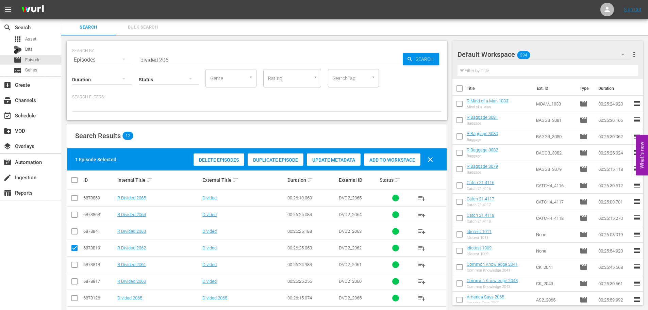
click at [73, 233] on input "checkbox" at bounding box center [74, 233] width 8 height 8
checkbox input "true"
click at [397, 160] on span "Add to Workspace" at bounding box center [392, 159] width 56 height 5
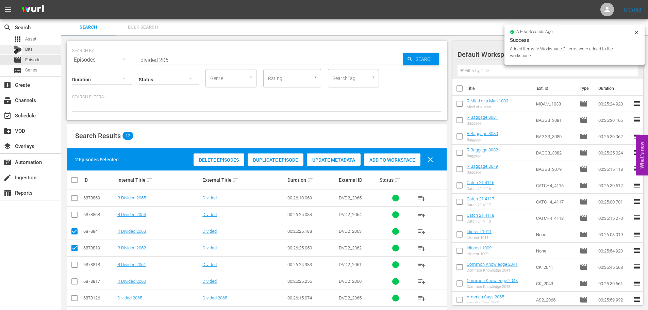
drag, startPoint x: 175, startPoint y: 56, endPoint x: 57, endPoint y: 47, distance: 118.7
click at [61, 0] on div "search Search apps Asset Bits movie Episode subtitles Series add_box Create sub…" at bounding box center [354, 0] width 587 height 0
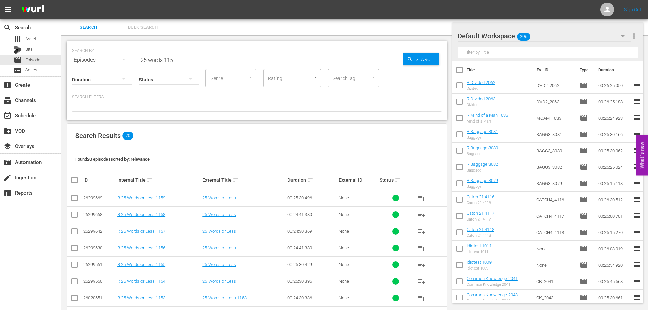
scroll to position [136, 0]
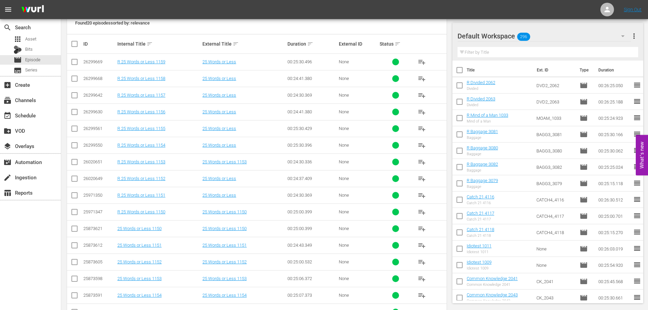
type input "25 words 115"
drag, startPoint x: 72, startPoint y: 214, endPoint x: 73, endPoint y: 202, distance: 11.6
click at [72, 214] on input "checkbox" at bounding box center [74, 213] width 8 height 8
checkbox input "true"
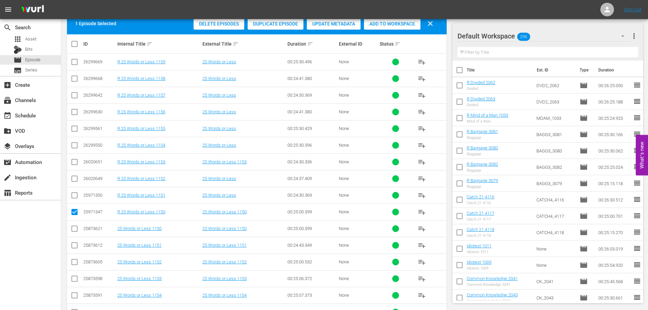
click at [77, 194] on input "checkbox" at bounding box center [74, 197] width 8 height 8
checkbox input "true"
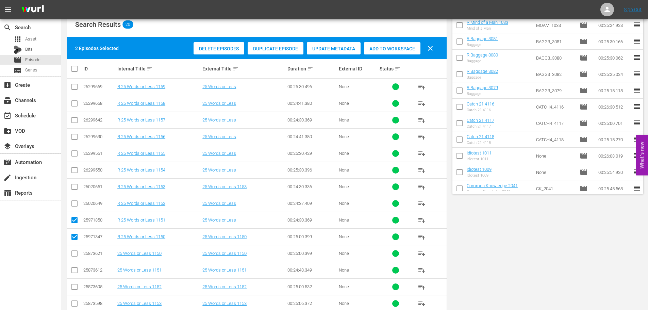
scroll to position [34, 0]
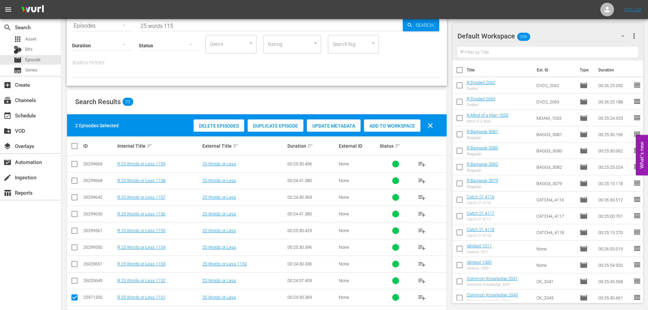
click at [392, 116] on div "2 Episodes Selected Delete Episodes Duplicate Episode Update Metadata Add to Wo…" at bounding box center [257, 125] width 380 height 22
click at [393, 129] on div "Add to Workspace" at bounding box center [392, 125] width 56 height 13
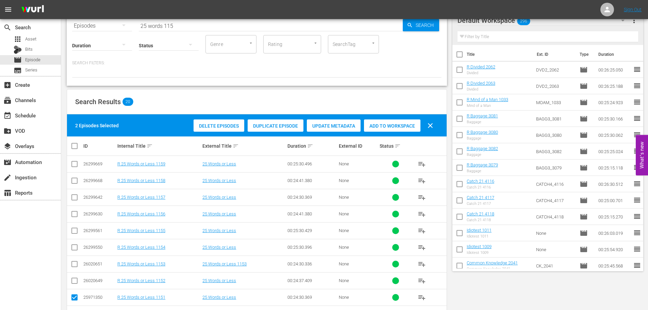
scroll to position [0, 0]
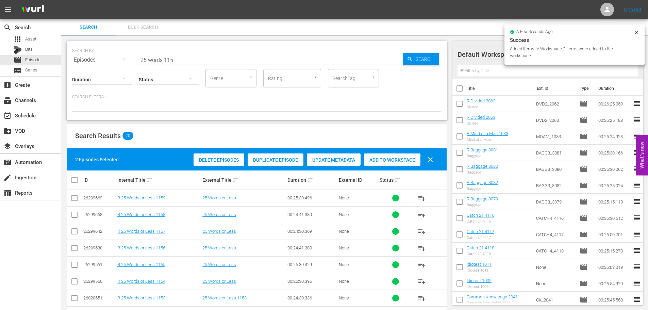
drag, startPoint x: 96, startPoint y: 60, endPoint x: 83, endPoint y: 60, distance: 12.9
click at [83, 60] on div "SEARCH BY Search By Episodes Search ID, Title, Description, Keywords, or Catego…" at bounding box center [256, 56] width 369 height 24
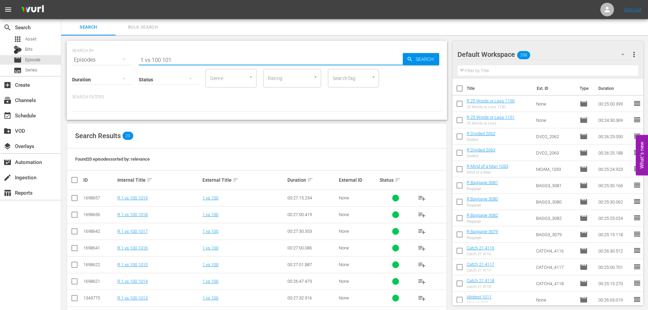
type input "1 vs 100 101"
click at [75, 253] on input "checkbox" at bounding box center [74, 249] width 8 height 8
checkbox input "true"
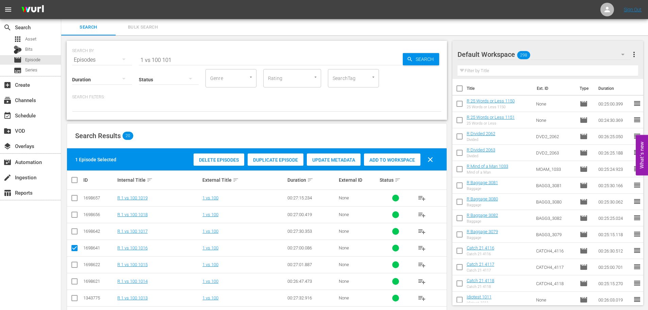
click at [375, 161] on span "Add to Workspace" at bounding box center [392, 159] width 56 height 5
drag, startPoint x: 224, startPoint y: 56, endPoint x: 7, endPoint y: 68, distance: 217.4
click at [61, 0] on div "search Search apps Asset Bits movie Episode subtitles Series add_box Create sub…" at bounding box center [354, 0] width 587 height 0
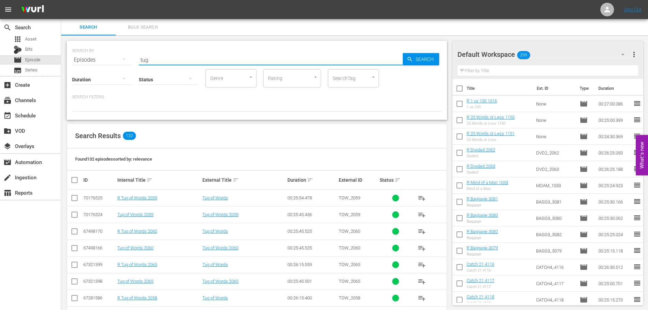
click at [205, 65] on div "Search ID, Title, Description, Keywords, or Category tug" at bounding box center [271, 60] width 264 height 16
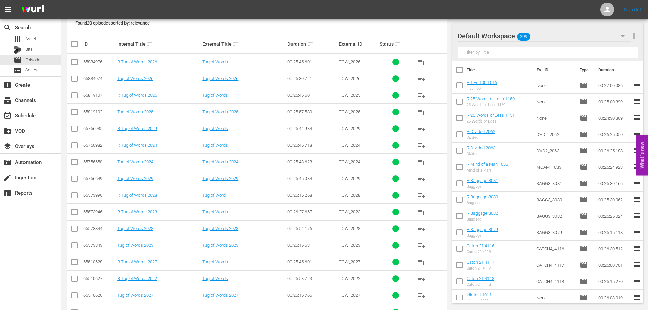
scroll to position [226, 0]
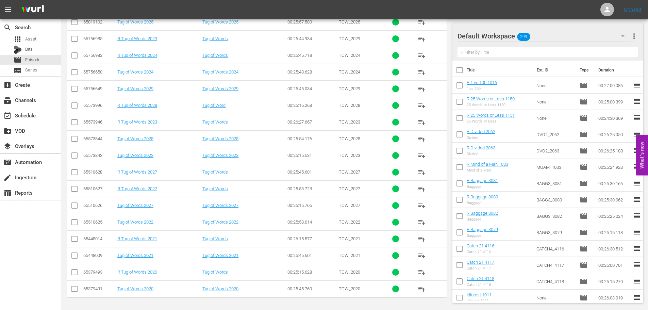
type input "tug 202"
drag, startPoint x: 72, startPoint y: 241, endPoint x: 278, endPoint y: 157, distance: 221.7
click at [72, 241] on input "checkbox" at bounding box center [74, 240] width 8 height 8
checkbox input "true"
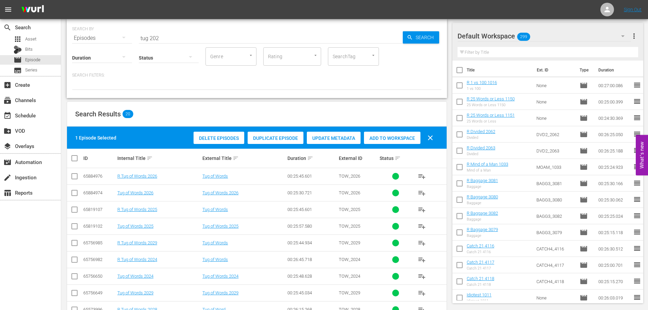
click at [389, 131] on div "Delete Episodes Duplicate Episode Update Metadata Add to Workspace clear" at bounding box center [315, 138] width 247 height 16
click at [390, 133] on div "Add to Workspace" at bounding box center [392, 138] width 56 height 13
click at [200, 41] on input "tug 202" at bounding box center [271, 38] width 264 height 16
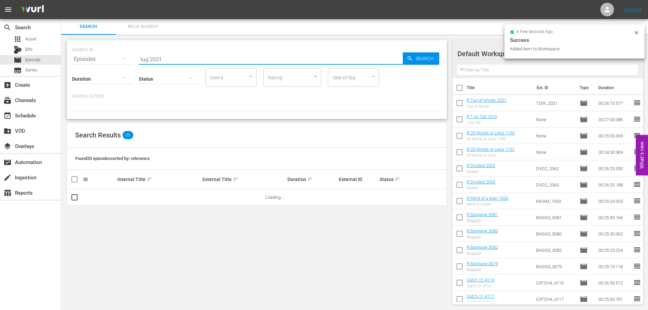
scroll to position [0, 0]
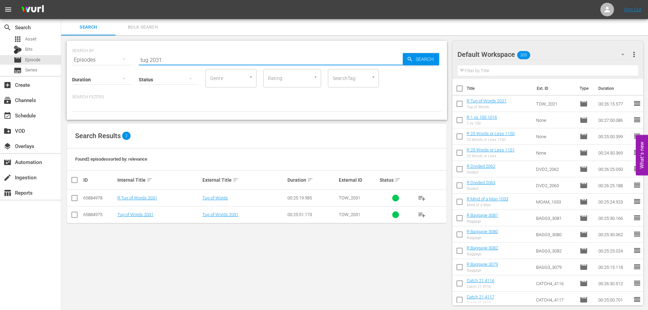
type input "tug 2031"
click at [75, 197] on input "checkbox" at bounding box center [74, 199] width 8 height 8
checkbox input "true"
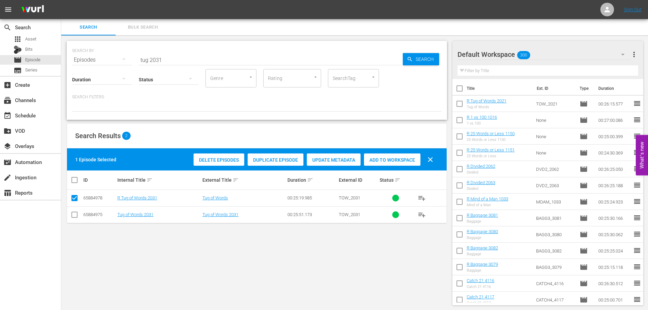
click at [380, 160] on span "Add to Workspace" at bounding box center [392, 159] width 56 height 5
drag, startPoint x: 174, startPoint y: 62, endPoint x: 86, endPoint y: 67, distance: 88.3
click at [87, 67] on div "SEARCH BY Search By Episodes Search ID, Title, Description, Keywords, or Catego…" at bounding box center [257, 80] width 380 height 79
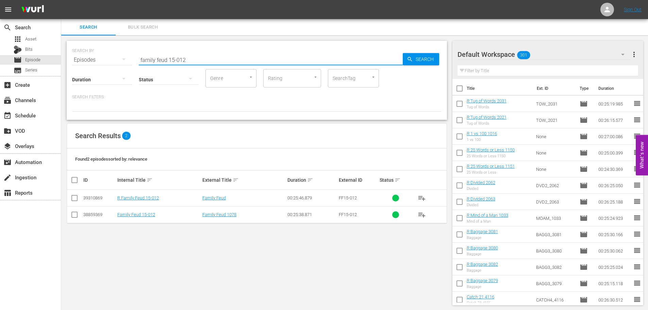
type input "family feud 15-012"
click at [77, 202] on input "checkbox" at bounding box center [74, 199] width 8 height 8
checkbox input "true"
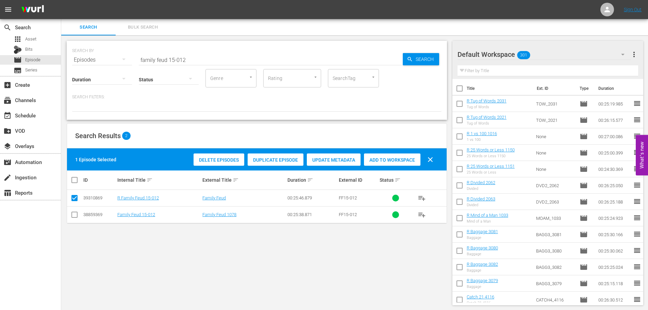
click at [402, 161] on span "Add to Workspace" at bounding box center [392, 159] width 56 height 5
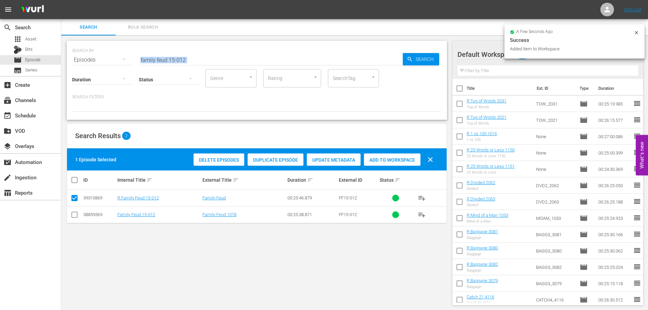
drag, startPoint x: 178, startPoint y: 63, endPoint x: 196, endPoint y: 62, distance: 18.4
click at [197, 62] on div "SEARCH BY Search By Episodes Search ID, Title, Description, Keywords, or Catego…" at bounding box center [257, 80] width 380 height 79
drag, startPoint x: 196, startPoint y: 62, endPoint x: 171, endPoint y: 59, distance: 25.1
click at [171, 59] on input "family feud 15-012" at bounding box center [271, 60] width 264 height 16
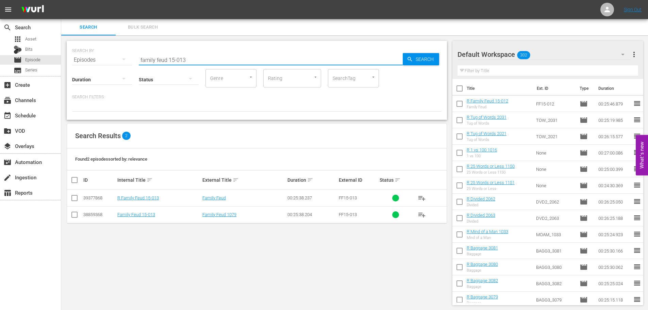
type input "family feud 15-013"
click at [72, 201] on input "checkbox" at bounding box center [74, 199] width 8 height 8
checkbox input "true"
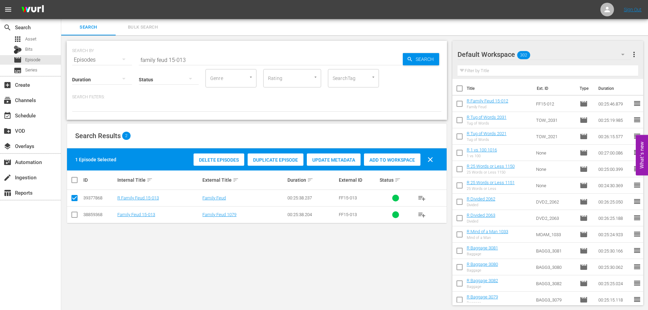
click at [404, 163] on div "Add to Workspace" at bounding box center [392, 159] width 56 height 13
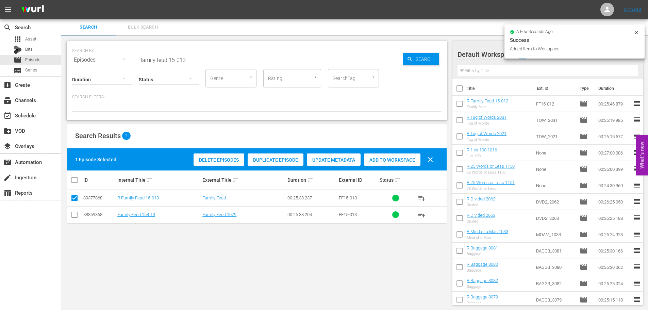
click at [200, 61] on input "family feud 15-013" at bounding box center [271, 60] width 264 height 16
drag, startPoint x: 199, startPoint y: 60, endPoint x: 0, endPoint y: 36, distance: 200.8
click at [61, 0] on div "search Search apps Asset Bits movie Episode subtitles Series add_box Create sub…" at bounding box center [354, 0] width 587 height 0
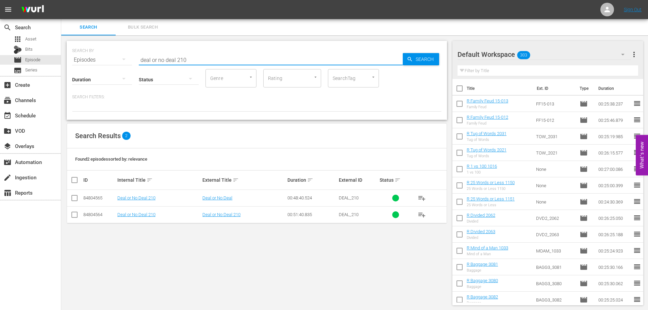
type input "deal or no deal 210"
click at [75, 201] on input "checkbox" at bounding box center [74, 199] width 8 height 8
checkbox input "true"
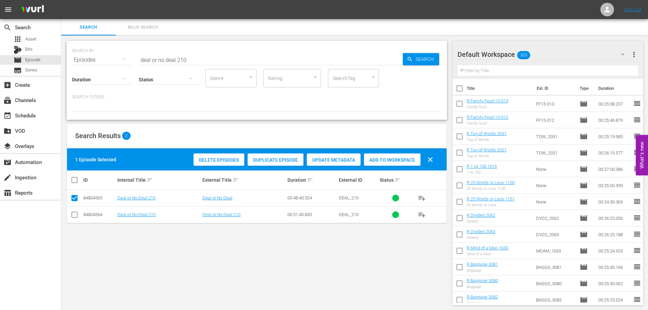
click at [401, 164] on div "Add to Workspace" at bounding box center [392, 159] width 56 height 13
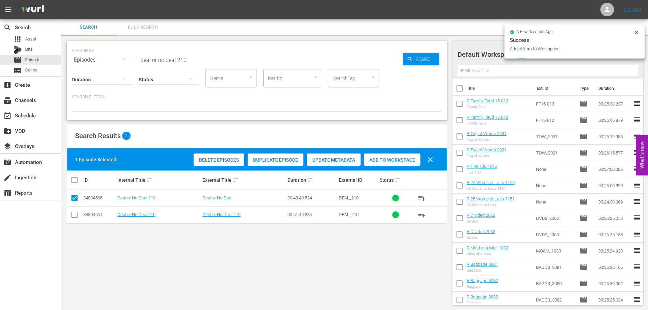
click at [200, 59] on input "deal or no deal 210" at bounding box center [271, 60] width 264 height 16
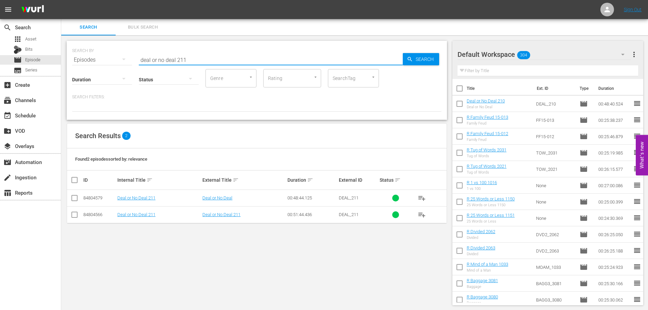
type input "deal or no deal 211"
click at [73, 198] on input "checkbox" at bounding box center [74, 199] width 8 height 8
checkbox input "true"
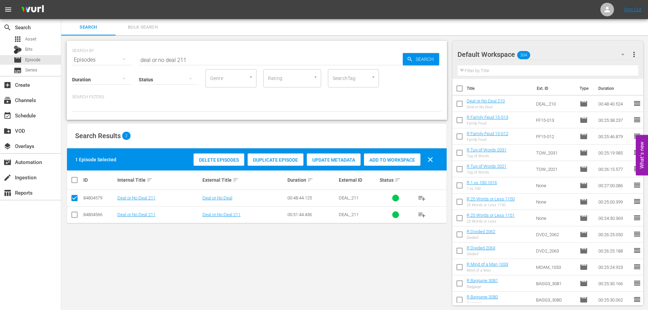
click at [392, 159] on span "Add to Workspace" at bounding box center [392, 159] width 56 height 5
drag, startPoint x: 220, startPoint y: 52, endPoint x: 66, endPoint y: 52, distance: 154.5
click at [66, 52] on div "SEARCH BY Search By Episodes Search ID, Title, Description, Keywords, or Catego…" at bounding box center [256, 172] width 391 height 275
type input "c"
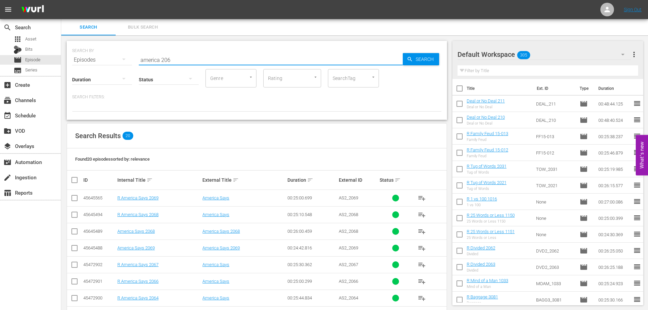
type input "america 206"
click at [77, 267] on input "checkbox" at bounding box center [74, 266] width 8 height 8
checkbox input "true"
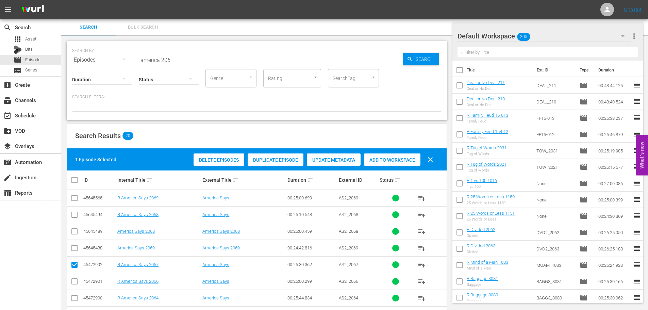
scroll to position [68, 0]
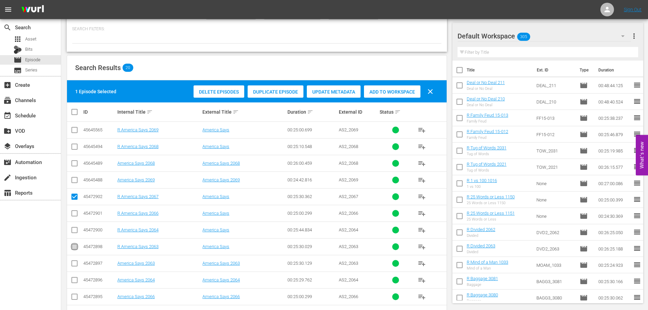
click at [74, 246] on input "checkbox" at bounding box center [74, 248] width 8 height 8
checkbox input "true"
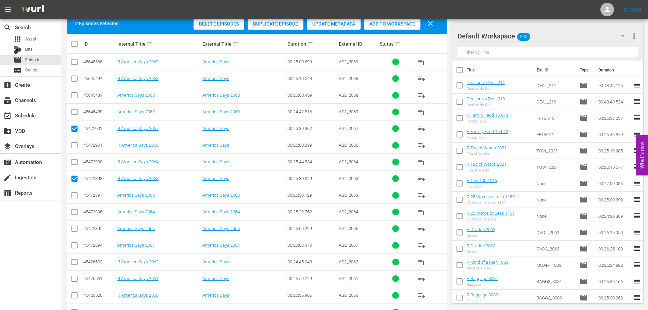
scroll to position [226, 0]
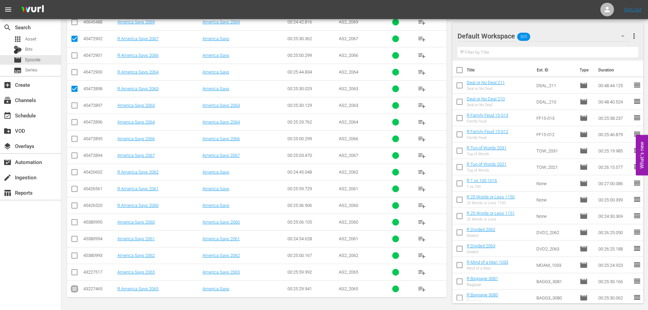
click at [74, 290] on input "checkbox" at bounding box center [74, 290] width 8 height 8
checkbox input "true"
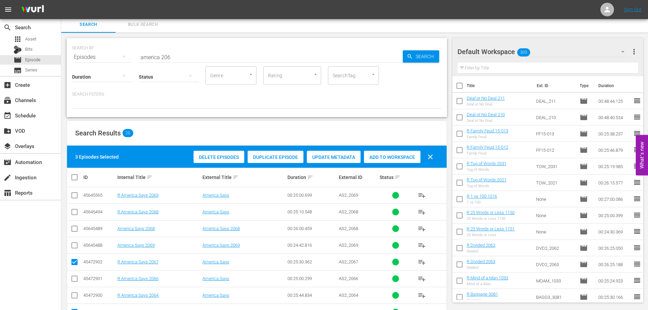
scroll to position [0, 0]
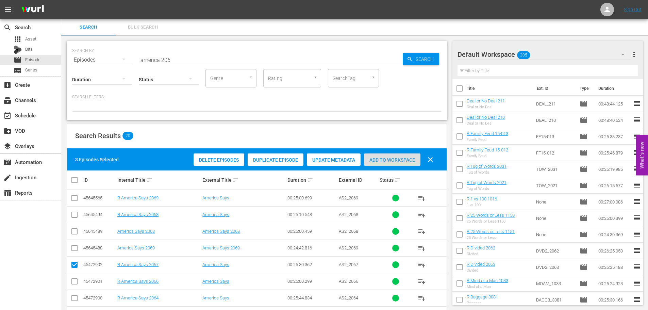
click at [386, 165] on div "Add to Workspace" at bounding box center [392, 159] width 56 height 13
drag, startPoint x: 177, startPoint y: 56, endPoint x: 78, endPoint y: 53, distance: 99.4
click at [78, 53] on div "SEARCH BY Search By Episodes Search ID, Title, Description, Keywords, or Catego…" at bounding box center [256, 56] width 369 height 24
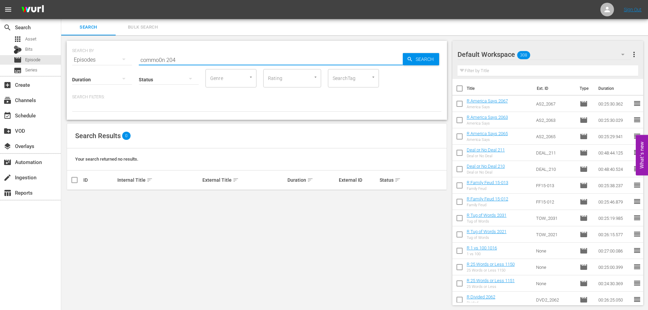
click at [161, 57] on input "commo0n 204" at bounding box center [271, 60] width 264 height 16
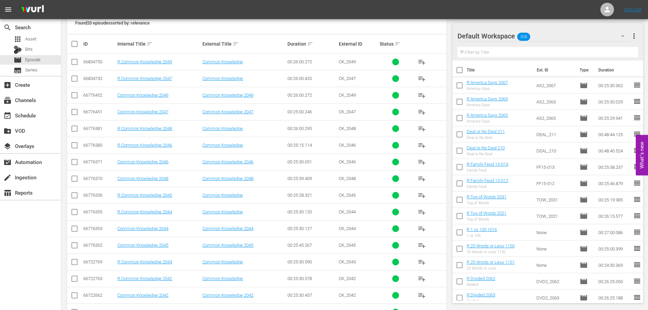
scroll to position [170, 0]
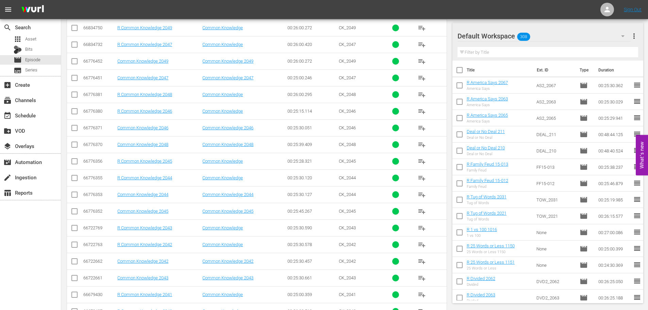
type input "common 204"
click at [71, 231] on input "checkbox" at bounding box center [74, 229] width 8 height 8
checkbox input "true"
click at [75, 296] on input "checkbox" at bounding box center [74, 296] width 8 height 8
checkbox input "true"
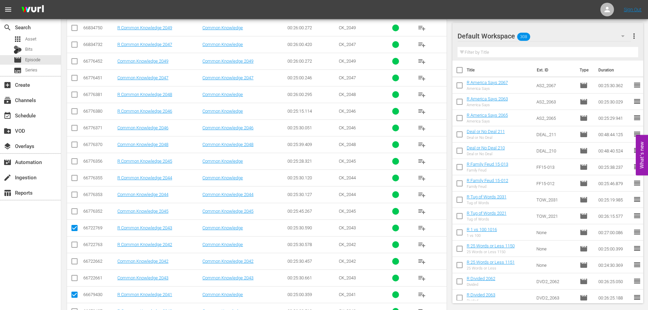
scroll to position [0, 0]
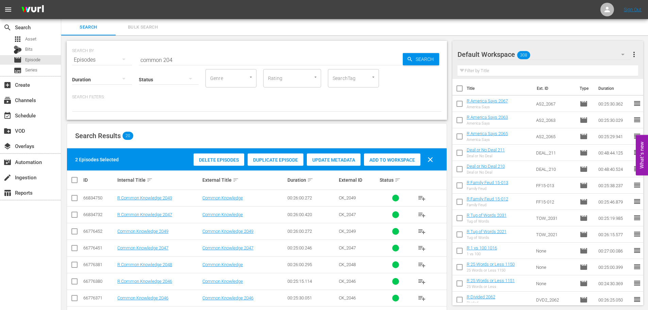
click at [383, 156] on div "Add to Workspace" at bounding box center [392, 159] width 56 height 13
drag, startPoint x: 184, startPoint y: 57, endPoint x: 123, endPoint y: 62, distance: 61.1
click at [126, 60] on div "SEARCH BY Search By Episodes Search ID, Title, Description, Keywords, or Catego…" at bounding box center [256, 56] width 369 height 24
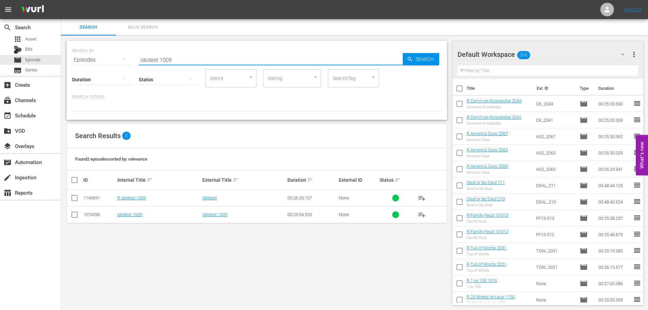
type input "idiotest 1009"
drag, startPoint x: 71, startPoint y: 200, endPoint x: 94, endPoint y: 198, distance: 22.2
click at [71, 200] on input "checkbox" at bounding box center [74, 199] width 8 height 8
checkbox input "true"
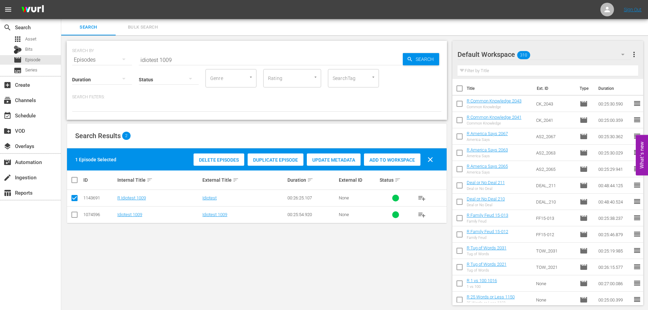
click at [403, 156] on div "Add to Workspace" at bounding box center [392, 159] width 56 height 13
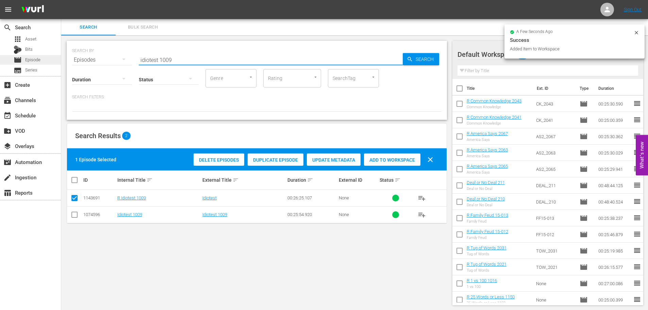
drag, startPoint x: 195, startPoint y: 57, endPoint x: 0, endPoint y: 57, distance: 194.9
click at [61, 0] on div "search Search apps Asset Bits movie Episode subtitles Series add_box Create sub…" at bounding box center [354, 0] width 587 height 0
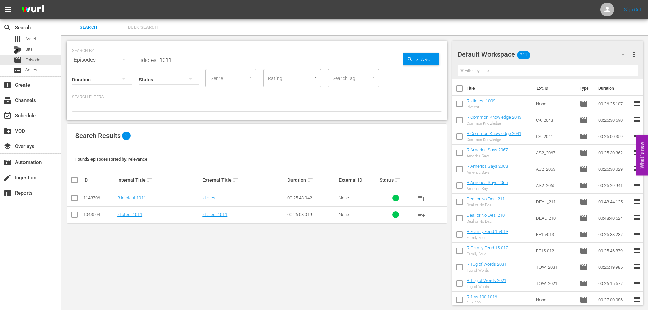
type input "idiotest 1011"
click at [78, 198] on input "checkbox" at bounding box center [74, 199] width 8 height 8
checkbox input "true"
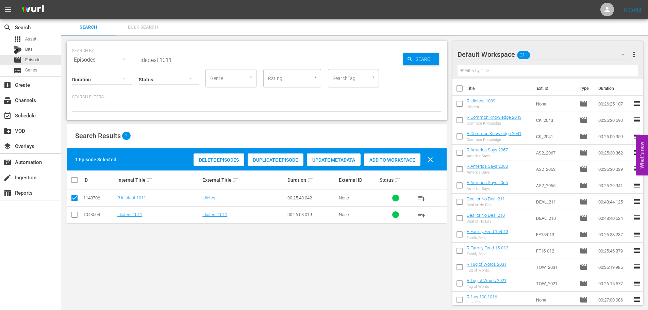
click at [403, 158] on span "Add to Workspace" at bounding box center [392, 159] width 56 height 5
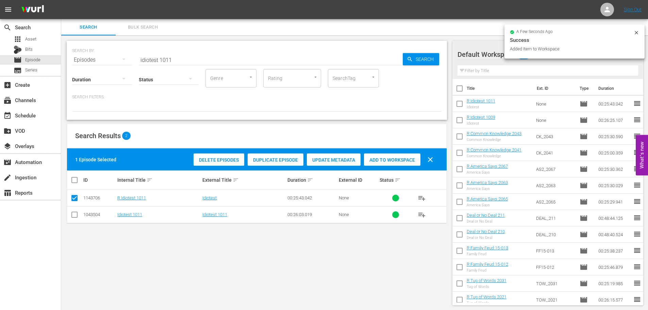
click at [190, 51] on div "SEARCH BY Search By Episodes Search ID, Title, Description, Keywords, or Catego…" at bounding box center [256, 56] width 369 height 24
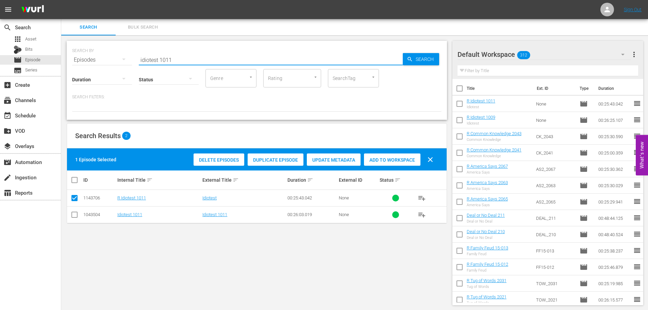
drag, startPoint x: 188, startPoint y: 53, endPoint x: 93, endPoint y: 52, distance: 95.9
click at [93, 52] on div "SEARCH BY Search By Episodes Search ID, Title, Description, Keywords, or Catego…" at bounding box center [256, 56] width 369 height 24
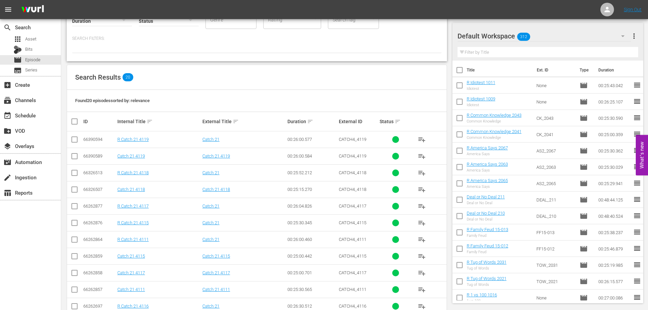
scroll to position [102, 0]
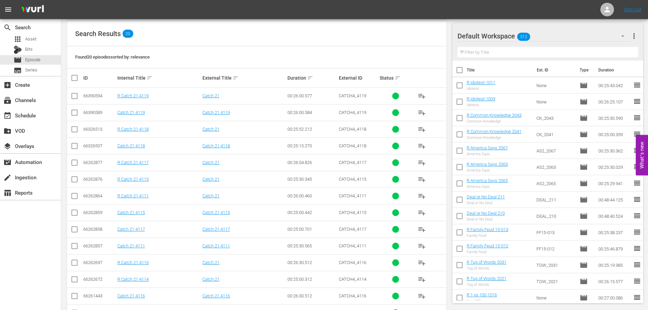
type input "catch 21 411"
click at [75, 164] on input "checkbox" at bounding box center [74, 164] width 8 height 8
checkbox input "true"
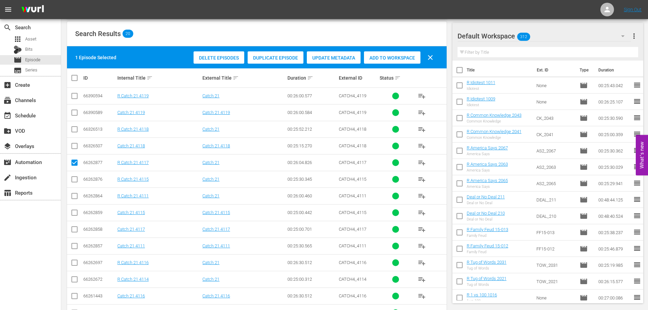
click at [74, 133] on input "checkbox" at bounding box center [74, 131] width 8 height 8
checkbox input "true"
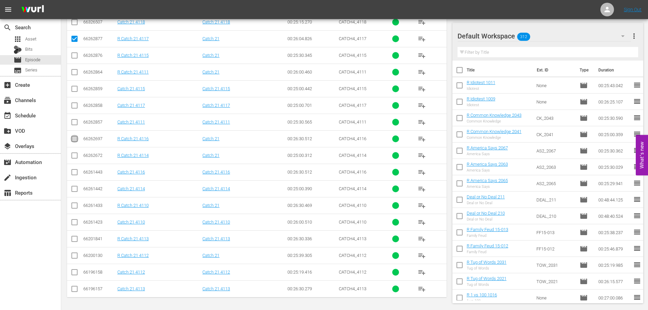
click at [70, 140] on input "checkbox" at bounding box center [74, 140] width 8 height 8
checkbox input "true"
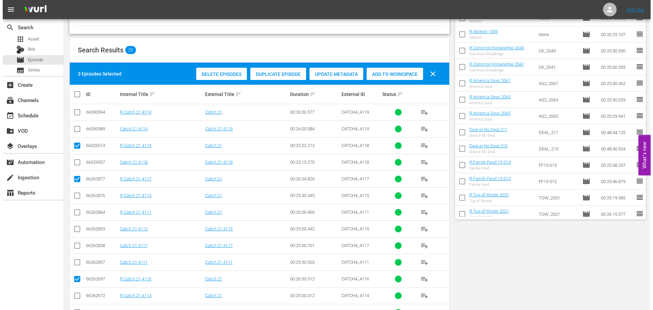
scroll to position [0, 0]
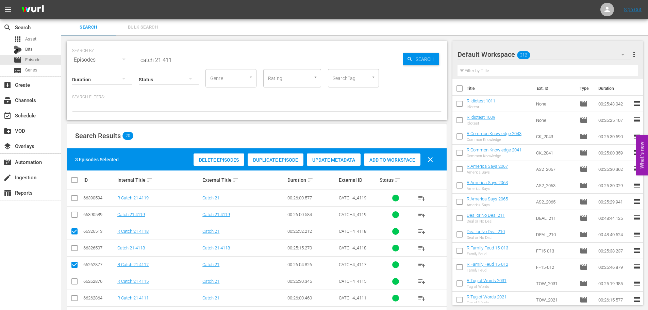
drag, startPoint x: 390, startPoint y: 161, endPoint x: 178, endPoint y: 118, distance: 215.9
click at [388, 161] on span "Add to Workspace" at bounding box center [392, 159] width 56 height 5
click at [29, 111] on div "event_available Schedule" at bounding box center [30, 115] width 61 height 14
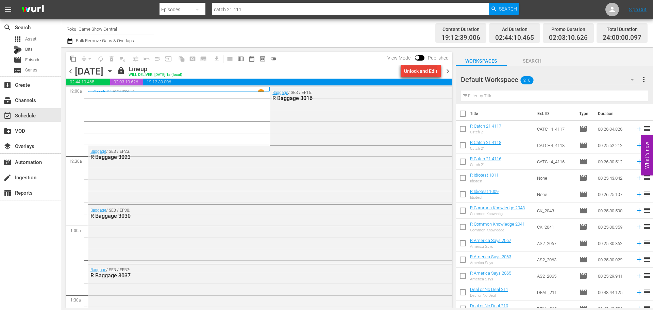
click at [414, 72] on div "Unlock and Edit" at bounding box center [420, 71] width 33 height 12
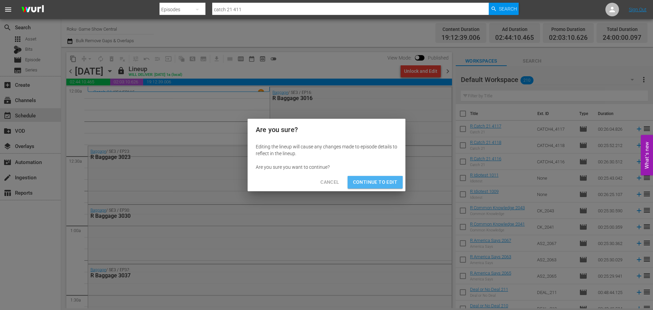
click at [372, 188] on button "Continue to Edit" at bounding box center [375, 182] width 55 height 13
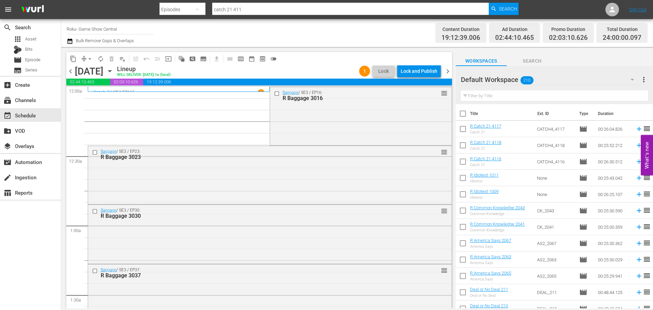
click at [120, 59] on span "playlist_remove_outlined" at bounding box center [122, 58] width 7 height 7
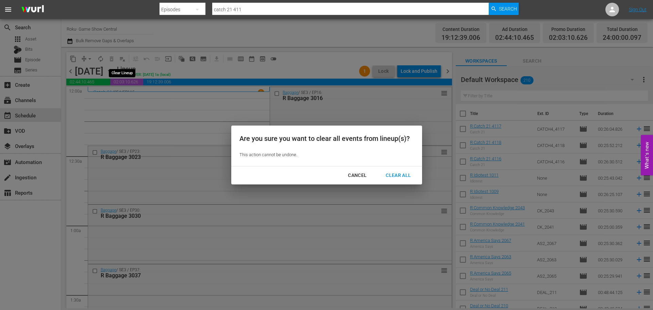
click at [121, 57] on div "Are you sure you want to clear all events from lineup(s)? This action cannot be…" at bounding box center [326, 155] width 653 height 310
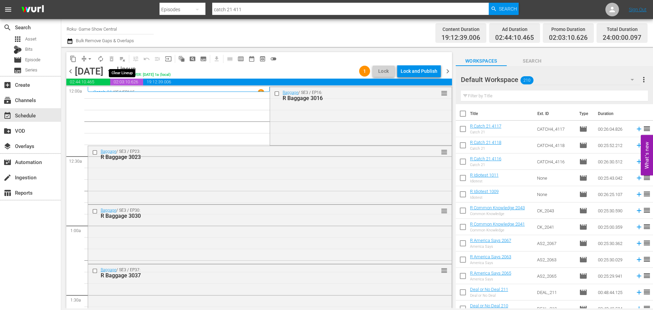
click at [125, 56] on span "playlist_remove_outlined" at bounding box center [122, 58] width 7 height 7
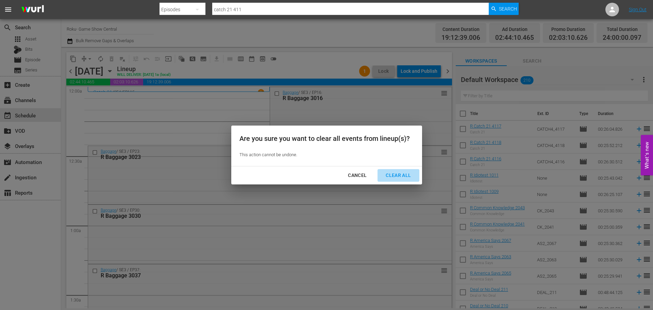
drag, startPoint x: 408, startPoint y: 172, endPoint x: 342, endPoint y: 170, distance: 65.4
click at [407, 172] on div "Clear All" at bounding box center [398, 175] width 36 height 9
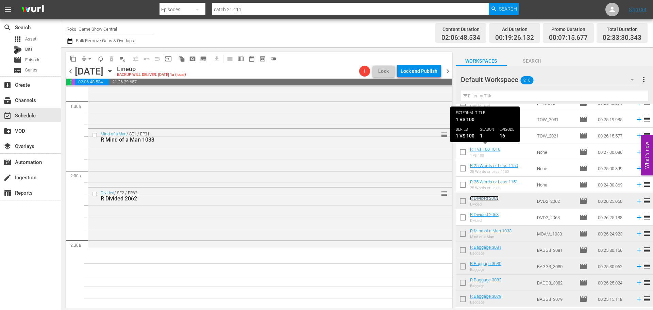
scroll to position [204, 0]
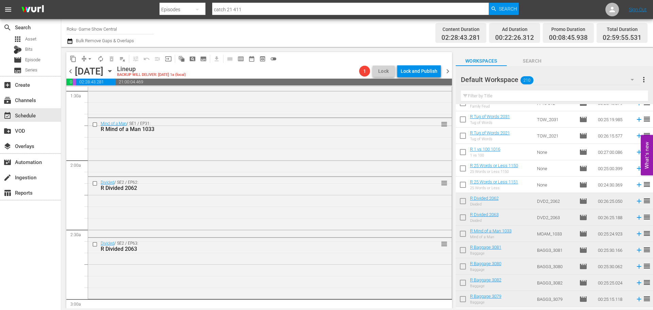
click at [385, 266] on div "Divided / SE2 / EP63: R Divided 2063 reorder" at bounding box center [270, 267] width 364 height 59
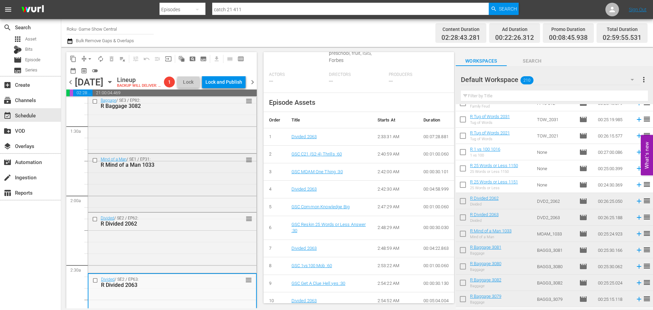
scroll to position [170, 0]
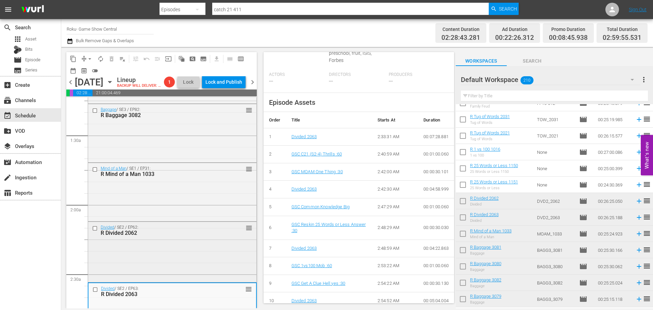
click at [197, 250] on div "Divided / SE2 / EP62: R Divided 2062 reorder" at bounding box center [172, 251] width 168 height 59
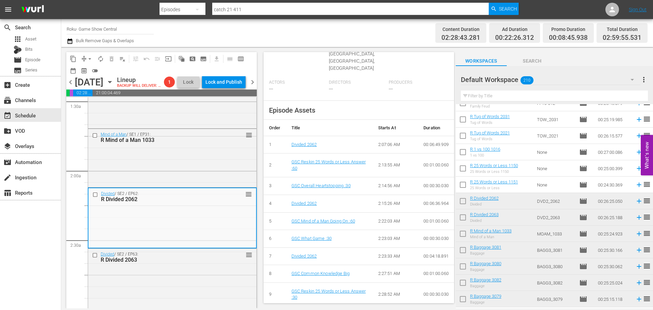
scroll to position [0, 0]
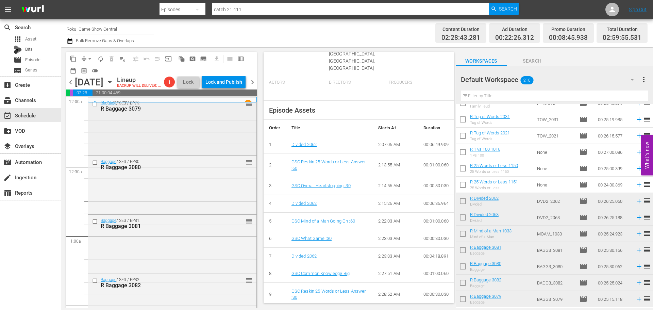
click at [181, 154] on div "Baggage / SE3 / EP79: R Baggage 3079 reorder" at bounding box center [172, 126] width 168 height 56
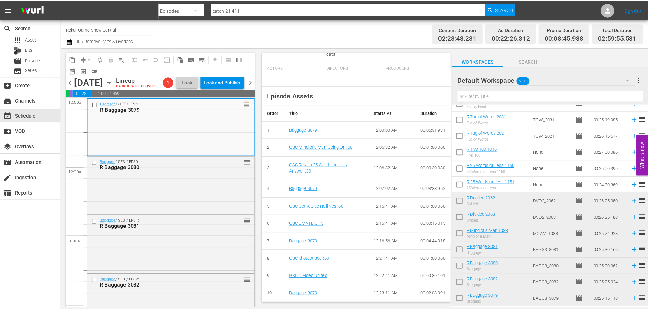
scroll to position [5, 0]
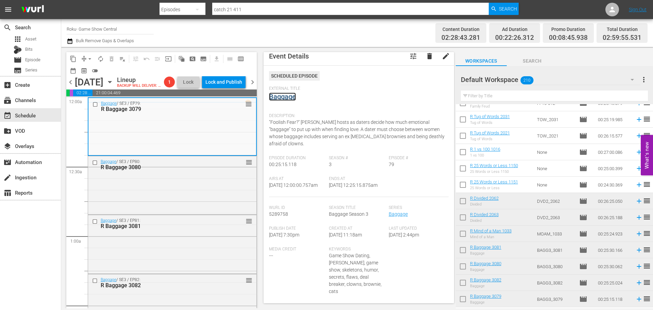
click at [281, 100] on link "Baggage" at bounding box center [282, 97] width 27 height 8
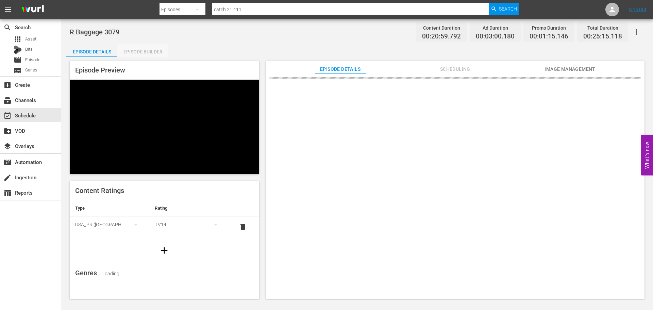
drag, startPoint x: 143, startPoint y: 48, endPoint x: 151, endPoint y: 49, distance: 8.9
click at [144, 48] on div "Episode Builder" at bounding box center [142, 52] width 51 height 16
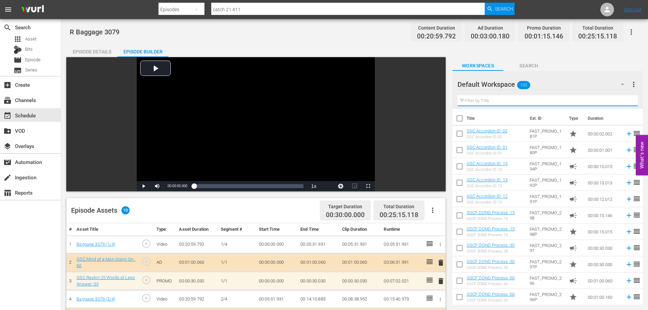
click at [507, 96] on input "text" at bounding box center [548, 100] width 180 height 11
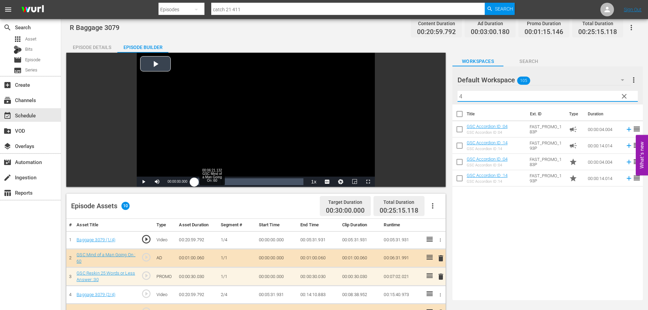
scroll to position [136, 0]
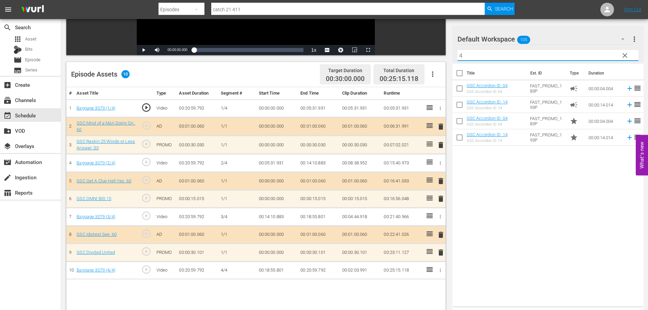
type input "4"
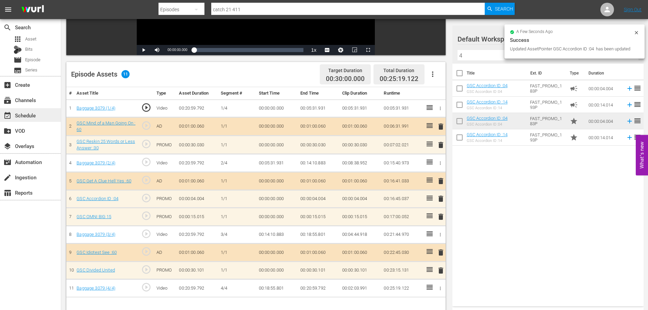
click at [34, 115] on div "event_available Schedule" at bounding box center [19, 114] width 38 height 6
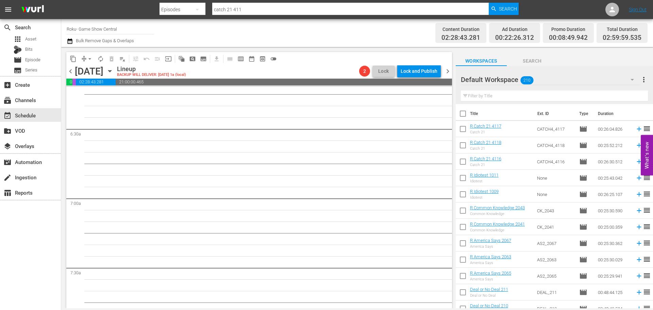
scroll to position [816, 0]
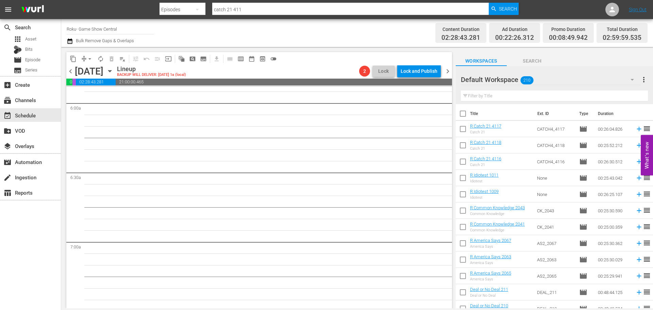
click at [114, 75] on icon "button" at bounding box center [109, 70] width 7 height 7
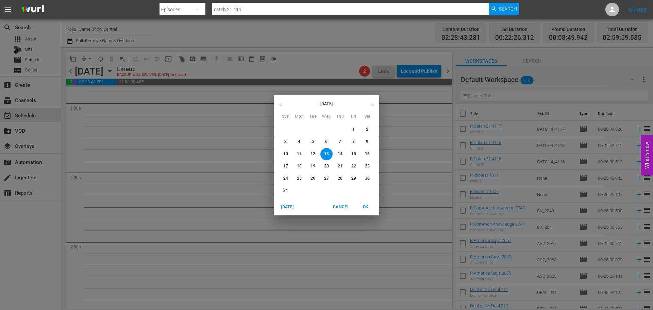
drag, startPoint x: 310, startPoint y: 143, endPoint x: 296, endPoint y: 158, distance: 20.7
click at [310, 143] on span "5" at bounding box center [313, 142] width 12 height 6
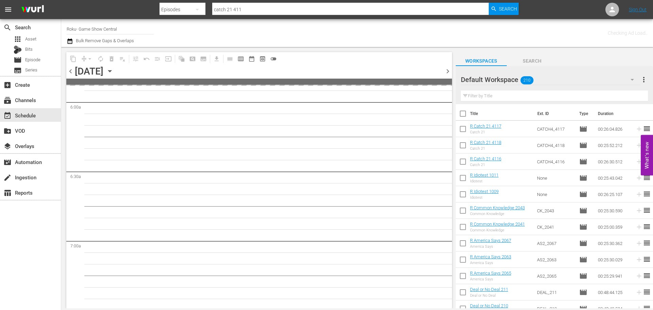
scroll to position [874, 0]
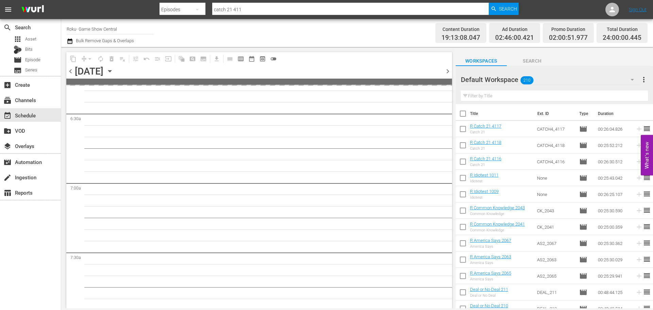
click at [75, 61] on span "content_copy" at bounding box center [73, 58] width 7 height 7
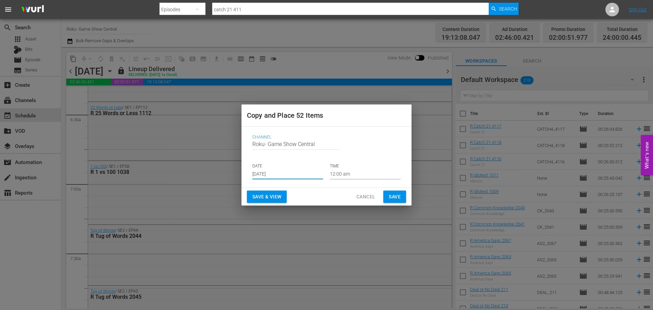
click at [267, 175] on input "Aug 13th 2025" at bounding box center [287, 174] width 71 height 10
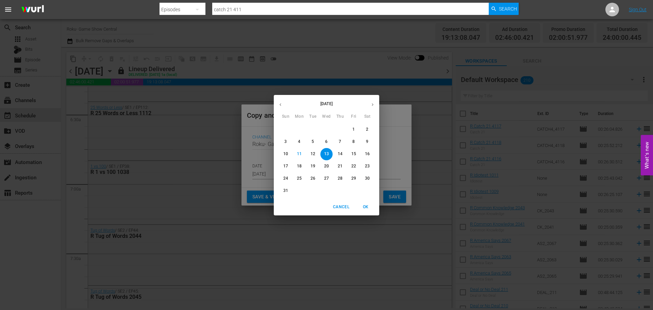
click at [310, 167] on span "19" at bounding box center [313, 166] width 12 height 6
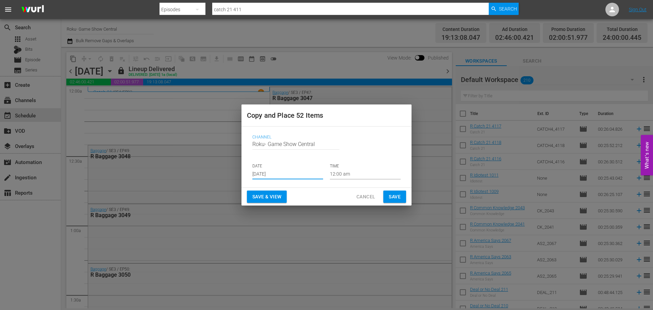
type input "Aug 19th 2025"
click at [391, 195] on span "Save" at bounding box center [395, 197] width 12 height 9
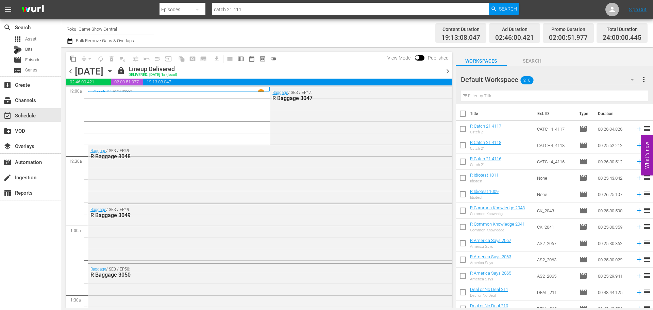
click at [115, 71] on div "Tuesday, August 5th August 5th" at bounding box center [95, 71] width 40 height 11
click at [114, 71] on icon "button" at bounding box center [109, 70] width 7 height 7
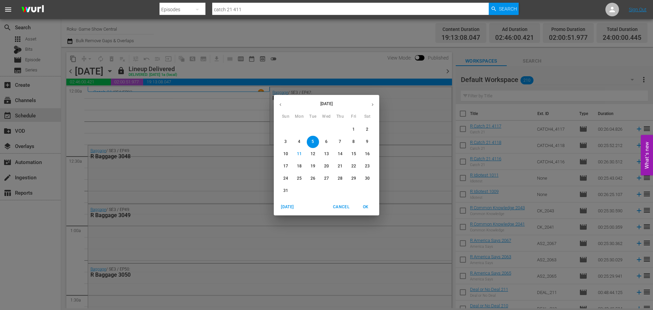
click at [313, 168] on p "19" at bounding box center [313, 166] width 5 height 6
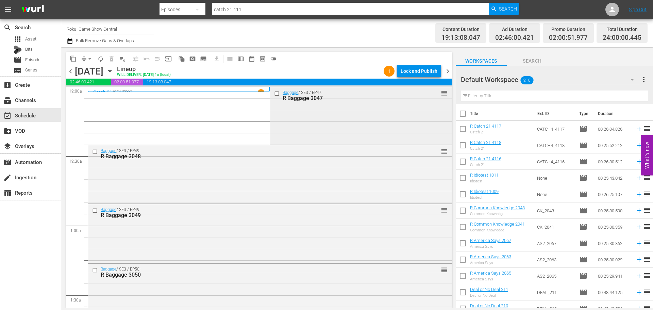
click at [276, 95] on input "checkbox" at bounding box center [277, 93] width 7 height 6
drag, startPoint x: 96, startPoint y: 151, endPoint x: 87, endPoint y: 175, distance: 24.9
click at [96, 152] on input "checkbox" at bounding box center [95, 152] width 7 height 6
click at [97, 214] on div at bounding box center [95, 211] width 10 height 8
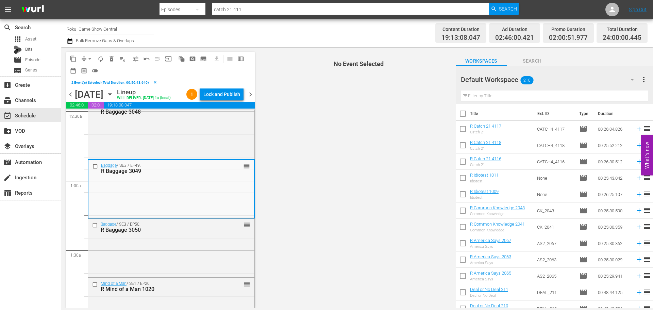
scroll to position [68, 0]
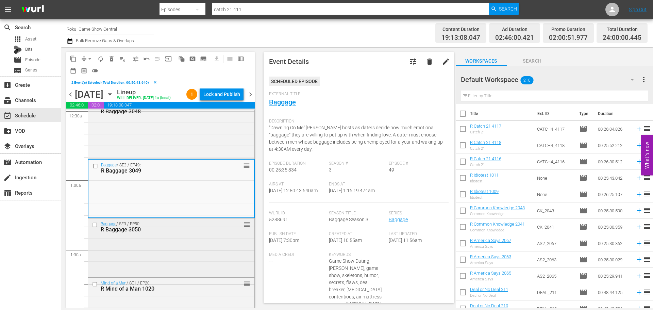
click at [94, 225] on input "checkbox" at bounding box center [95, 225] width 7 height 6
click at [94, 166] on input "checkbox" at bounding box center [96, 166] width 7 height 6
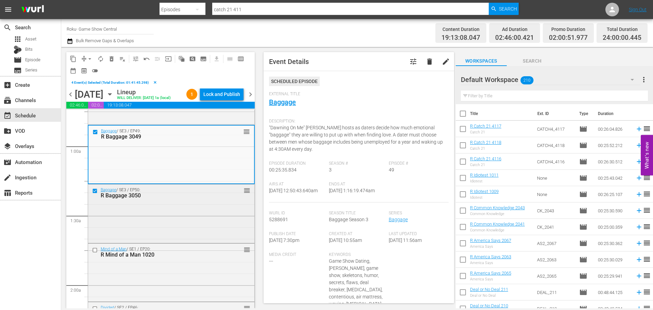
scroll to position [136, 0]
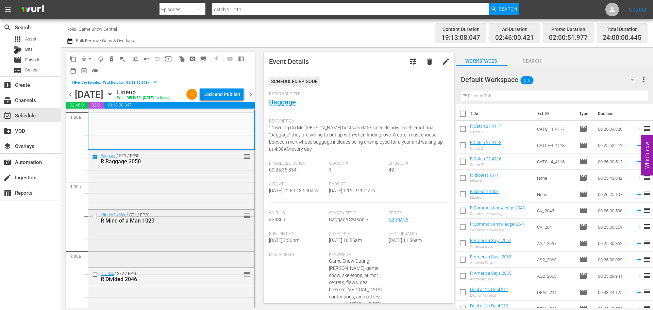
click at [94, 216] on input "checkbox" at bounding box center [95, 216] width 7 height 6
click at [97, 274] on input "checkbox" at bounding box center [95, 274] width 7 height 6
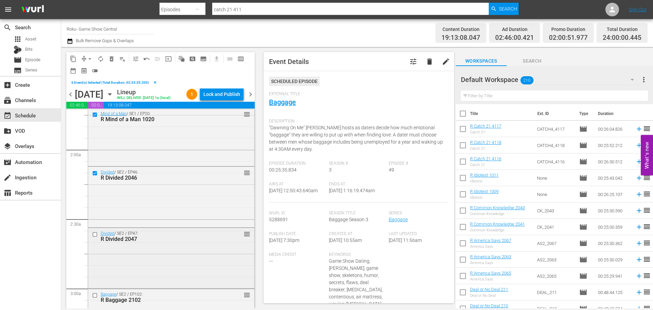
scroll to position [238, 0]
click at [94, 234] on input "checkbox" at bounding box center [95, 234] width 7 height 6
click at [73, 60] on span "content_copy" at bounding box center [73, 58] width 7 height 7
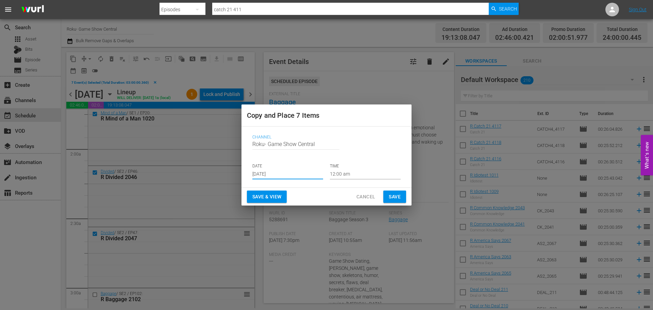
click at [300, 174] on input "Aug 13th 2025" at bounding box center [287, 174] width 71 height 10
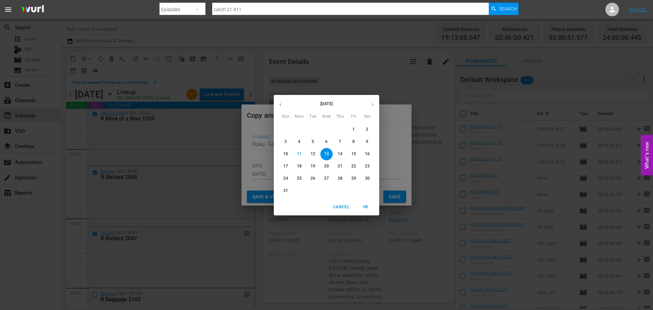
click at [326, 153] on p "13" at bounding box center [326, 154] width 5 height 6
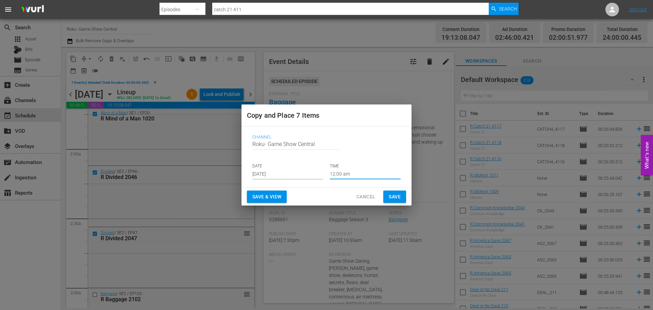
click at [347, 175] on input "12:00 am" at bounding box center [365, 174] width 71 height 10
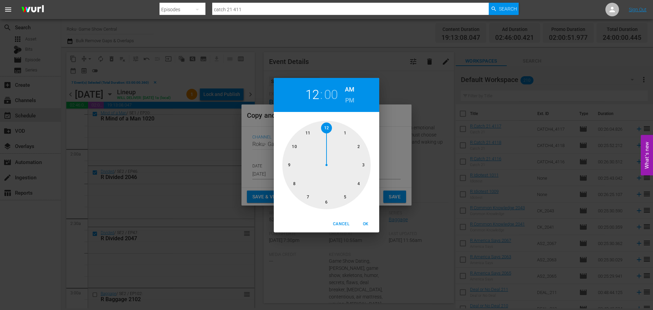
click at [357, 164] on div at bounding box center [326, 165] width 88 height 88
click at [369, 221] on span "OK" at bounding box center [366, 223] width 16 height 7
type input "03:00 am"
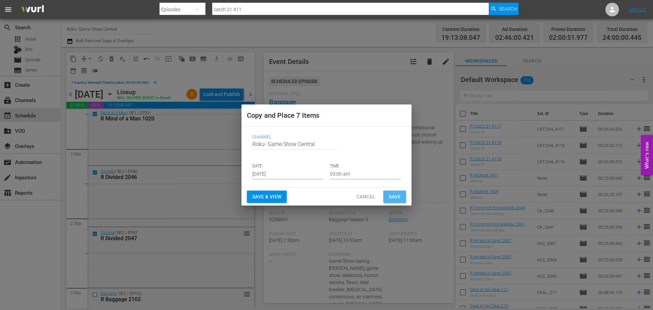
click at [389, 194] on span "Save" at bounding box center [395, 197] width 12 height 9
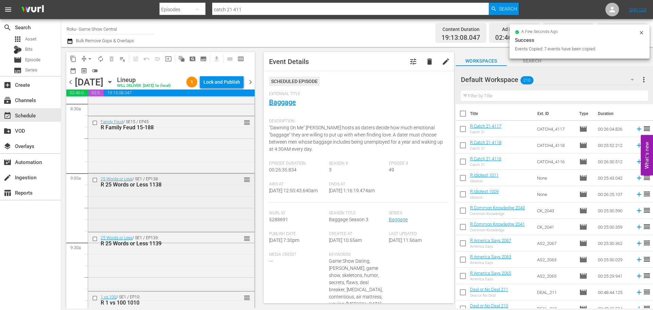
scroll to position [1225, 0]
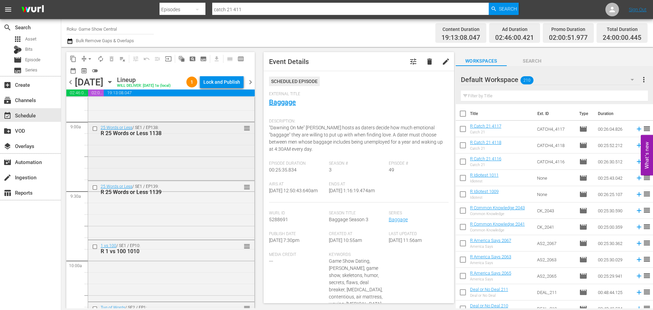
click at [94, 126] on input "checkbox" at bounding box center [95, 129] width 7 height 6
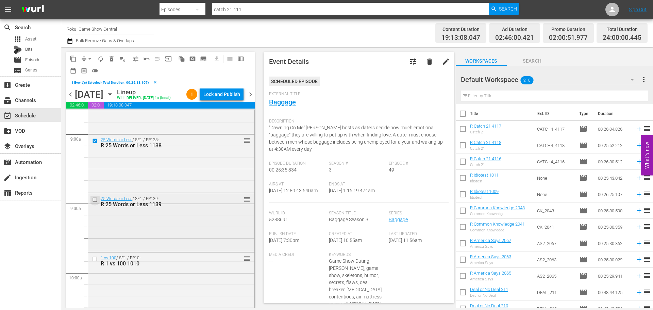
click at [94, 199] on input "checkbox" at bounding box center [95, 200] width 7 height 6
click at [95, 259] on input "checkbox" at bounding box center [95, 259] width 7 height 6
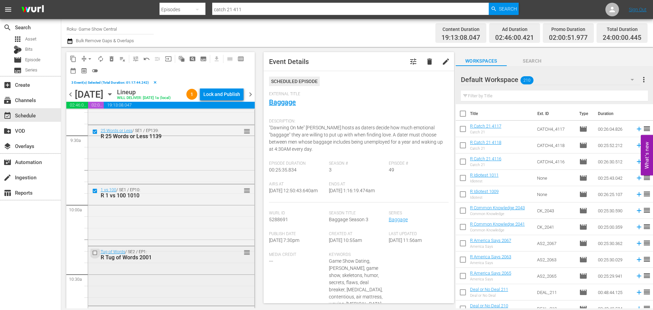
click at [94, 253] on input "checkbox" at bounding box center [95, 253] width 7 height 6
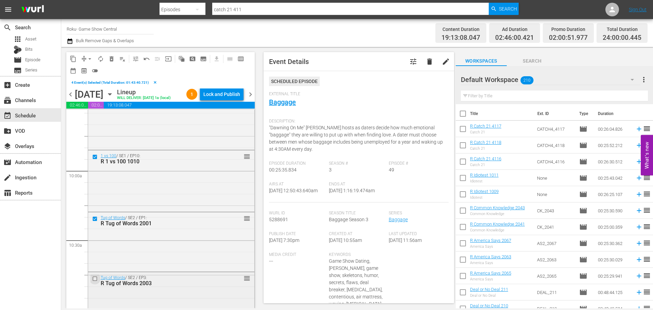
click at [95, 278] on input "checkbox" at bounding box center [95, 279] width 7 height 6
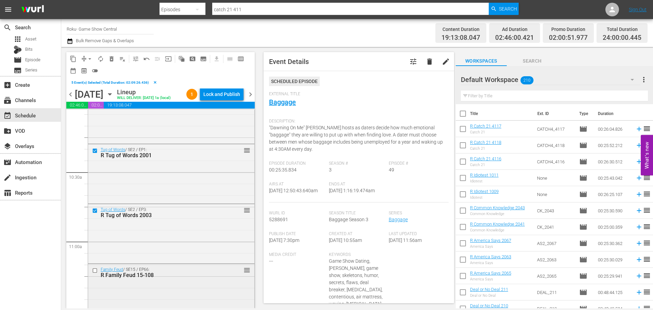
click at [95, 271] on input "checkbox" at bounding box center [95, 270] width 7 height 6
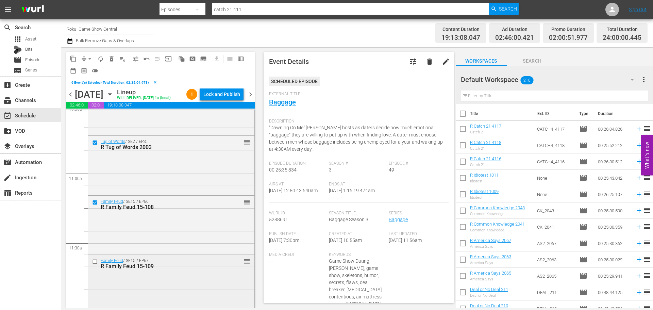
click at [93, 263] on input "checkbox" at bounding box center [95, 262] width 7 height 6
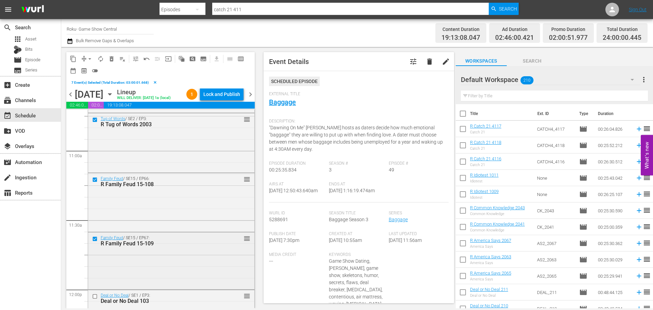
scroll to position [1497, 0]
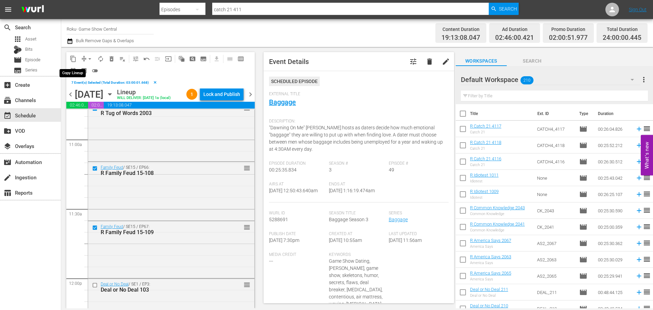
click at [77, 60] on button "content_copy" at bounding box center [73, 58] width 11 height 11
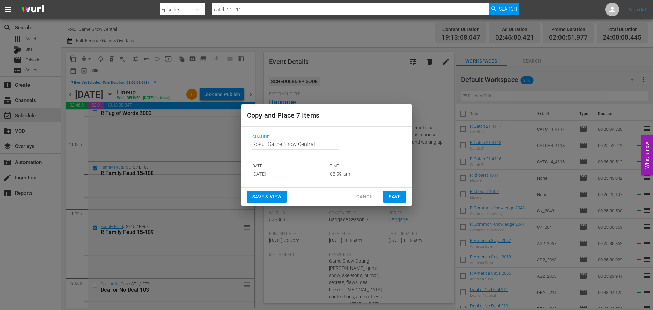
click at [269, 170] on input "Aug 13th 2025" at bounding box center [287, 174] width 71 height 10
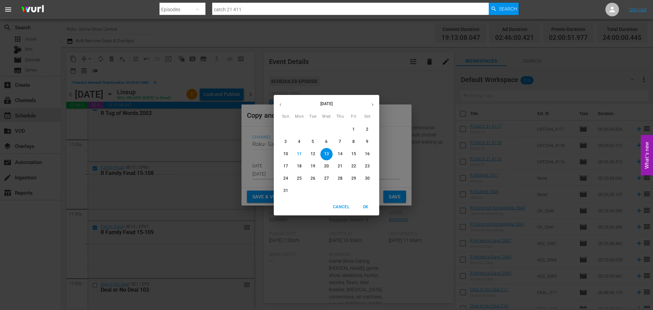
click at [327, 154] on p "13" at bounding box center [326, 154] width 5 height 6
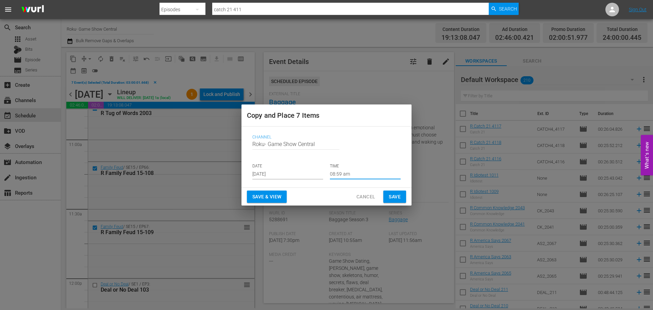
click at [339, 173] on input "08:59 am" at bounding box center [365, 174] width 71 height 10
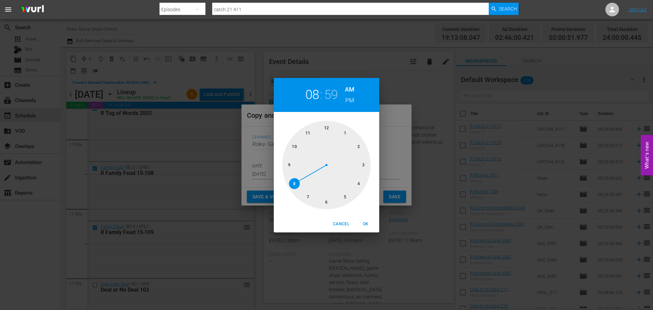
drag, startPoint x: 332, startPoint y: 200, endPoint x: 323, endPoint y: 195, distance: 10.6
click at [329, 204] on div at bounding box center [326, 165] width 88 height 88
click at [327, 131] on div at bounding box center [326, 165] width 88 height 88
click at [371, 223] on span "OK" at bounding box center [366, 223] width 16 height 7
type input "06:00 am"
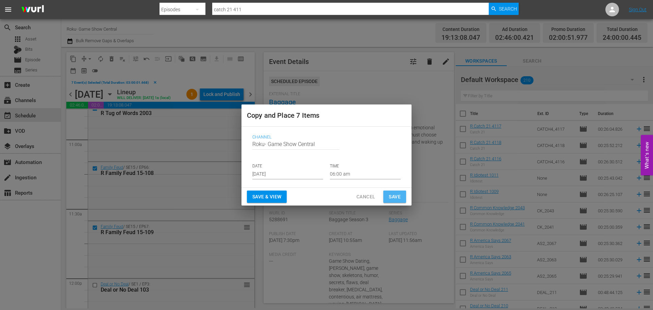
click at [401, 197] on button "Save" at bounding box center [394, 197] width 23 height 13
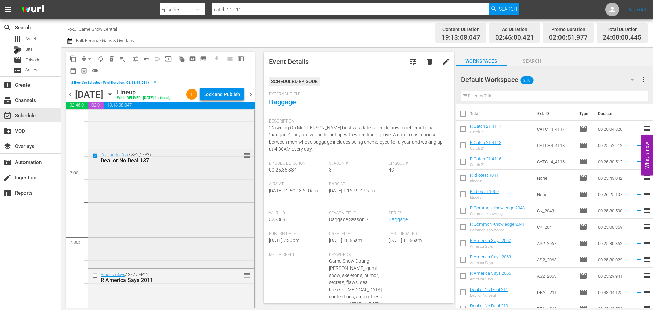
scroll to position [2586, 0]
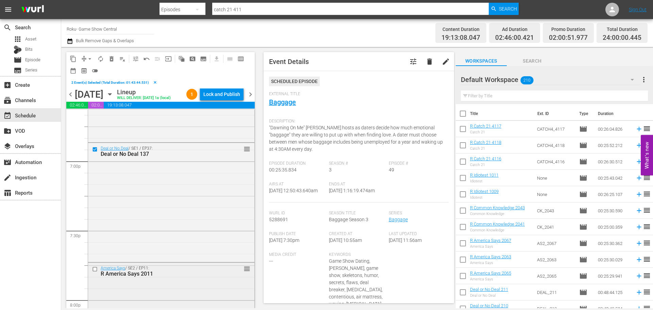
click at [95, 268] on input "checkbox" at bounding box center [95, 269] width 7 height 6
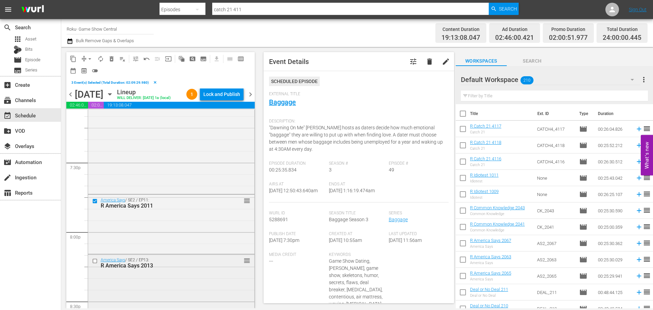
click at [94, 261] on input "checkbox" at bounding box center [95, 261] width 7 height 6
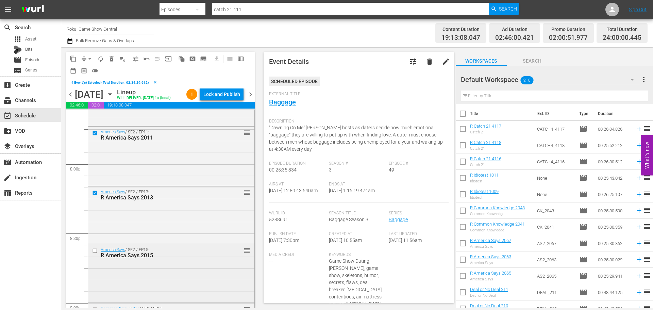
click at [96, 250] on input "checkbox" at bounding box center [95, 251] width 7 height 6
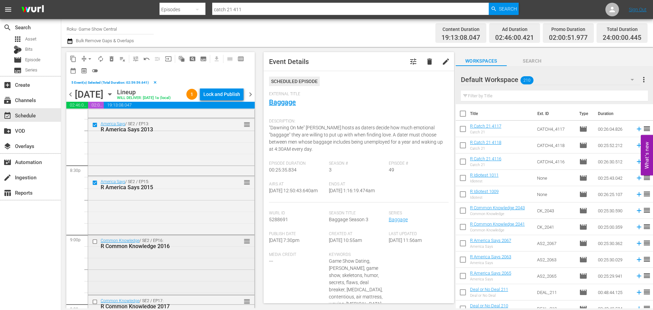
click at [93, 239] on input "checkbox" at bounding box center [95, 242] width 7 height 6
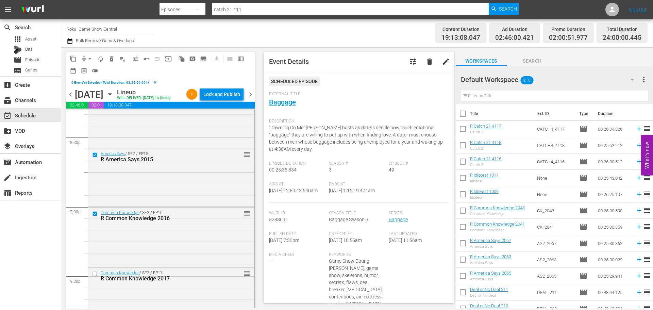
scroll to position [2858, 0]
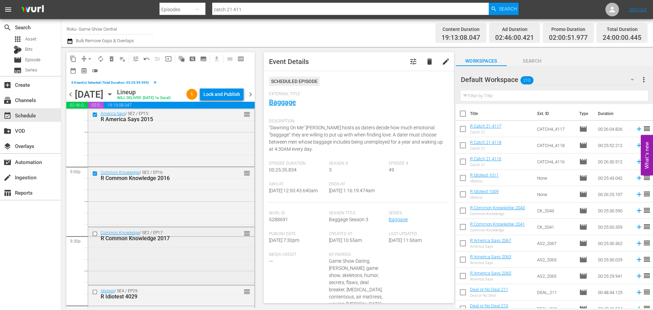
click at [97, 238] on div "Common Knowledge / SE2 / EP17: R Common Knowledge 2017" at bounding box center [155, 236] width 130 height 12
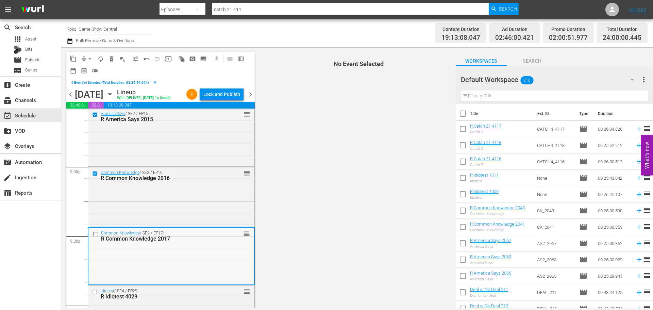
click at [96, 233] on input "checkbox" at bounding box center [96, 234] width 7 height 6
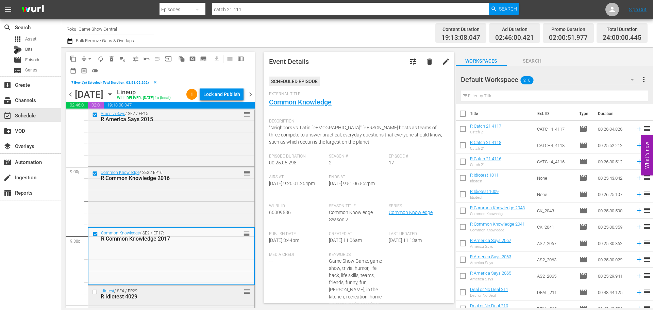
scroll to position [2926, 0]
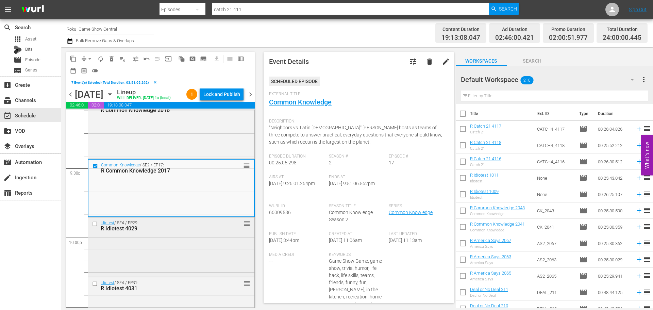
click at [94, 225] on input "checkbox" at bounding box center [95, 224] width 7 height 6
click at [96, 284] on input "checkbox" at bounding box center [95, 284] width 7 height 6
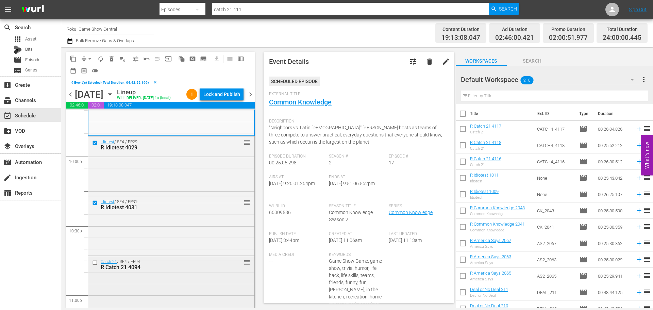
scroll to position [3028, 0]
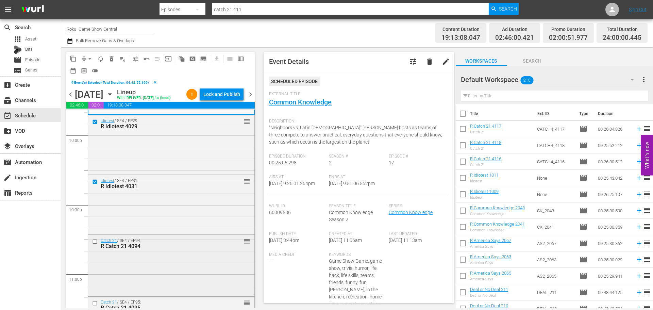
click at [96, 242] on input "checkbox" at bounding box center [95, 242] width 7 height 6
click at [94, 304] on input "checkbox" at bounding box center [95, 303] width 7 height 6
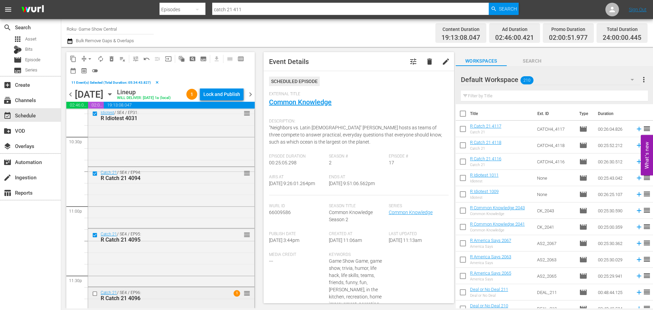
click at [94, 296] on input "checkbox" at bounding box center [95, 294] width 7 height 6
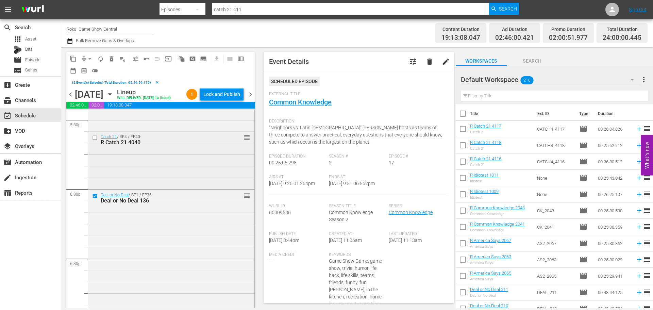
scroll to position [2384, 0]
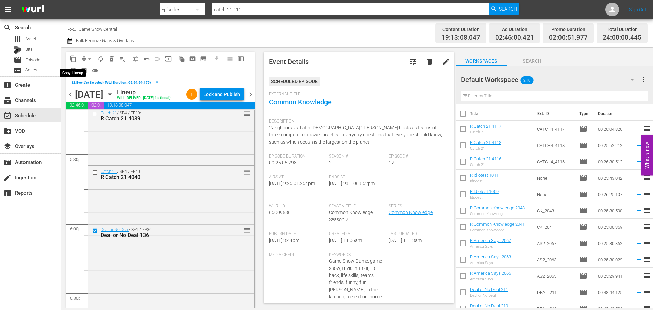
click at [70, 59] on span "content_copy" at bounding box center [73, 58] width 7 height 7
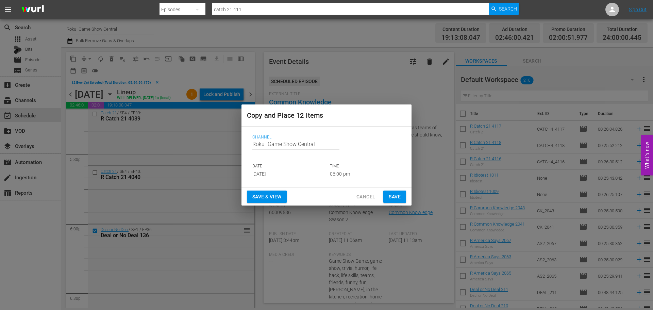
click at [261, 180] on div "Channel Channel Title Roku- Game Show Central DATE Aug 13th 2025 TIME 06:00 pm" at bounding box center [326, 156] width 159 height 55
click at [262, 176] on input "Aug 13th 2025" at bounding box center [287, 174] width 71 height 10
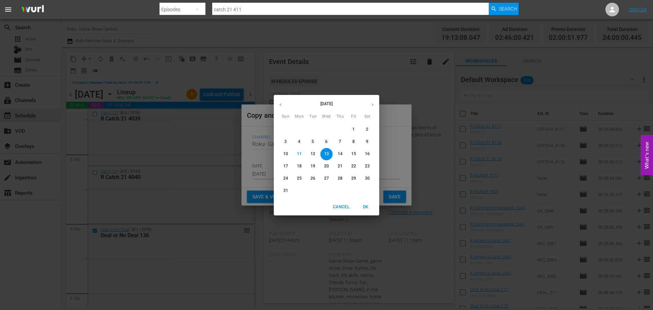
click at [327, 152] on p "13" at bounding box center [326, 154] width 5 height 6
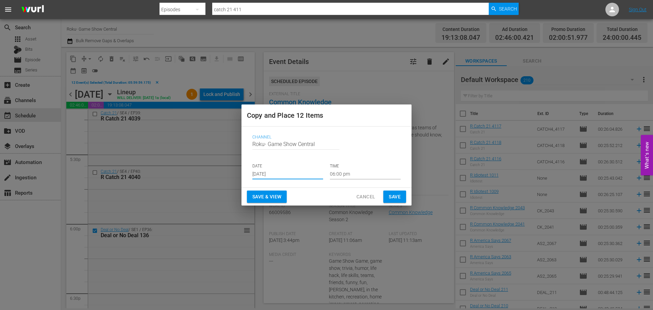
click at [354, 178] on input "06:00 pm" at bounding box center [365, 174] width 71 height 10
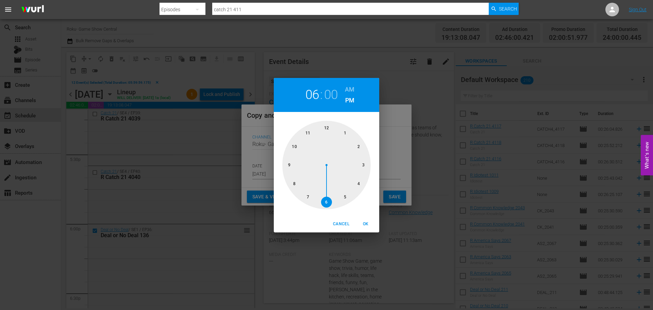
drag, startPoint x: 326, startPoint y: 132, endPoint x: 362, endPoint y: 204, distance: 80.3
click at [328, 134] on div at bounding box center [326, 165] width 88 height 88
click at [368, 225] on span "OK" at bounding box center [366, 223] width 16 height 7
type input "12:00 pm"
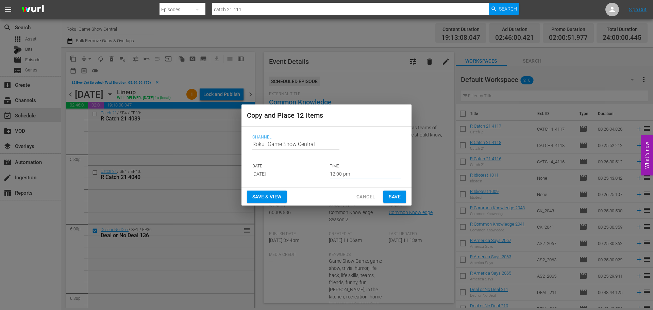
click at [386, 199] on button "Save" at bounding box center [394, 197] width 23 height 13
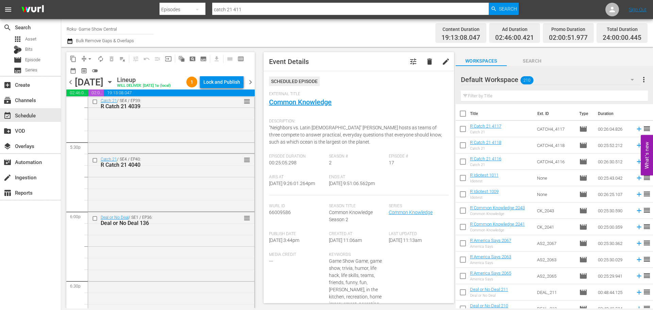
click at [114, 81] on icon "button" at bounding box center [109, 81] width 7 height 7
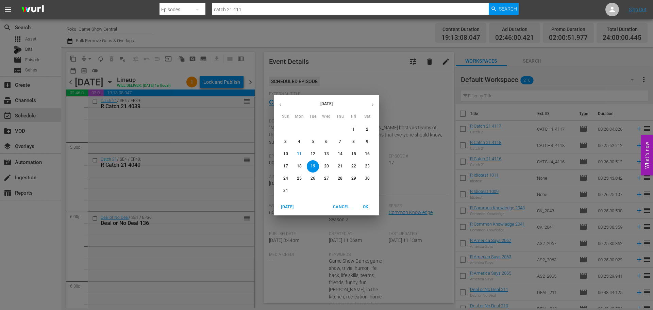
click at [325, 154] on p "13" at bounding box center [326, 154] width 5 height 6
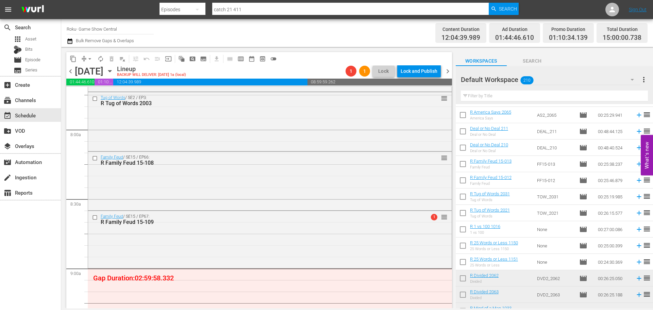
scroll to position [170, 0]
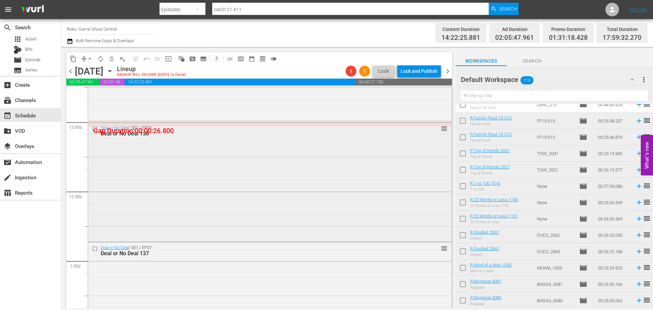
scroll to position [1578, 0]
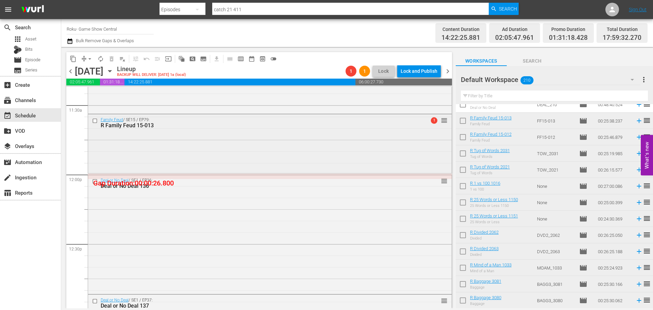
click at [181, 151] on div "Family Feud / SE15 / EP79: R Family Feud 15-013 1 reorder" at bounding box center [270, 142] width 364 height 57
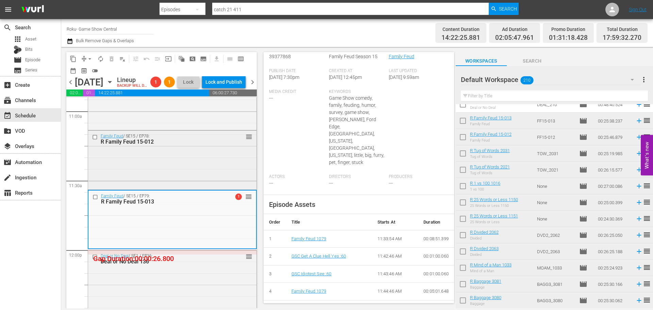
scroll to position [1510, 0]
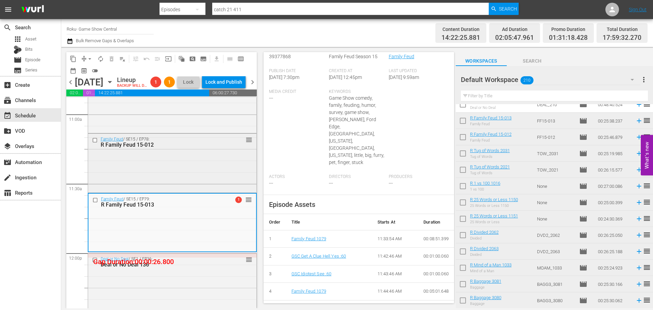
click at [174, 148] on div "R Family Feud 15-012" at bounding box center [161, 145] width 121 height 6
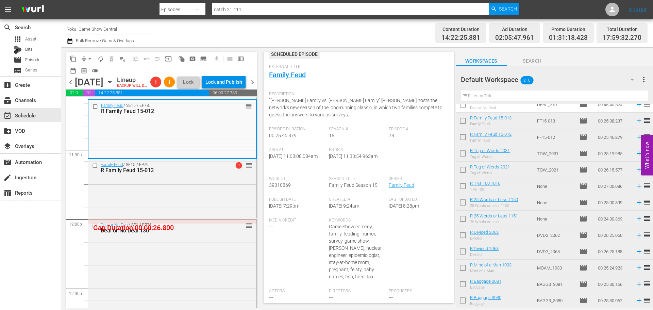
scroll to position [10, 0]
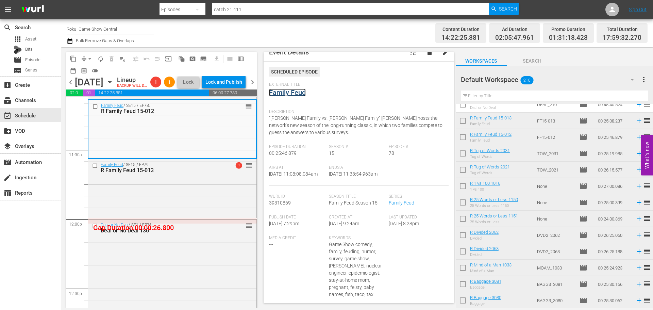
click at [299, 93] on link "Family Feud" at bounding box center [287, 92] width 37 height 8
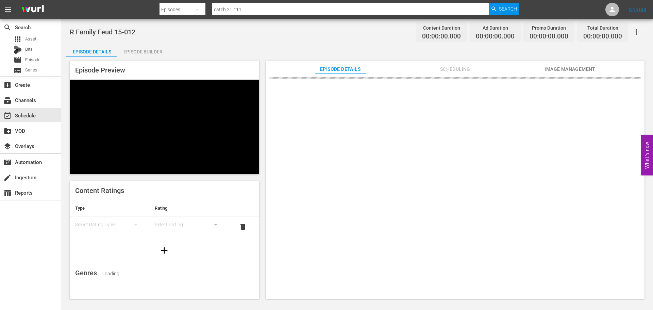
click at [153, 49] on div "Episode Builder" at bounding box center [142, 52] width 51 height 16
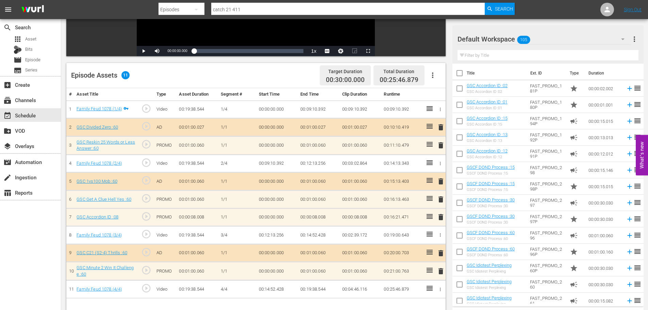
scroll to position [177, 0]
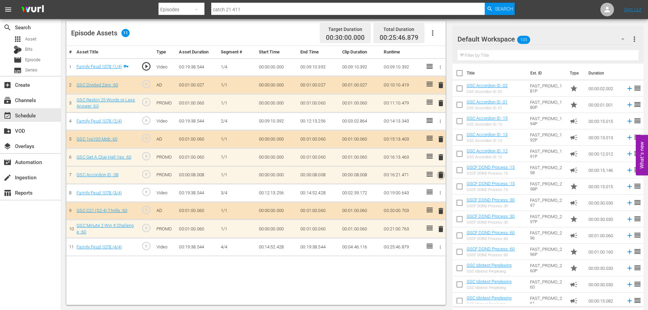
click at [438, 176] on span "delete" at bounding box center [441, 175] width 8 height 8
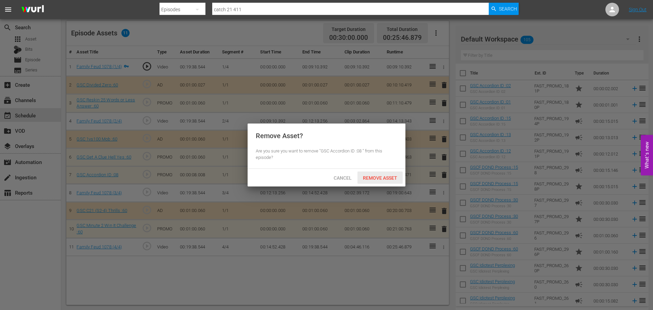
click at [389, 177] on span "Remove Asset" at bounding box center [380, 177] width 45 height 5
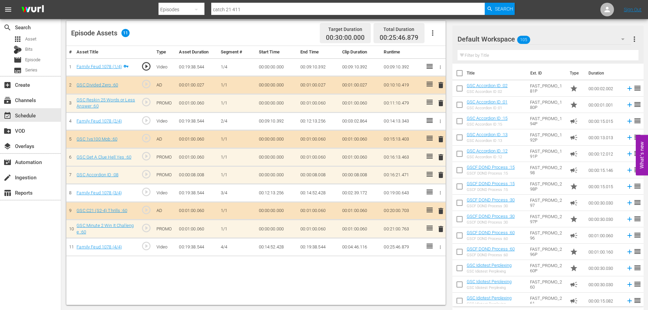
click at [498, 56] on input "text" at bounding box center [548, 55] width 181 height 11
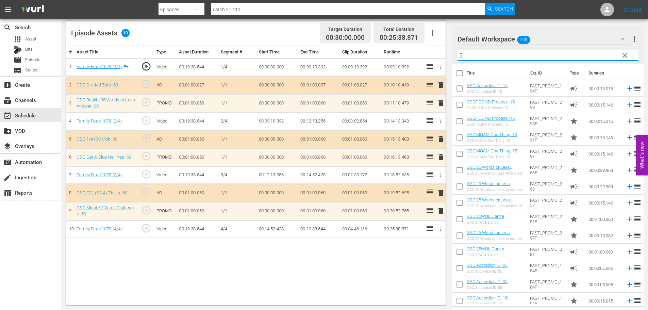
type input "5"
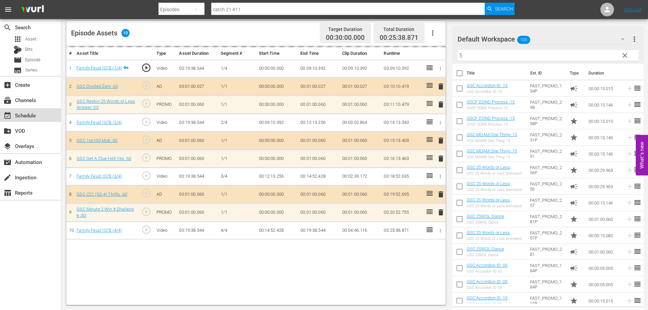
click at [39, 117] on div "event_available Schedule" at bounding box center [30, 115] width 61 height 14
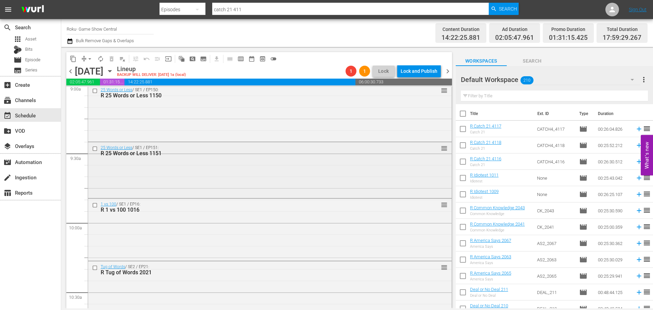
scroll to position [1235, 0]
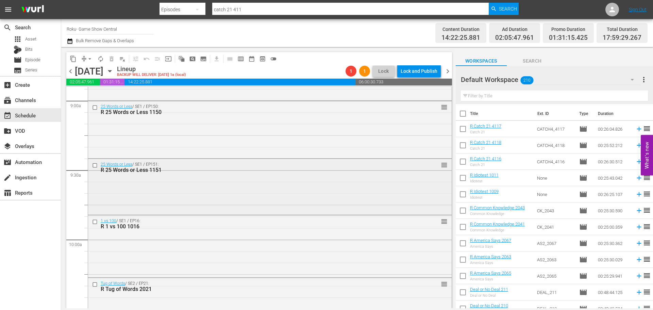
click at [202, 167] on div "R 25 Words or Less 1151" at bounding box center [257, 170] width 313 height 6
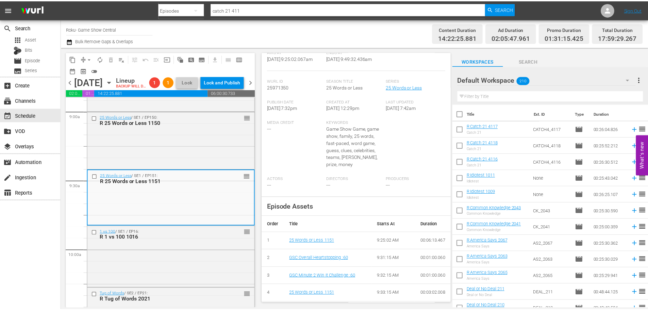
scroll to position [47, 0]
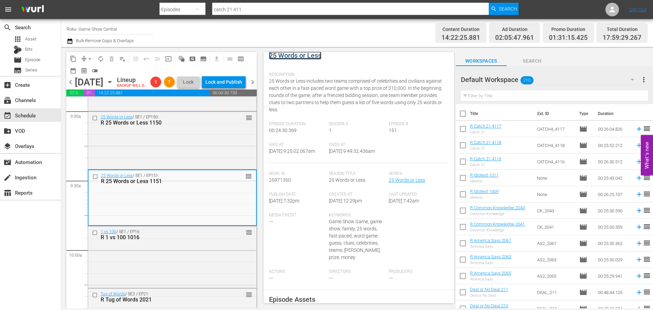
click at [298, 54] on link "25 Words or Less" at bounding box center [295, 55] width 52 height 8
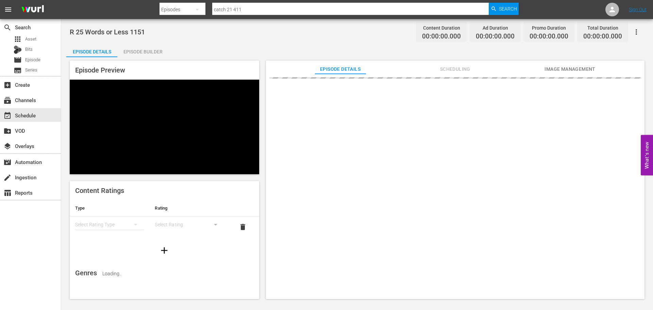
click at [162, 48] on div "Episode Builder" at bounding box center [142, 52] width 51 height 16
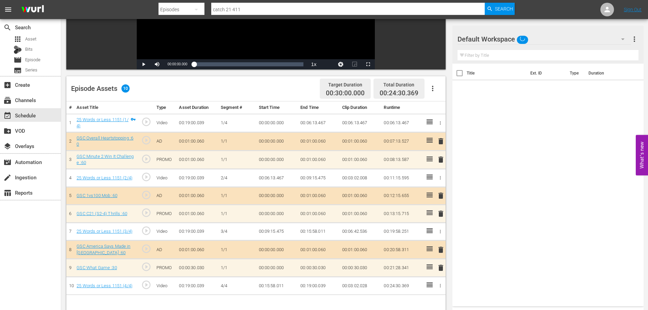
scroll to position [177, 0]
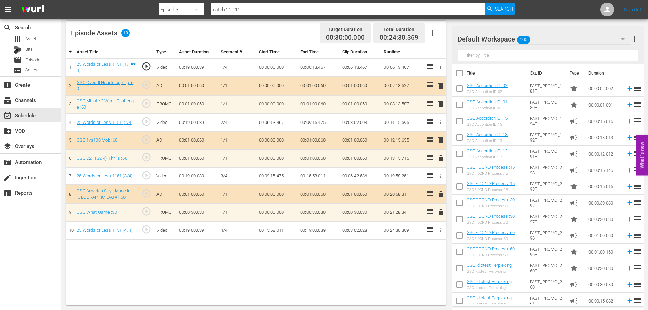
click at [441, 210] on span "delete" at bounding box center [441, 212] width 8 height 8
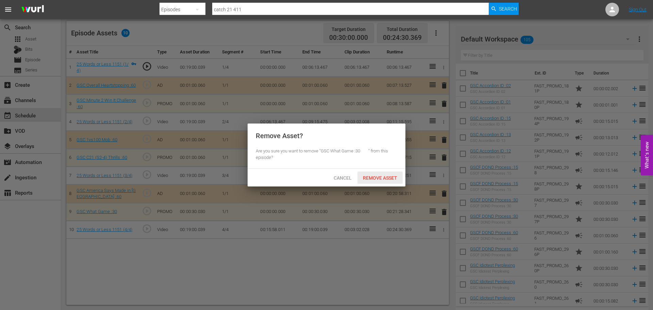
click at [397, 181] on div "Remove Asset" at bounding box center [380, 177] width 45 height 13
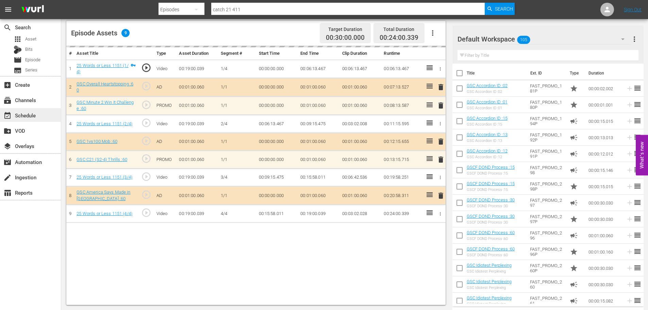
click at [46, 117] on div "event_available Schedule" at bounding box center [30, 115] width 61 height 14
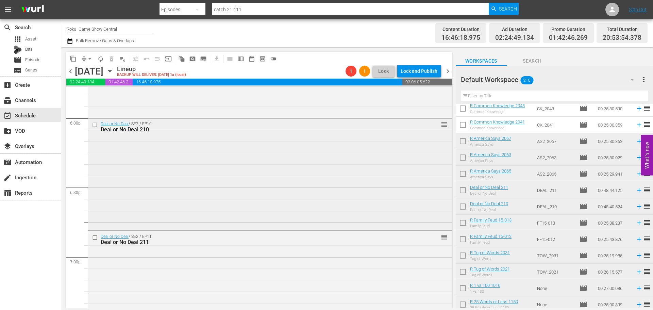
scroll to position [2463, 0]
click at [197, 165] on div "Deal or No Deal / SE2 / EP10: Deal or No Deal 210 reorder" at bounding box center [270, 177] width 364 height 111
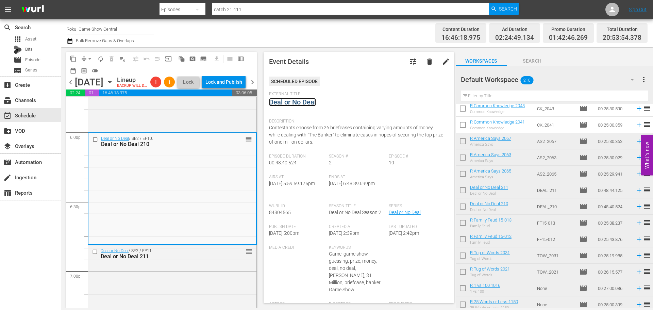
click at [293, 105] on link "Deal or No Deal" at bounding box center [292, 102] width 47 height 8
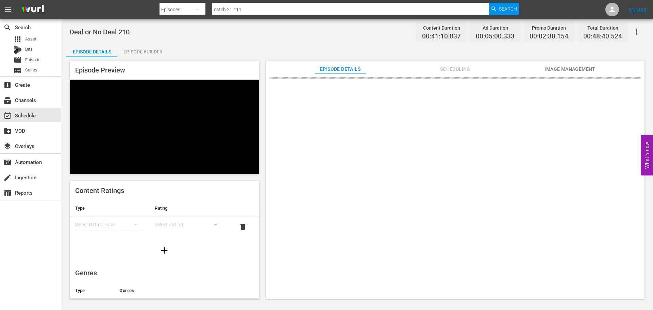
click at [155, 52] on div "Episode Builder" at bounding box center [142, 52] width 51 height 16
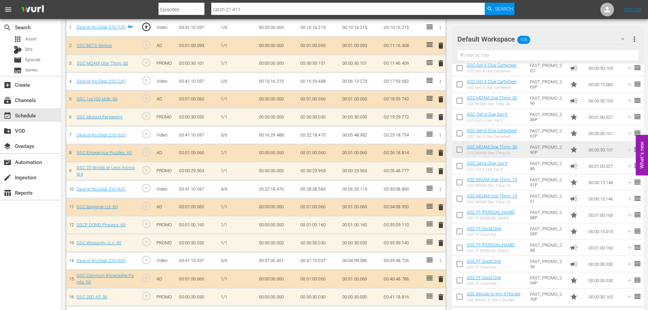
scroll to position [283, 0]
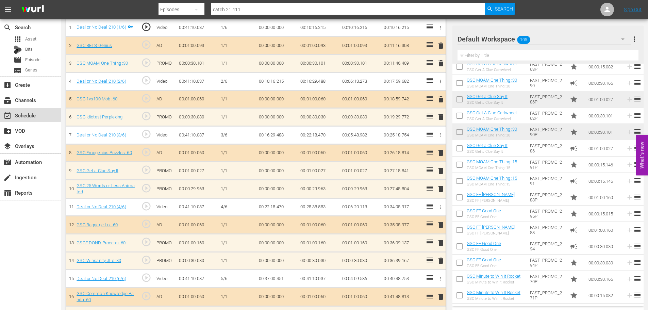
click at [29, 112] on div "event_available Schedule" at bounding box center [19, 114] width 38 height 6
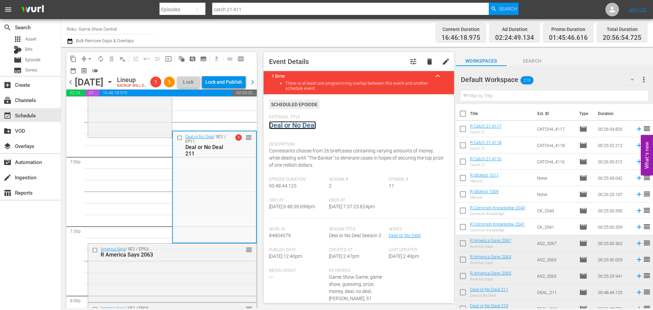
click at [300, 129] on link "Deal or No Deal" at bounding box center [292, 125] width 47 height 8
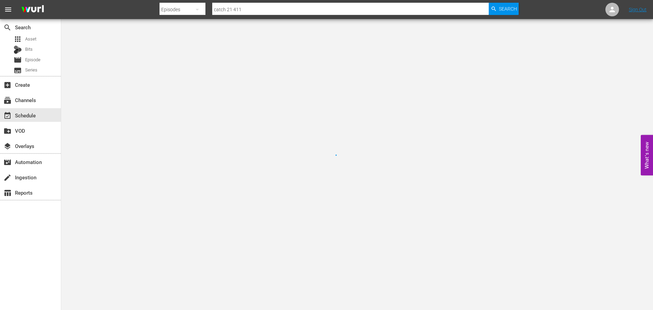
click at [300, 126] on div at bounding box center [326, 155] width 653 height 310
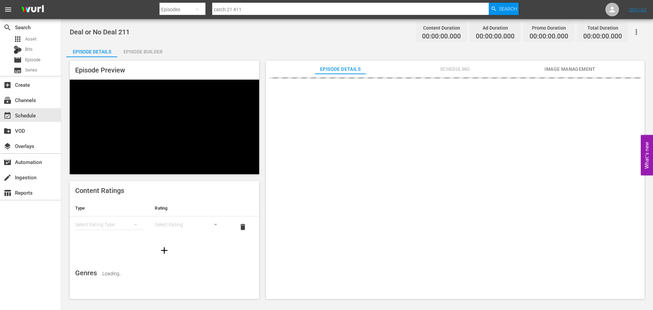
click at [163, 44] on div "Episode Builder" at bounding box center [142, 52] width 51 height 16
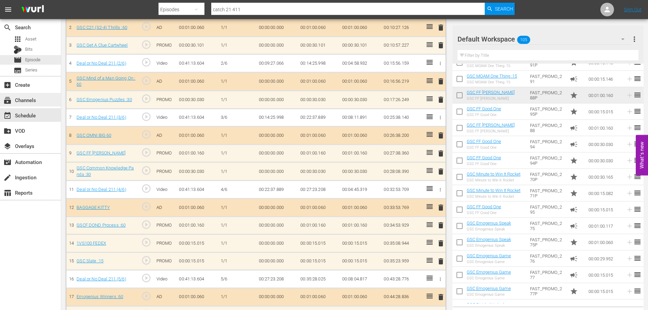
scroll to position [237, 0]
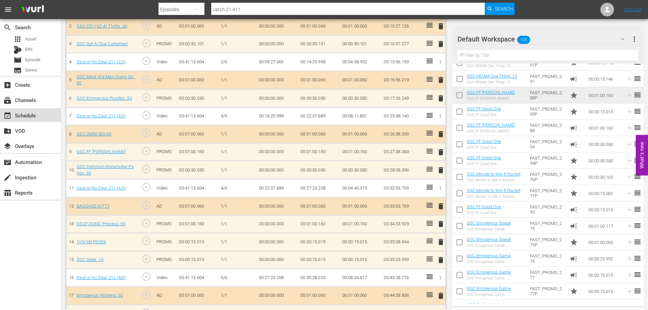
click at [45, 114] on div "event_available Schedule" at bounding box center [30, 115] width 61 height 14
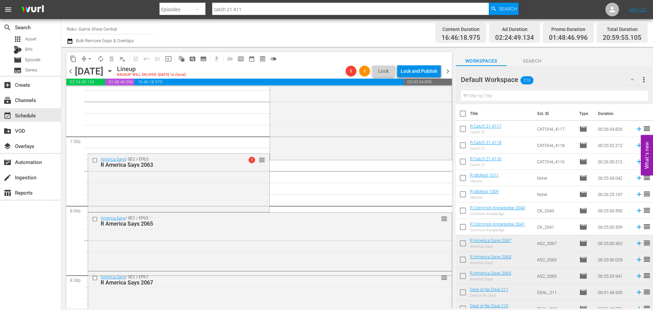
scroll to position [2662, 0]
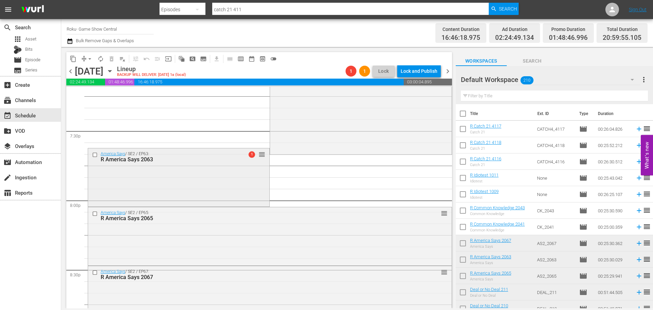
click at [146, 173] on div "America Says / SE2 / EP63: R America Says 2063 1 reorder" at bounding box center [178, 176] width 181 height 57
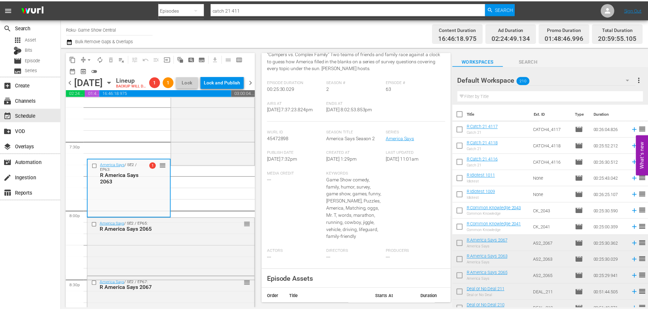
scroll to position [0, 0]
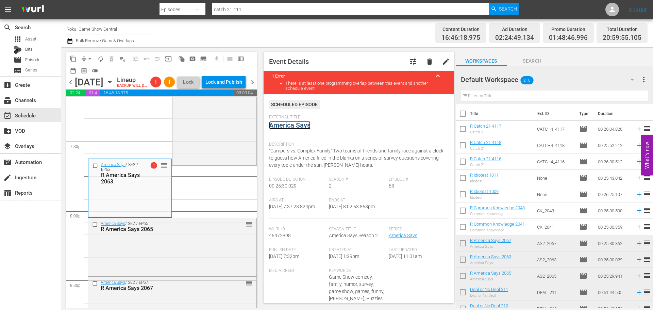
click at [294, 127] on link "America Says" at bounding box center [290, 125] width 42 height 8
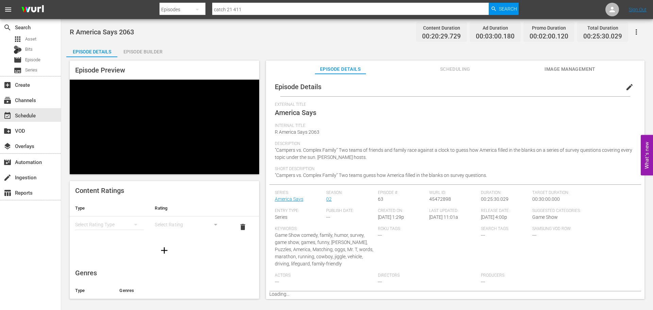
click at [143, 50] on div "Episode Builder" at bounding box center [142, 52] width 51 height 16
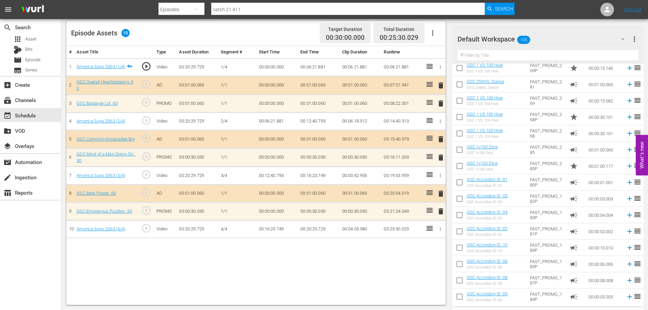
scroll to position [1215, 0]
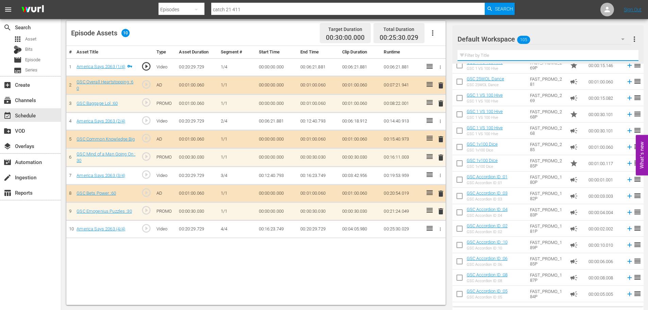
click at [525, 58] on input "text" at bounding box center [548, 55] width 181 height 11
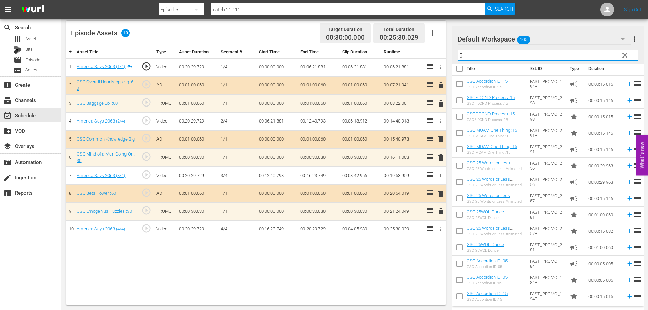
scroll to position [5, 0]
type input "5"
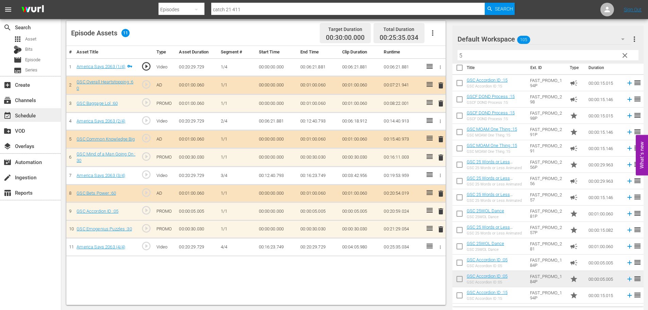
click at [23, 120] on div "event_available Schedule" at bounding box center [30, 115] width 61 height 14
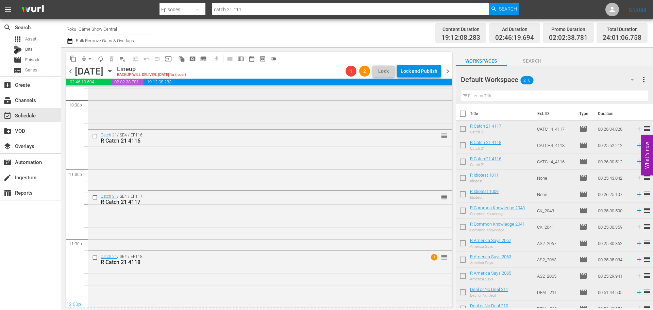
scroll to position [3112, 0]
click at [267, 281] on div "Catch 21 / SE4 / EP118: R Catch 21 4118 1 reorder" at bounding box center [270, 278] width 364 height 58
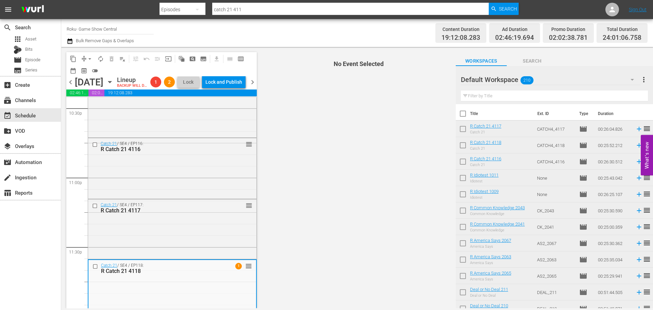
click at [161, 274] on div "R Catch 21 4118" at bounding box center [161, 271] width 121 height 6
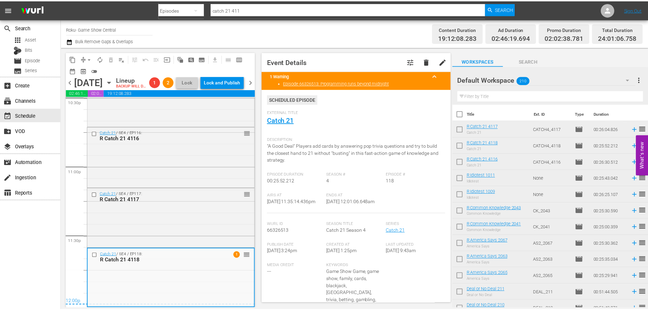
scroll to position [0, 0]
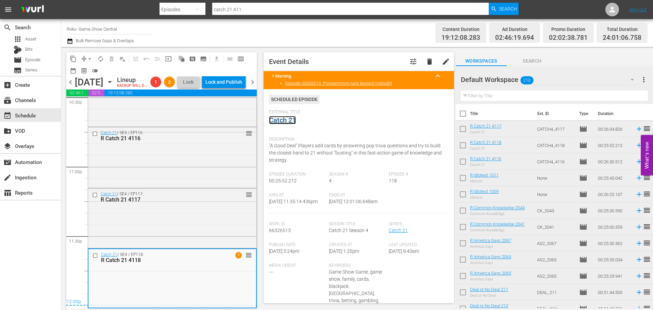
click at [284, 121] on link "Catch 21" at bounding box center [282, 120] width 27 height 8
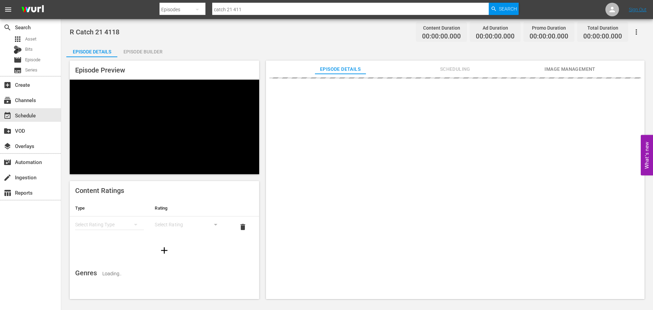
click at [144, 50] on div "Episode Builder" at bounding box center [142, 52] width 51 height 16
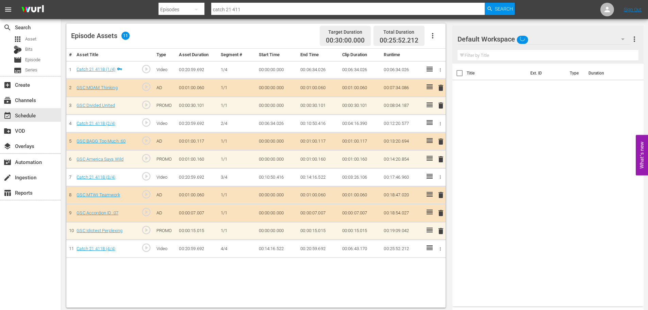
scroll to position [177, 0]
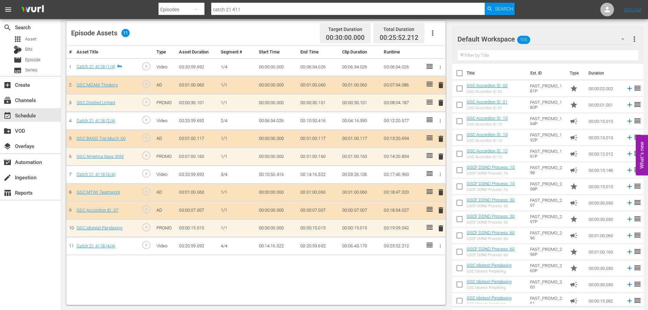
click at [440, 215] on div "delete" at bounding box center [440, 210] width 6 height 10
click at [441, 215] on button "delete" at bounding box center [441, 210] width 8 height 10
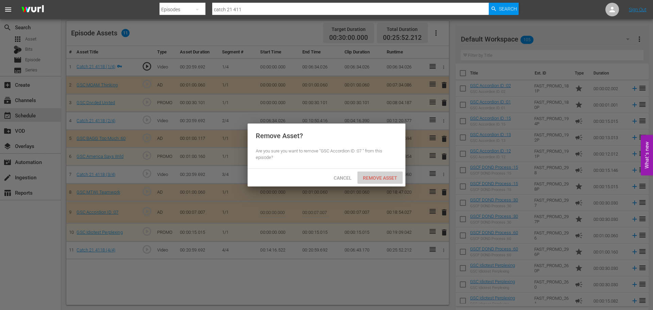
click at [387, 178] on span "Remove Asset" at bounding box center [380, 177] width 45 height 5
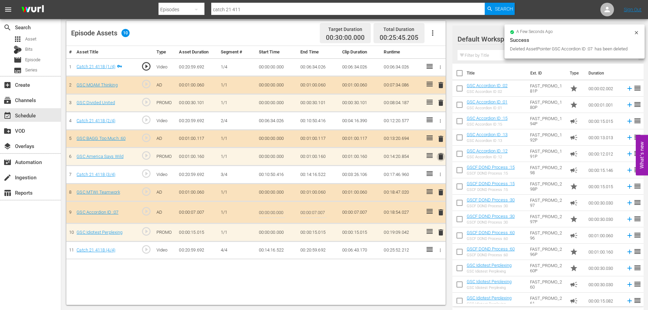
click at [440, 156] on span "delete" at bounding box center [441, 156] width 8 height 8
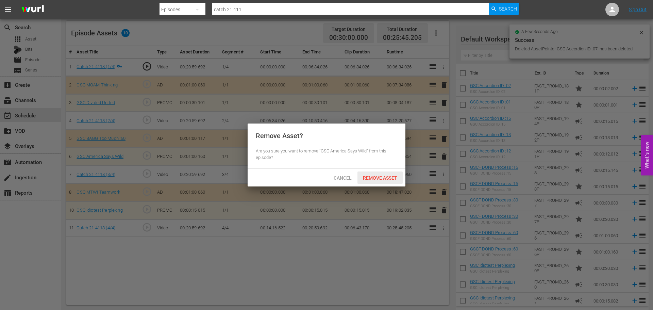
click at [401, 174] on div "Remove Asset" at bounding box center [380, 177] width 45 height 13
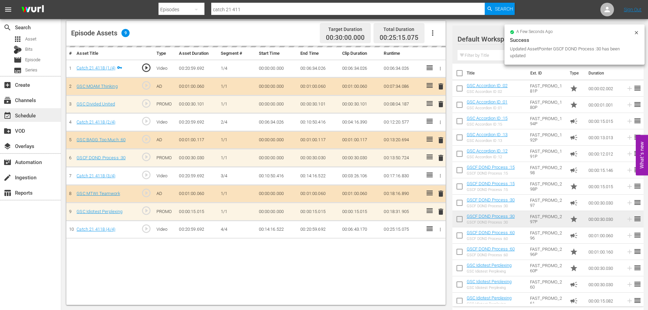
click at [26, 117] on div "event_available Schedule" at bounding box center [19, 114] width 38 height 6
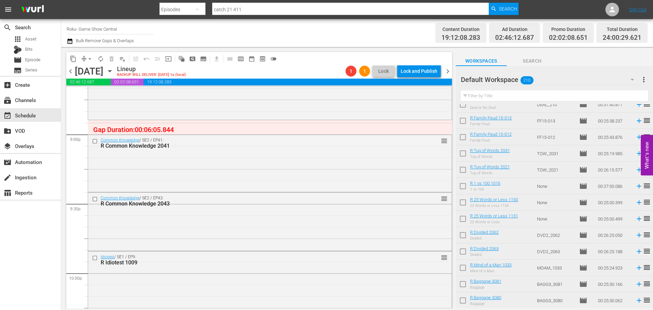
scroll to position [3111, 0]
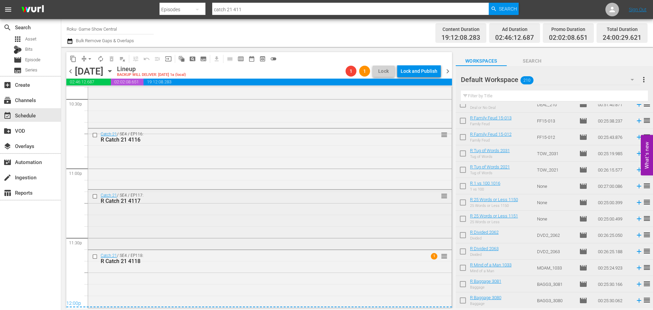
click at [208, 235] on div "Catch 21 / SE4 / EP117: R Catch 21 4117 reorder" at bounding box center [270, 219] width 364 height 58
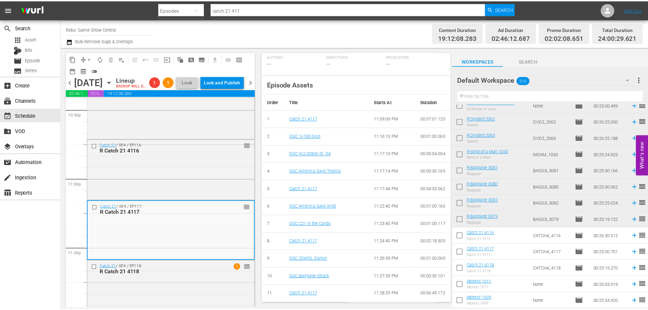
scroll to position [0, 0]
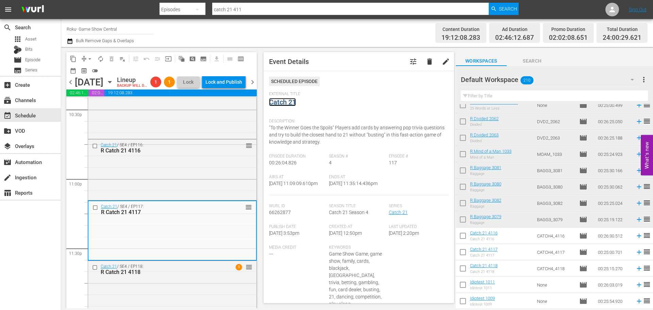
click at [280, 104] on link "Catch 21" at bounding box center [282, 102] width 27 height 8
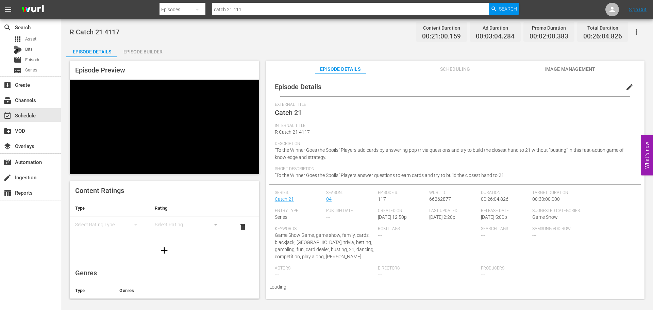
click at [154, 51] on div "Episode Builder" at bounding box center [142, 52] width 51 height 16
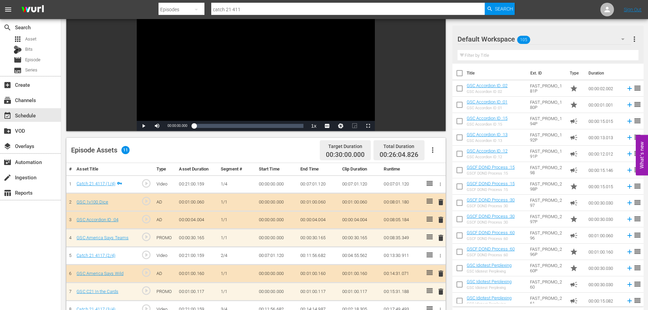
scroll to position [177, 0]
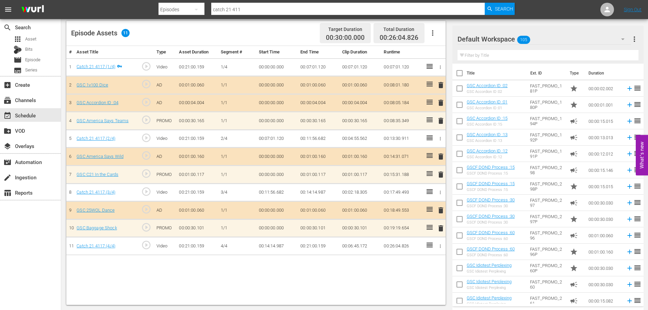
click at [442, 174] on span "delete" at bounding box center [441, 174] width 8 height 8
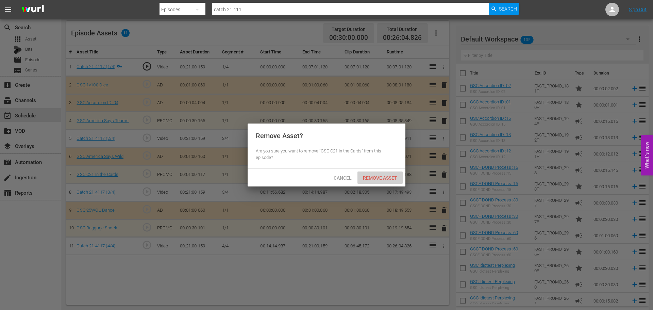
click at [391, 177] on span "Remove Asset" at bounding box center [380, 177] width 45 height 5
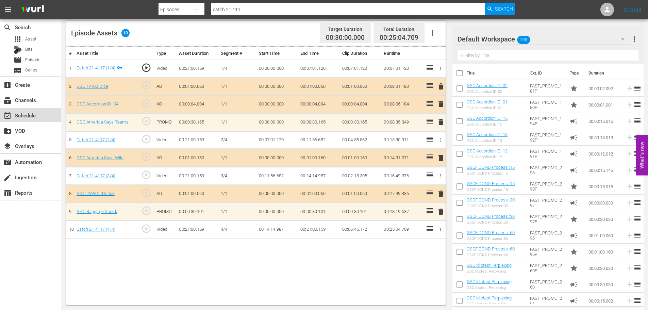
click at [40, 114] on div "event_available Schedule" at bounding box center [30, 115] width 61 height 14
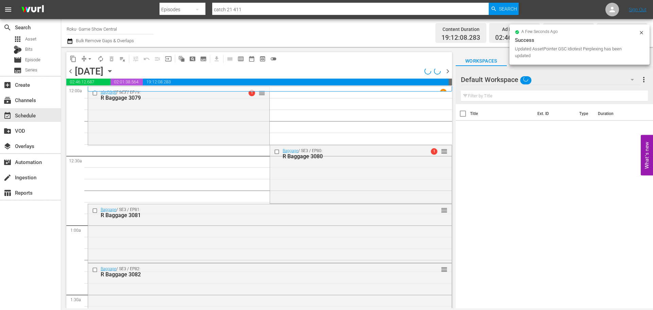
click at [88, 60] on span "arrow_drop_down" at bounding box center [89, 58] width 7 height 7
click at [88, 59] on span "arrow_drop_down" at bounding box center [89, 58] width 7 height 7
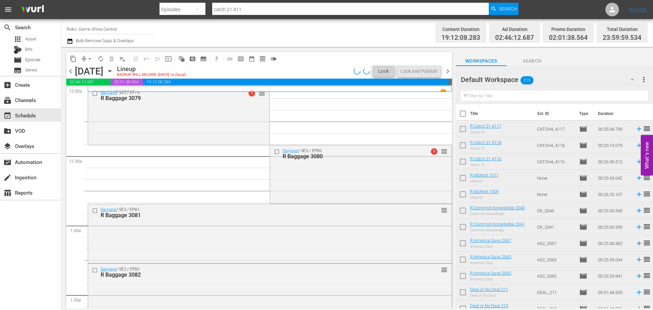
scroll to position [306, 0]
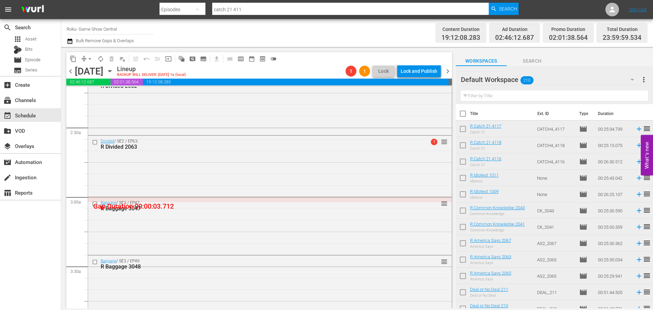
click at [89, 60] on span "arrow_drop_down" at bounding box center [89, 58] width 7 height 7
click at [89, 72] on li "Align to Midnight" at bounding box center [89, 72] width 71 height 11
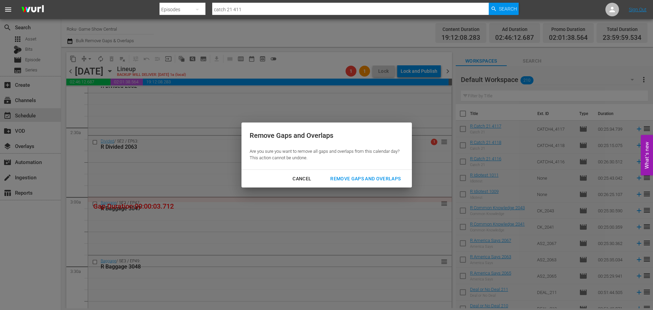
click at [350, 185] on button "Remove Gaps and Overlaps" at bounding box center [365, 178] width 87 height 13
click at [352, 179] on div "Remove Gaps and Overlaps" at bounding box center [365, 179] width 81 height 9
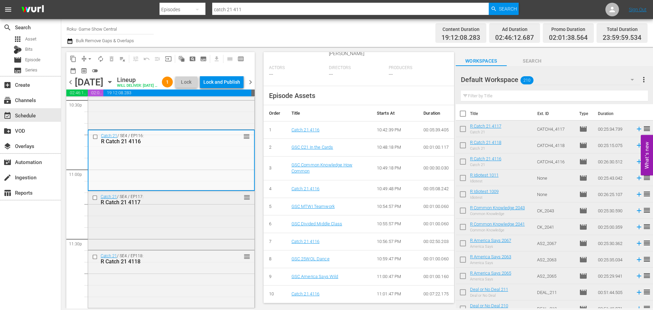
scroll to position [3064, 0]
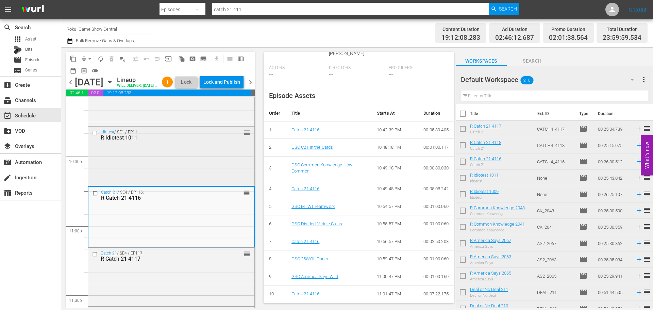
click at [202, 141] on div "Idiotest / SE1 / EP11: R Idiotest 1011" at bounding box center [161, 135] width 120 height 11
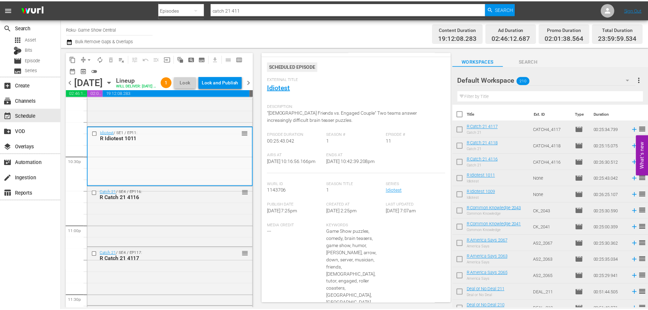
scroll to position [14, 0]
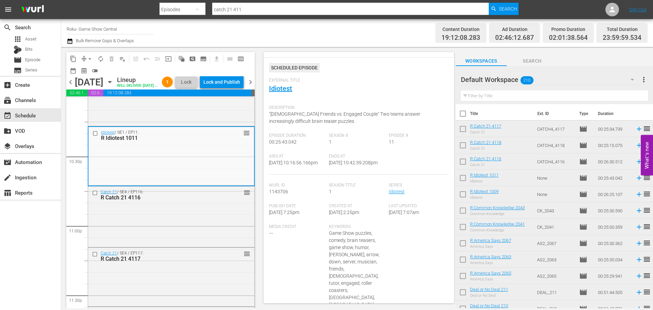
click at [292, 85] on div "External Title Idiotest" at bounding box center [359, 90] width 180 height 24
click at [286, 89] on link "Idiotest" at bounding box center [280, 88] width 23 height 8
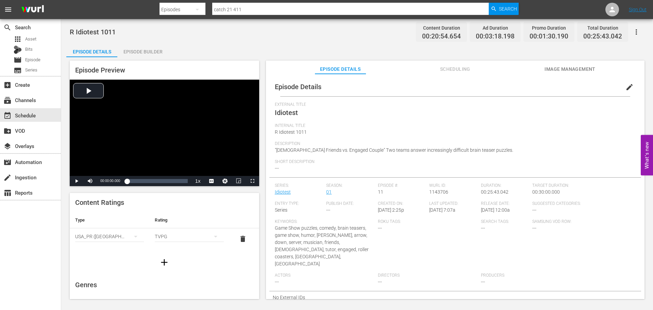
click at [156, 53] on div "Episode Builder" at bounding box center [142, 52] width 51 height 16
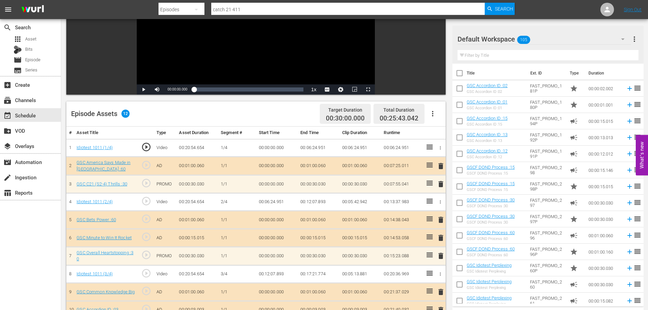
scroll to position [177, 0]
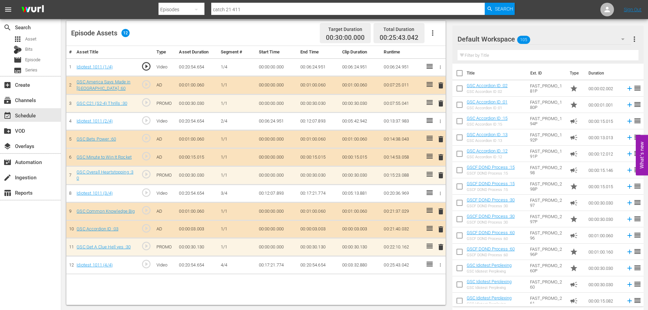
click at [439, 228] on span "delete" at bounding box center [441, 229] width 8 height 8
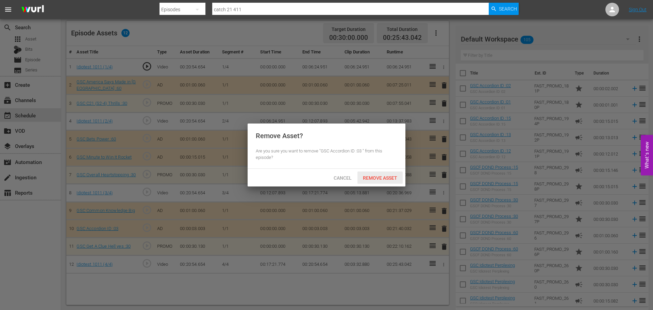
click at [388, 175] on span "Remove Asset" at bounding box center [380, 177] width 45 height 5
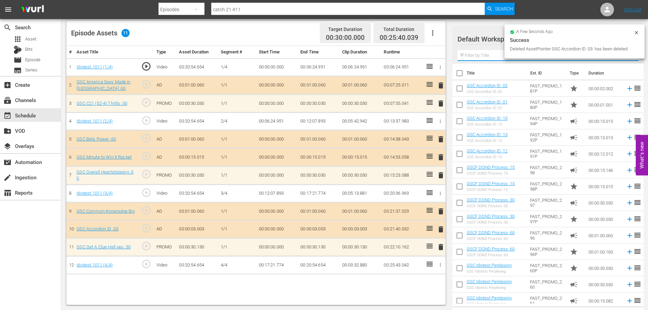
click at [484, 51] on input "text" at bounding box center [548, 55] width 181 height 11
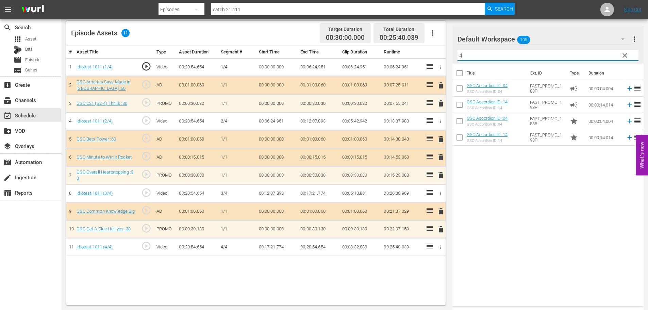
type input "4"
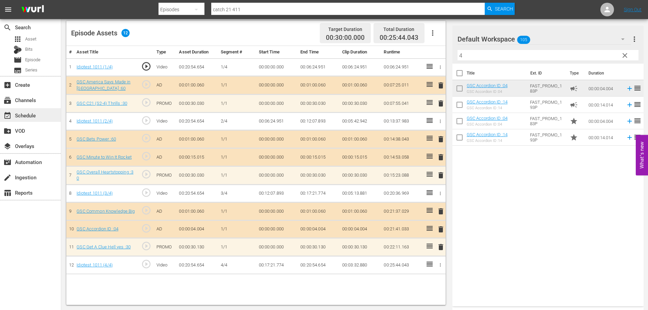
click at [37, 114] on div "event_available Schedule" at bounding box center [19, 114] width 38 height 6
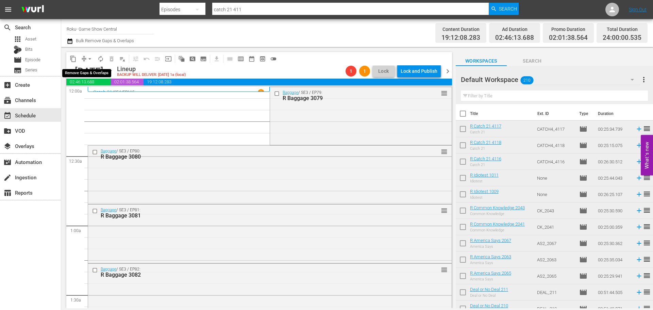
click at [88, 60] on span "arrow_drop_down" at bounding box center [89, 58] width 7 height 7
click at [86, 69] on li "Align to Midnight" at bounding box center [89, 72] width 71 height 11
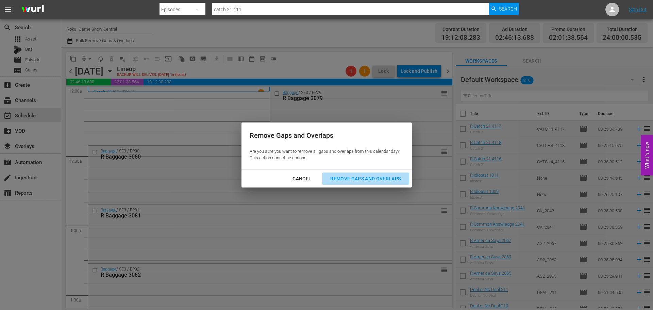
click at [334, 181] on div "Remove Gaps and Overlaps" at bounding box center [365, 179] width 81 height 9
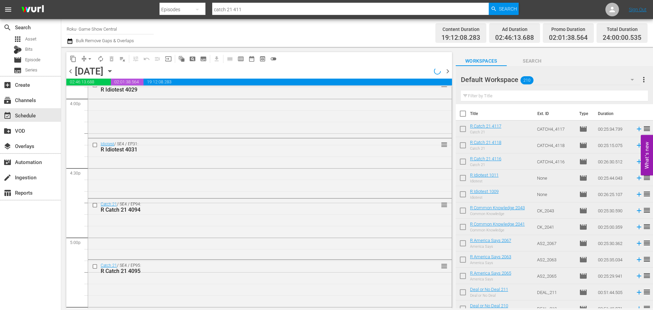
scroll to position [3109, 0]
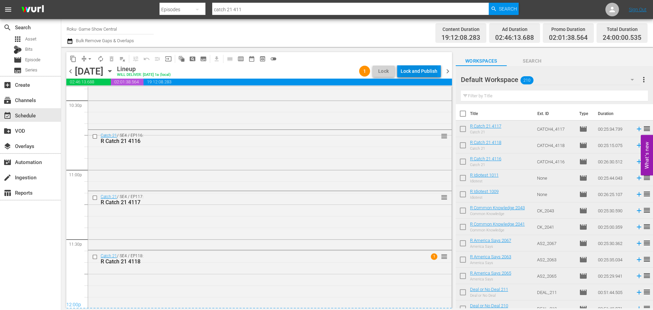
click at [422, 75] on div "Lock and Publish" at bounding box center [419, 71] width 37 height 12
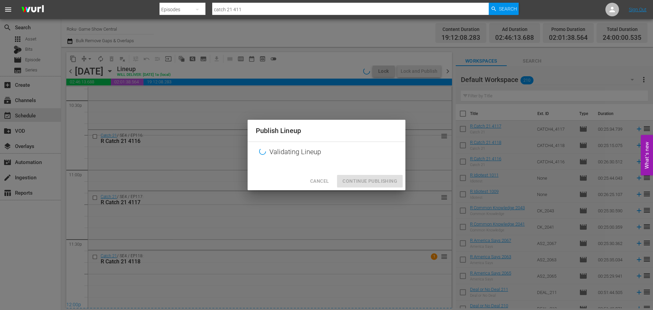
click at [380, 190] on div "Cancel Continue Publishing" at bounding box center [327, 181] width 158 height 18
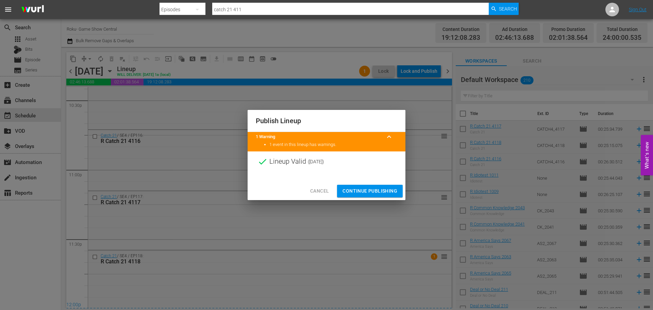
click at [376, 188] on span "Continue Publishing" at bounding box center [370, 191] width 55 height 9
